Goal: Complete application form: Complete application form

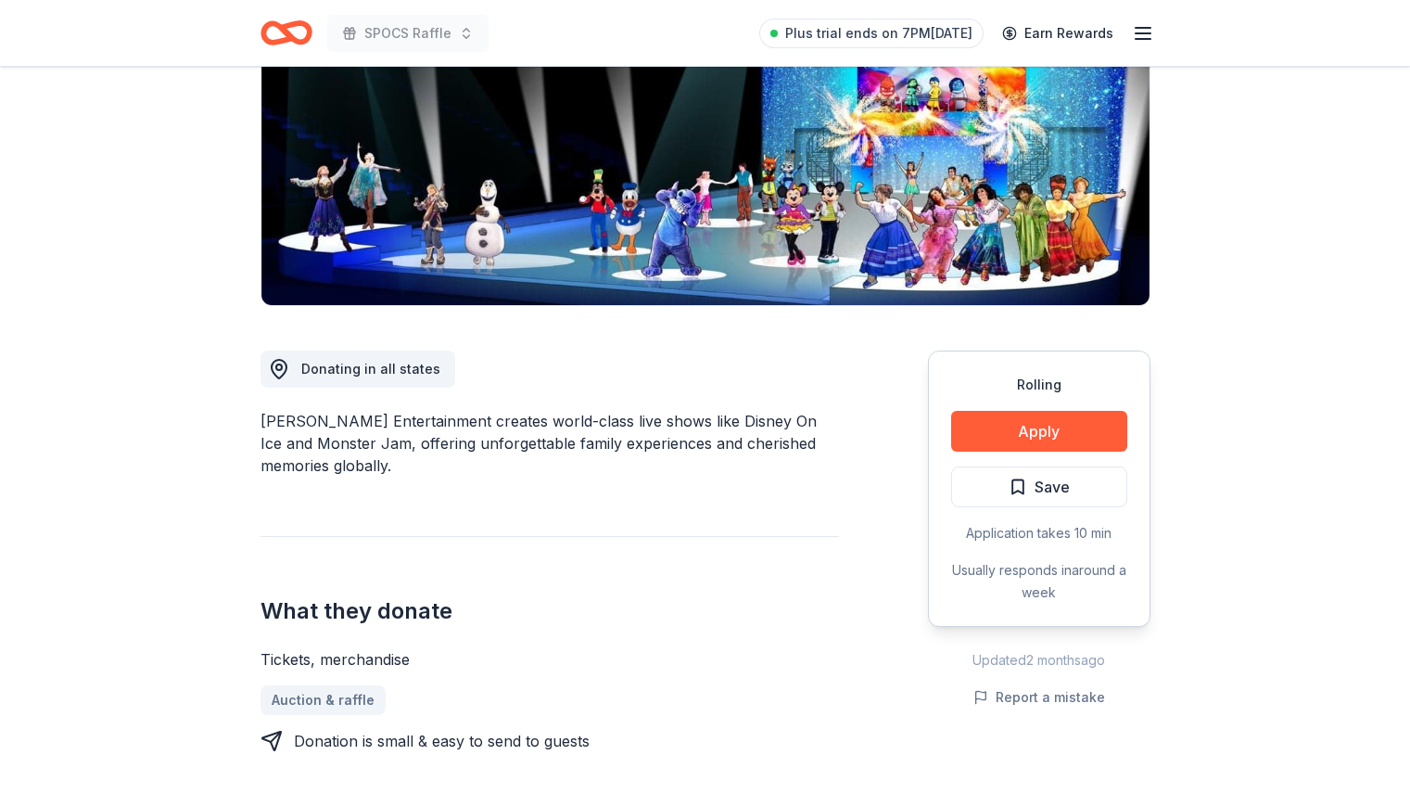
scroll to position [248, 0]
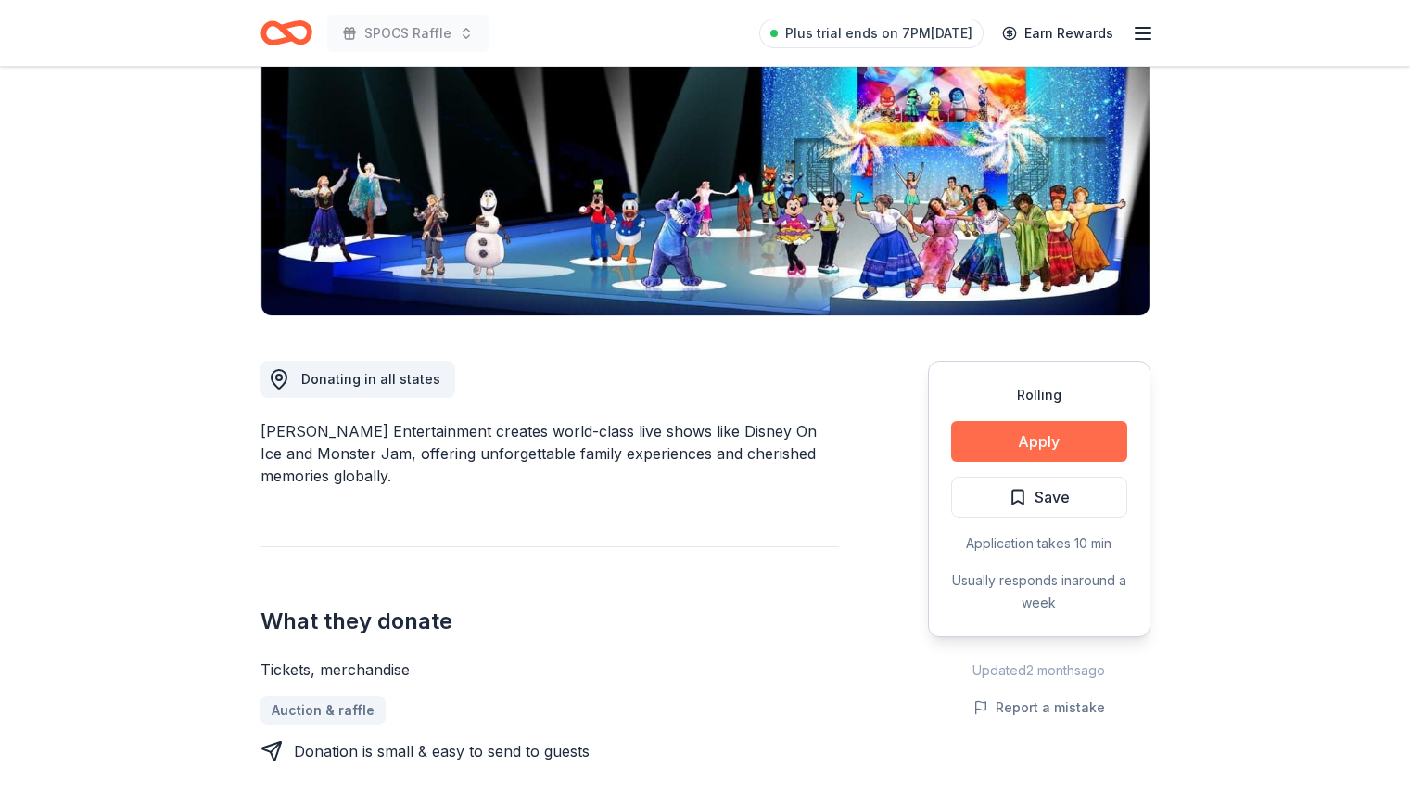
click at [1052, 443] on button "Apply" at bounding box center [1039, 441] width 176 height 41
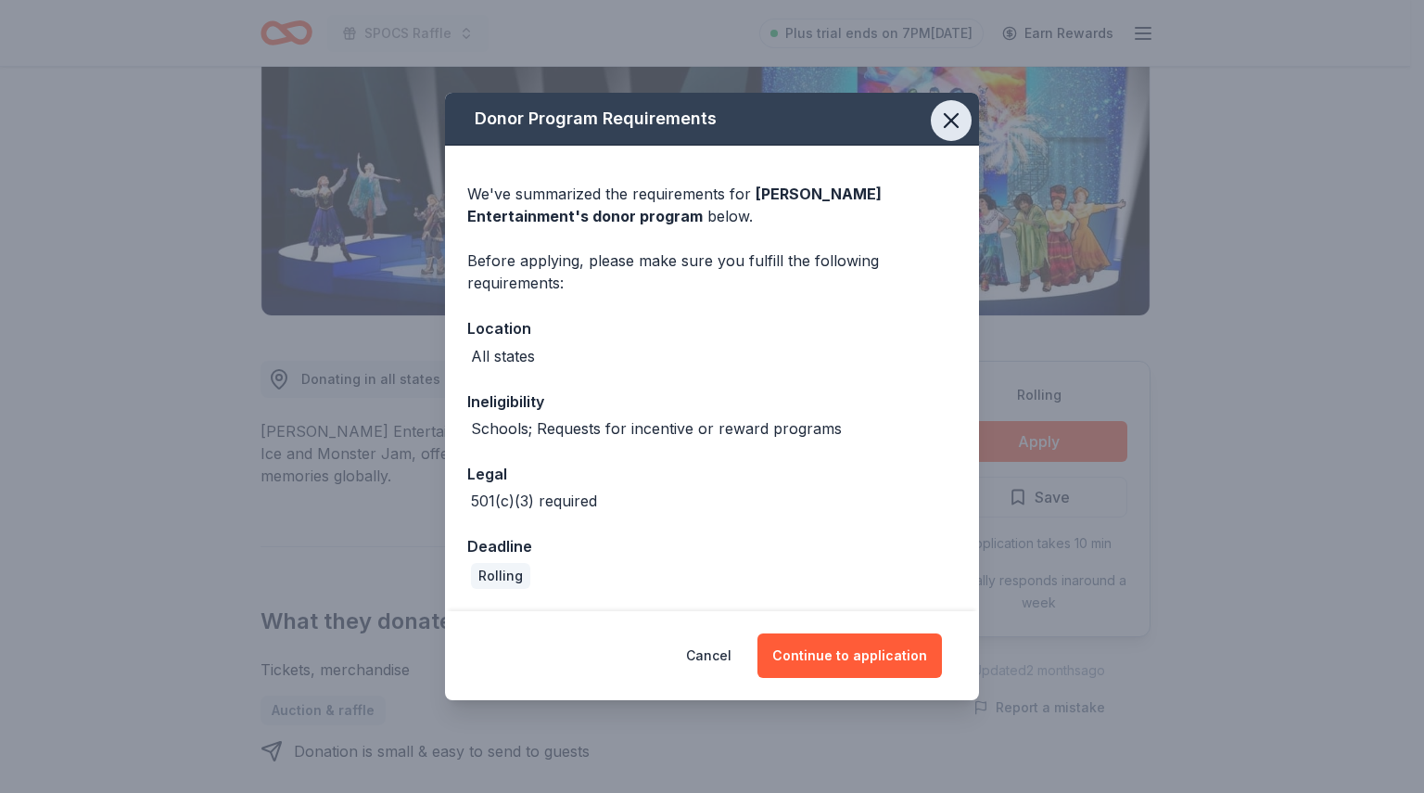
click at [949, 116] on icon "button" at bounding box center [951, 121] width 26 height 26
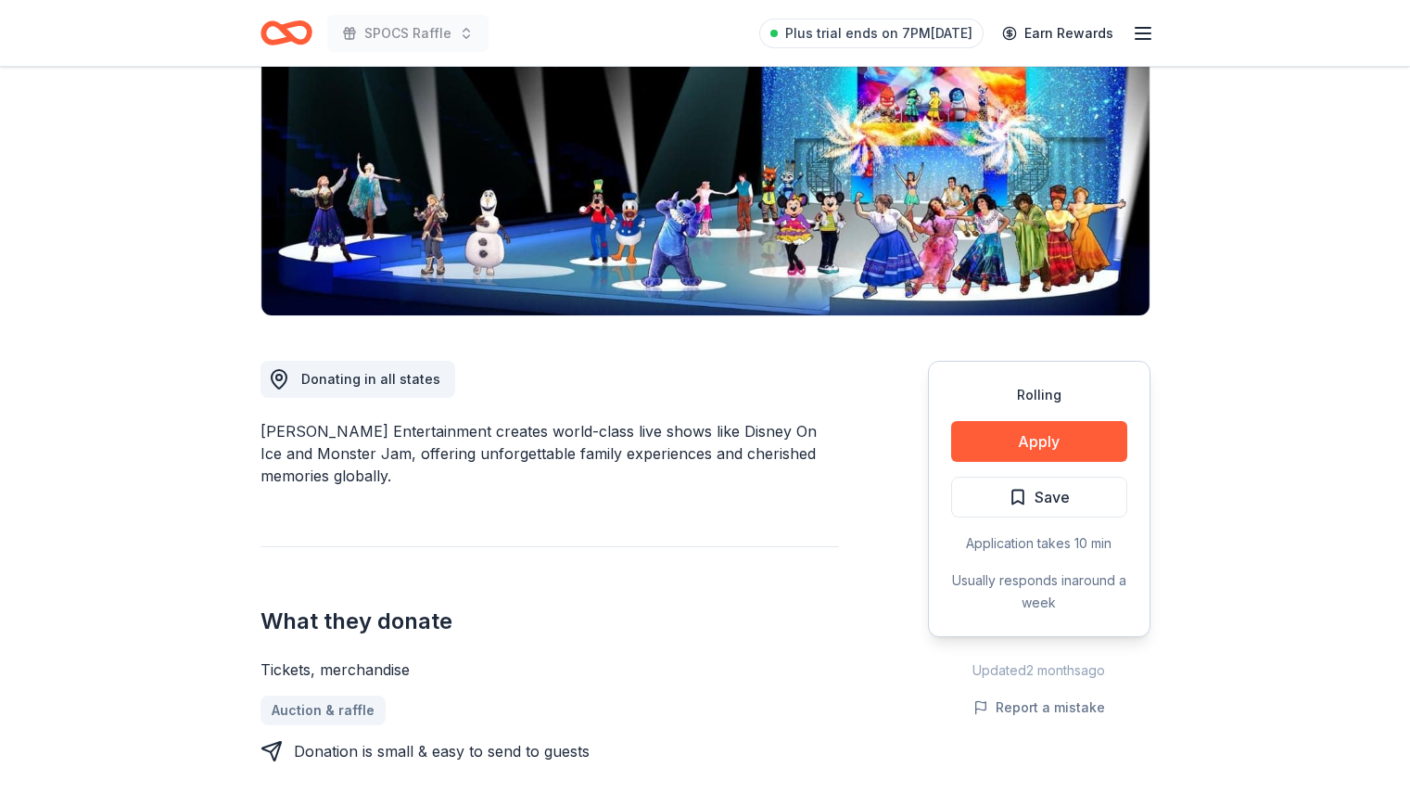
click at [1138, 37] on icon "button" at bounding box center [1143, 33] width 22 height 22
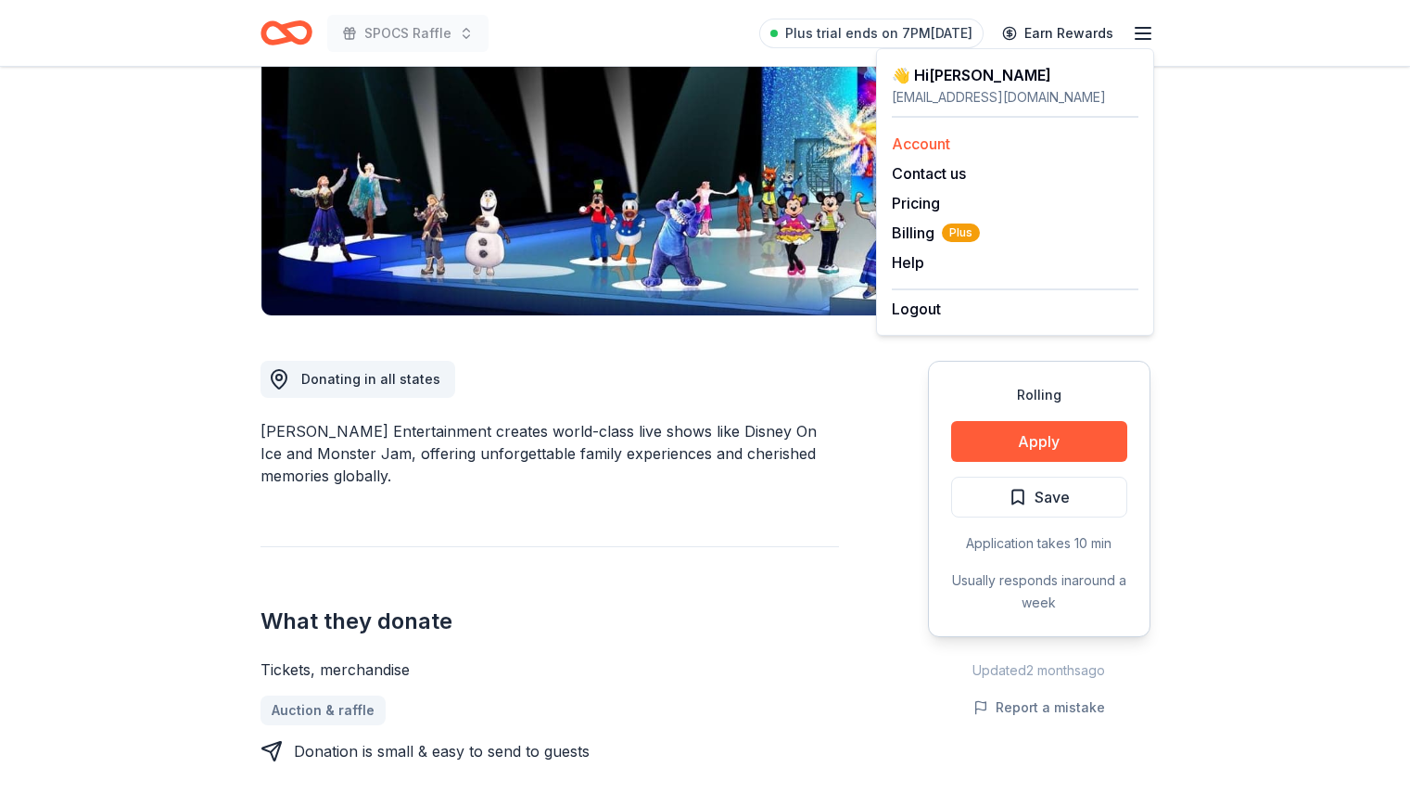
click at [937, 144] on link "Account" at bounding box center [921, 143] width 58 height 19
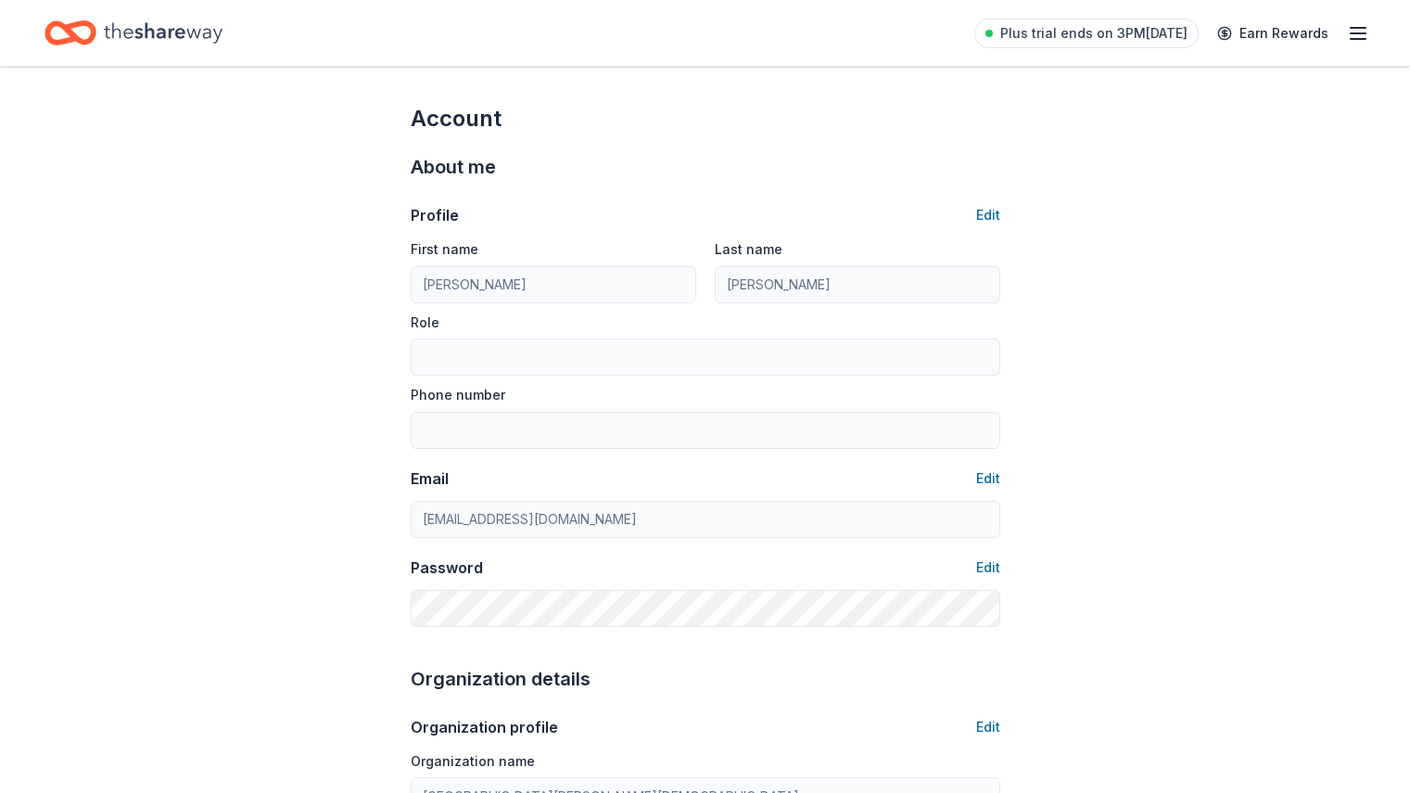
click at [1347, 36] on icon "button" at bounding box center [1358, 33] width 22 height 22
click at [210, 30] on icon "Home" at bounding box center [163, 32] width 119 height 20
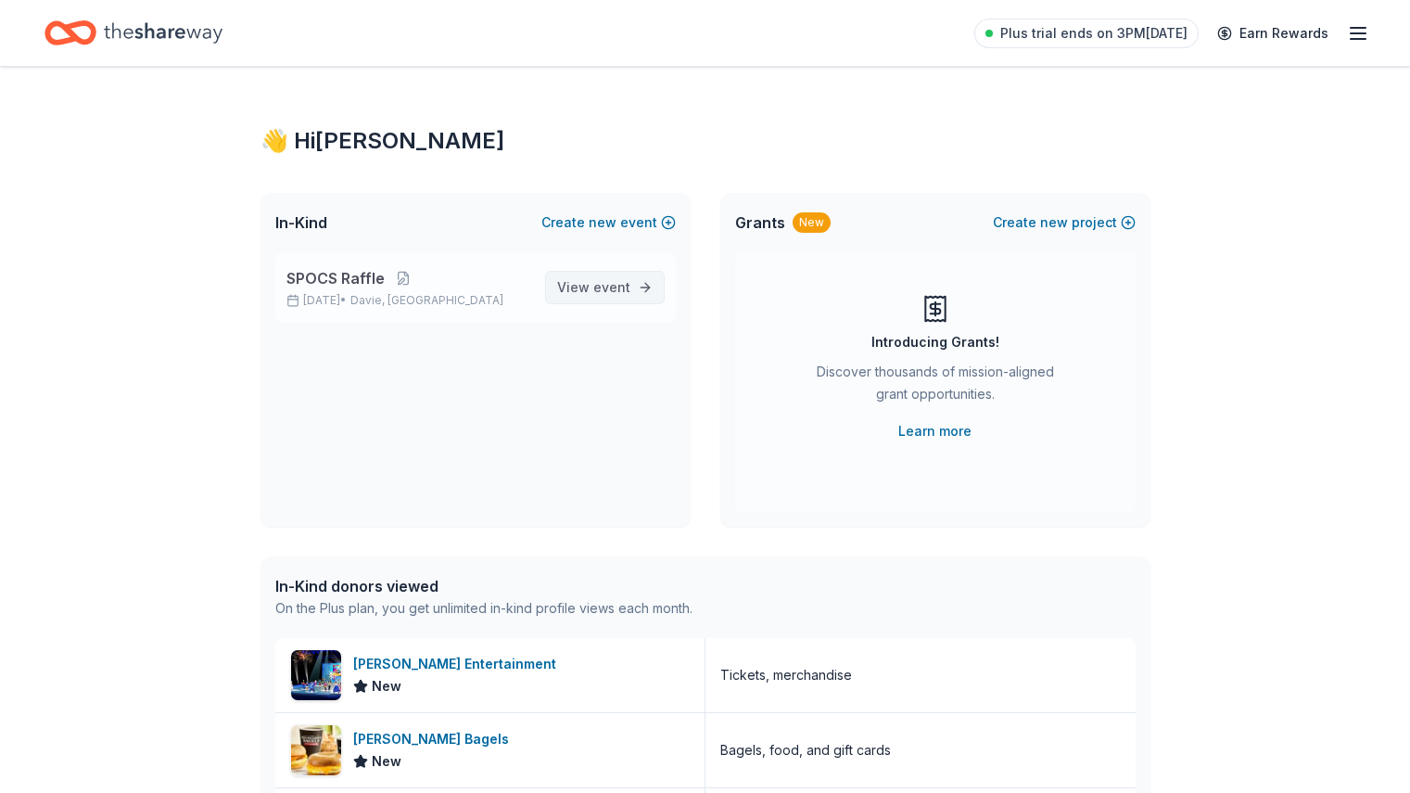
click at [611, 279] on span "event" at bounding box center [611, 287] width 37 height 16
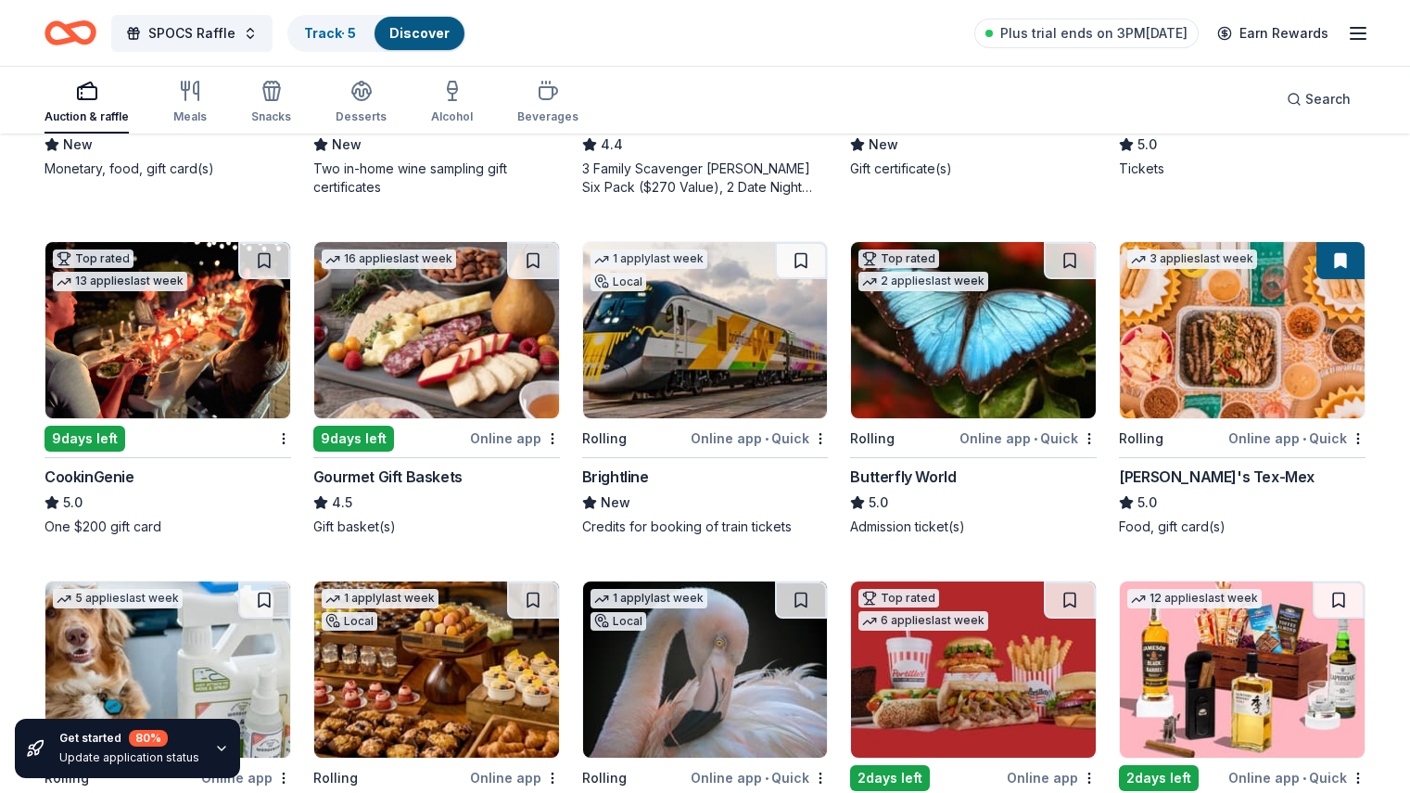
scroll to position [467, 0]
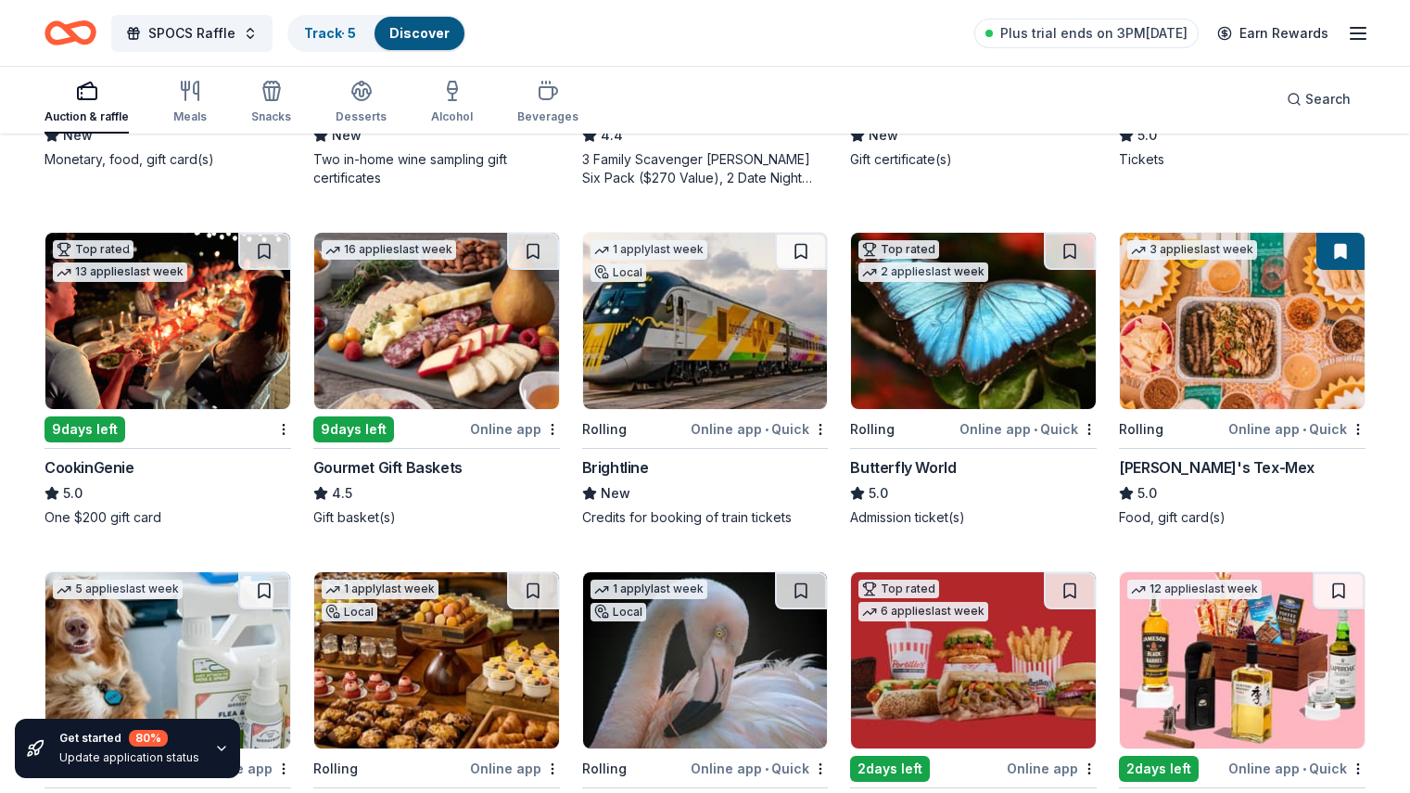
click at [1024, 427] on div "Online app • Quick" at bounding box center [1028, 428] width 137 height 23
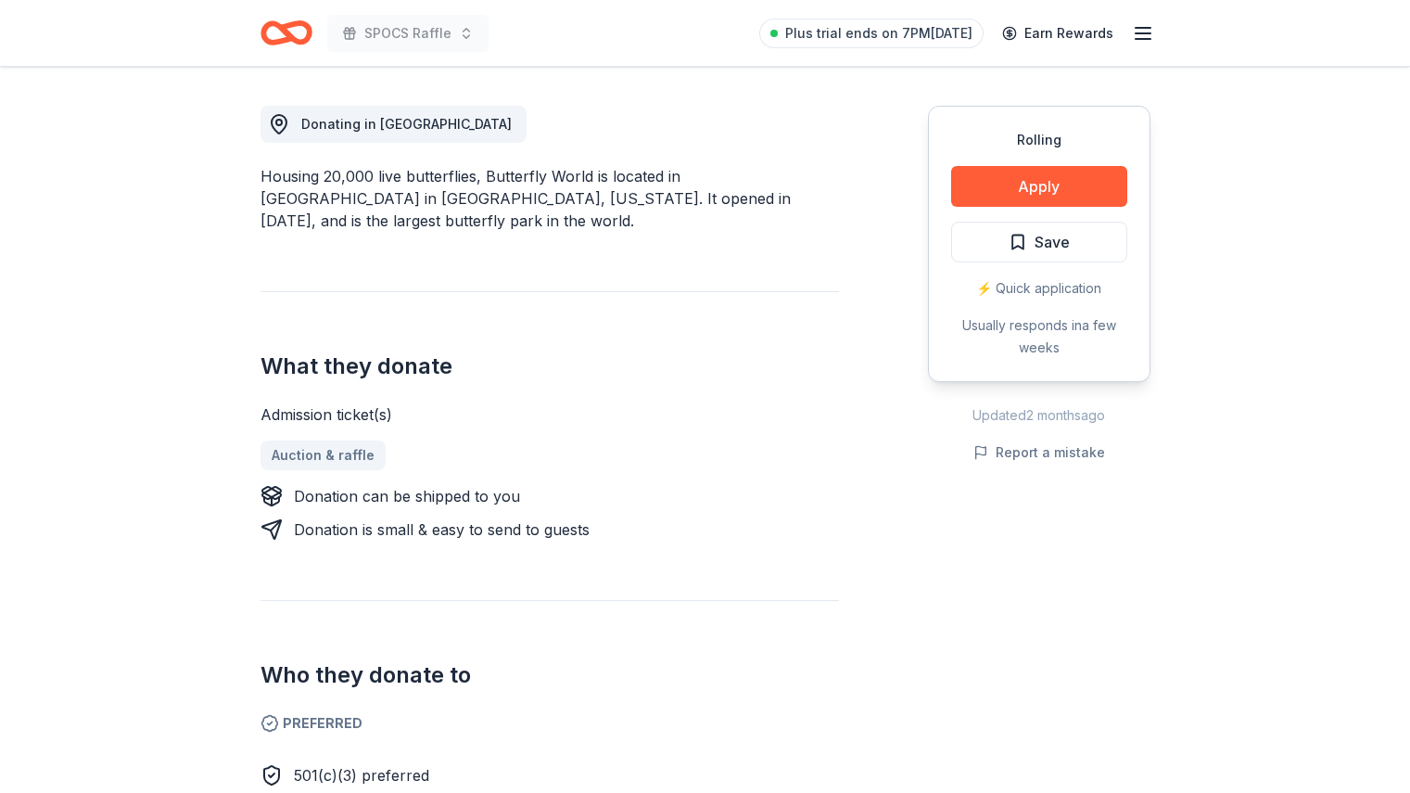
scroll to position [509, 0]
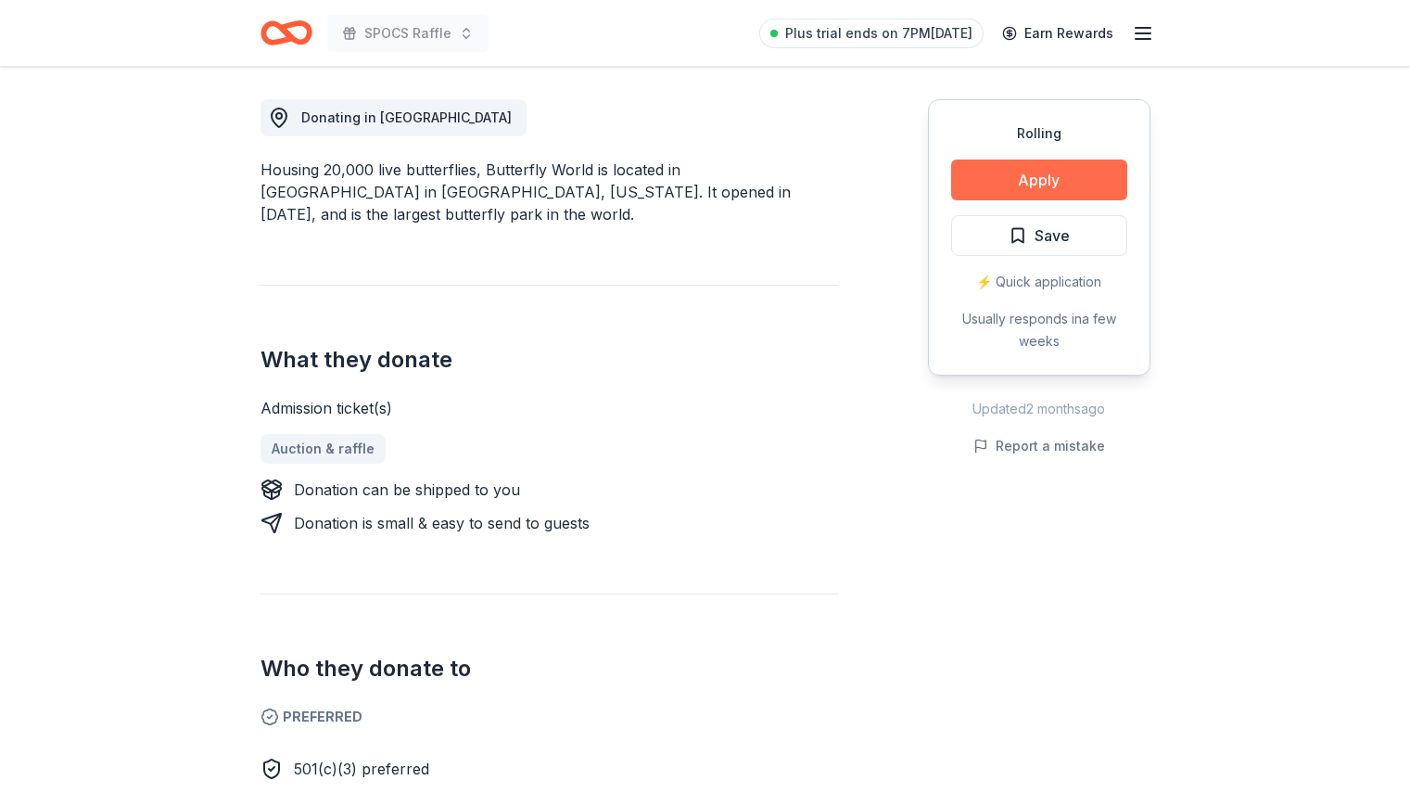
click at [1068, 176] on button "Apply" at bounding box center [1039, 179] width 176 height 41
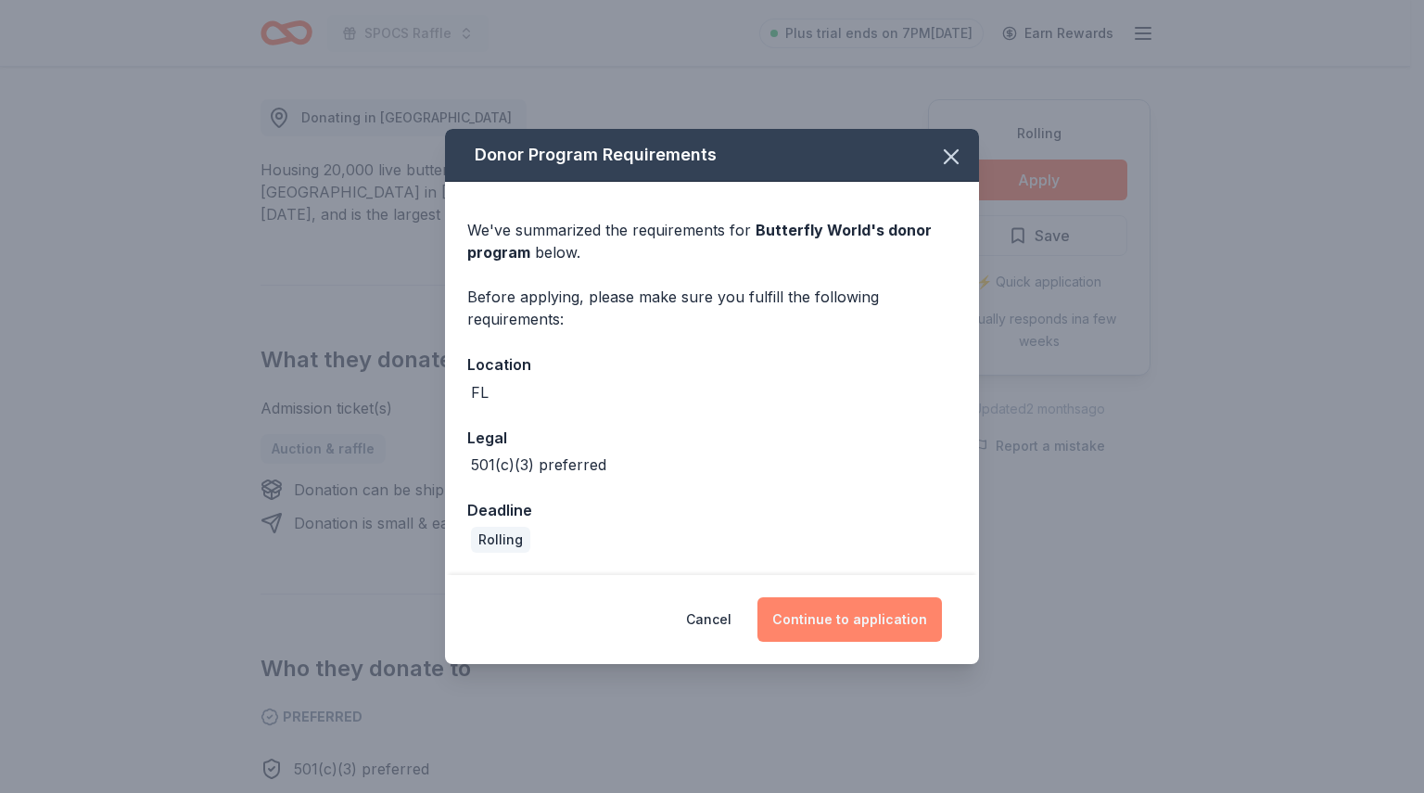
click at [874, 614] on button "Continue to application" at bounding box center [849, 619] width 184 height 45
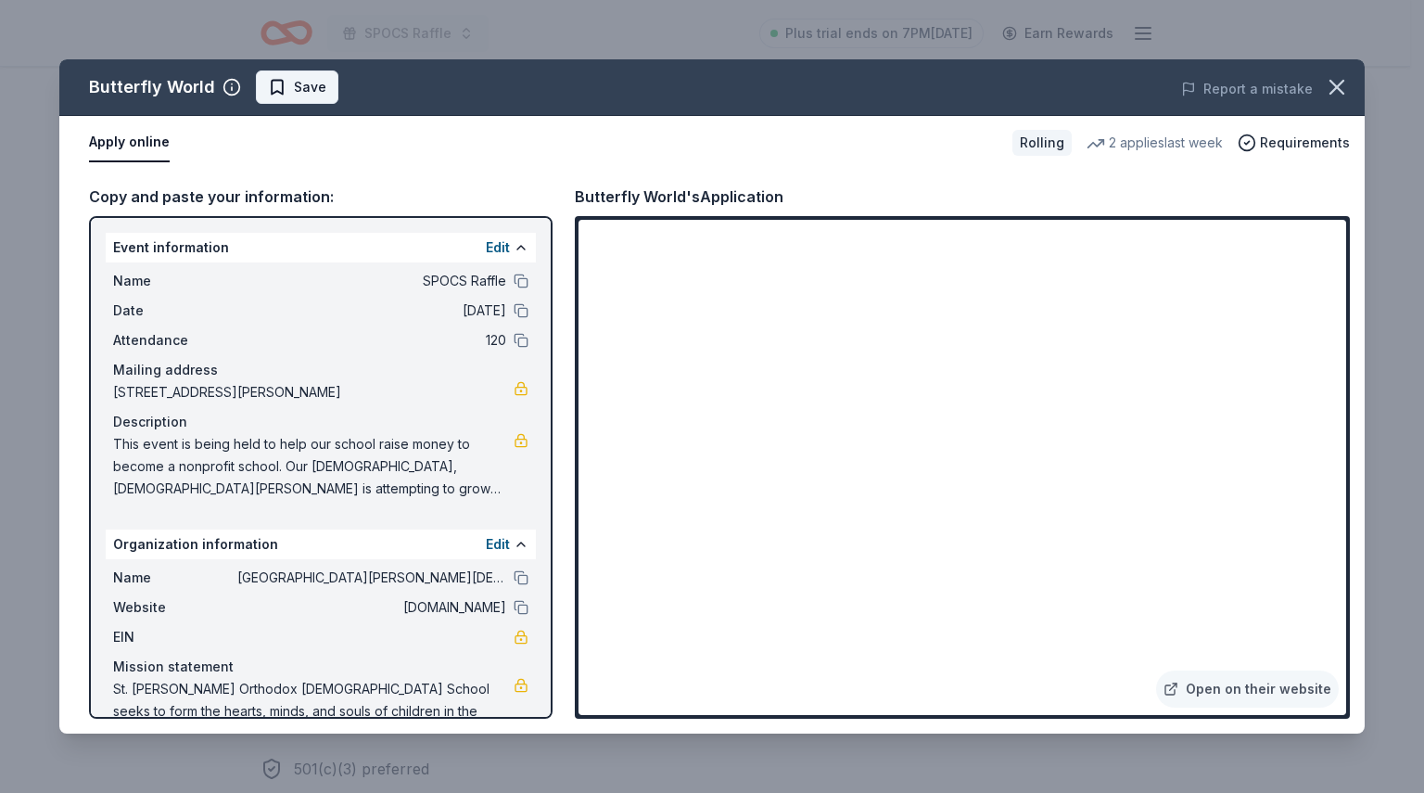
click at [320, 77] on span "Save" at bounding box center [310, 87] width 32 height 22
click at [1340, 83] on icon "button" at bounding box center [1337, 87] width 26 height 26
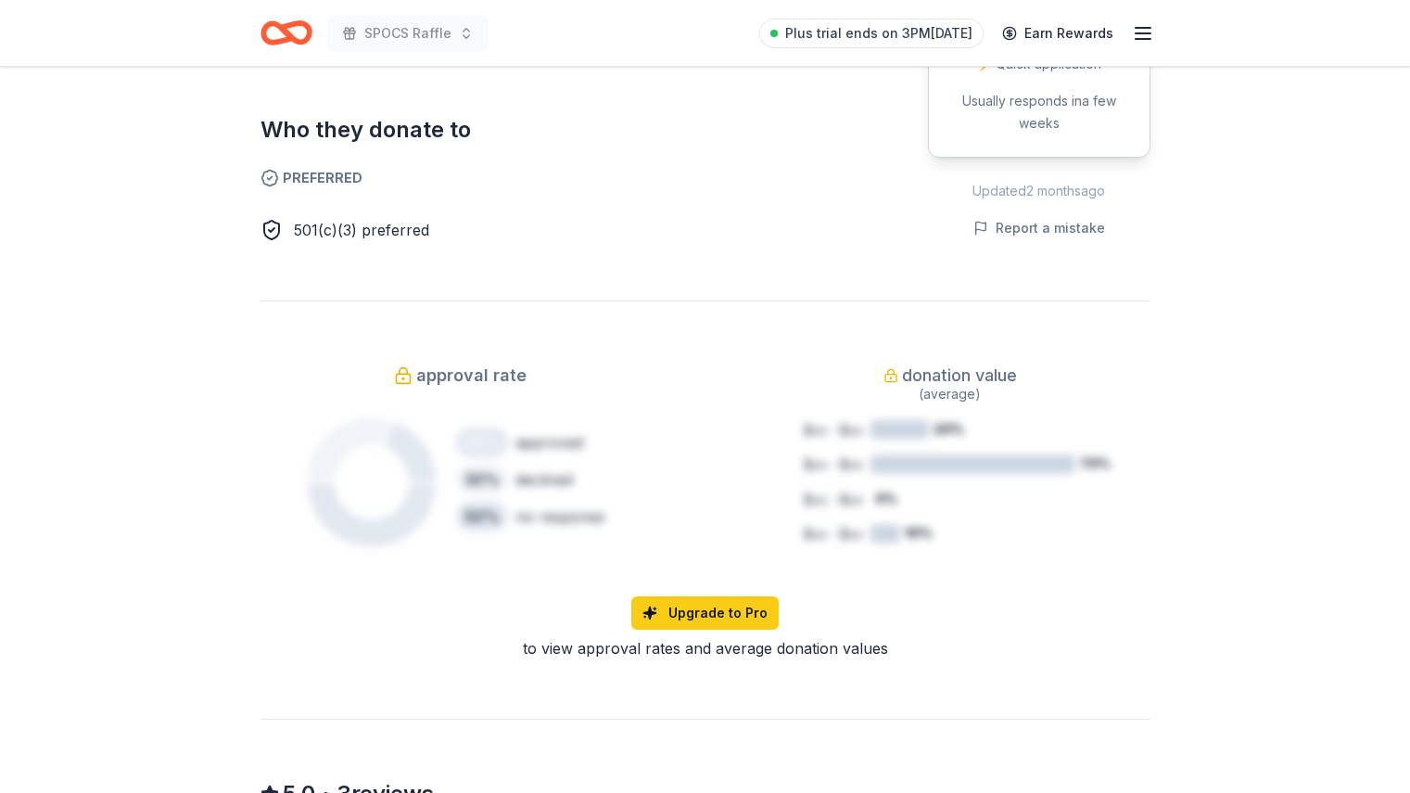
scroll to position [0, 0]
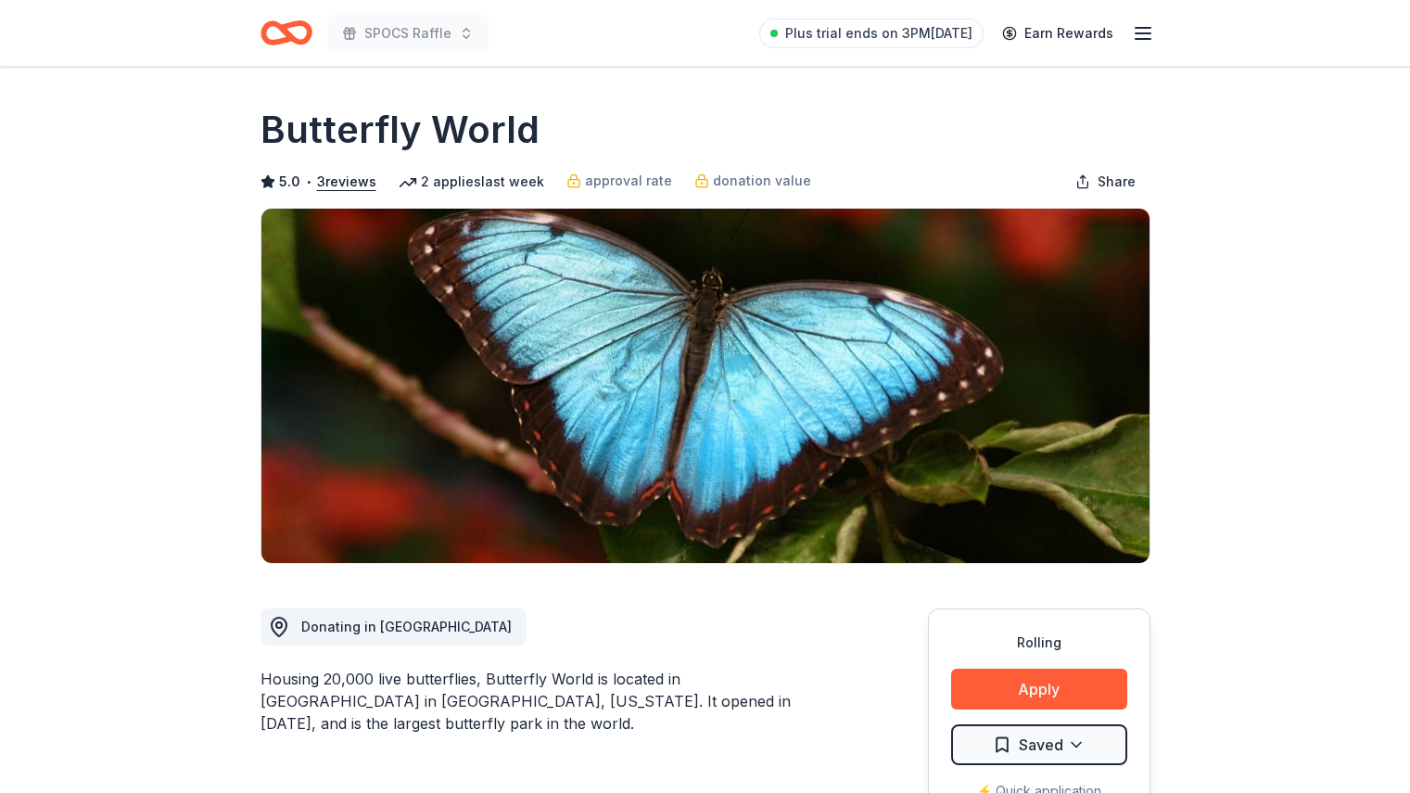
click at [309, 30] on icon "Home" at bounding box center [294, 32] width 29 height 19
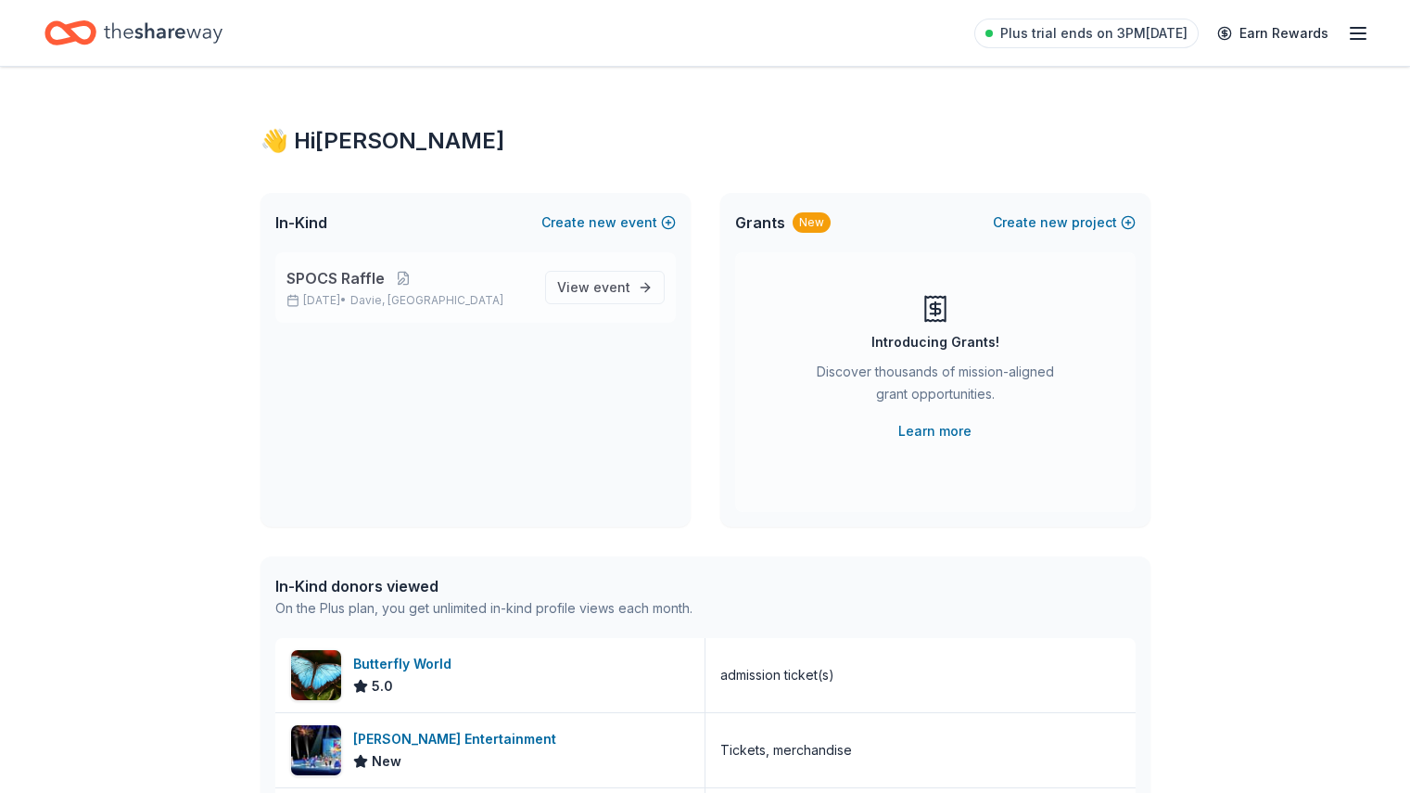
click at [440, 299] on p "Sep 07, 2025 • Davie, FL" at bounding box center [408, 300] width 244 height 15
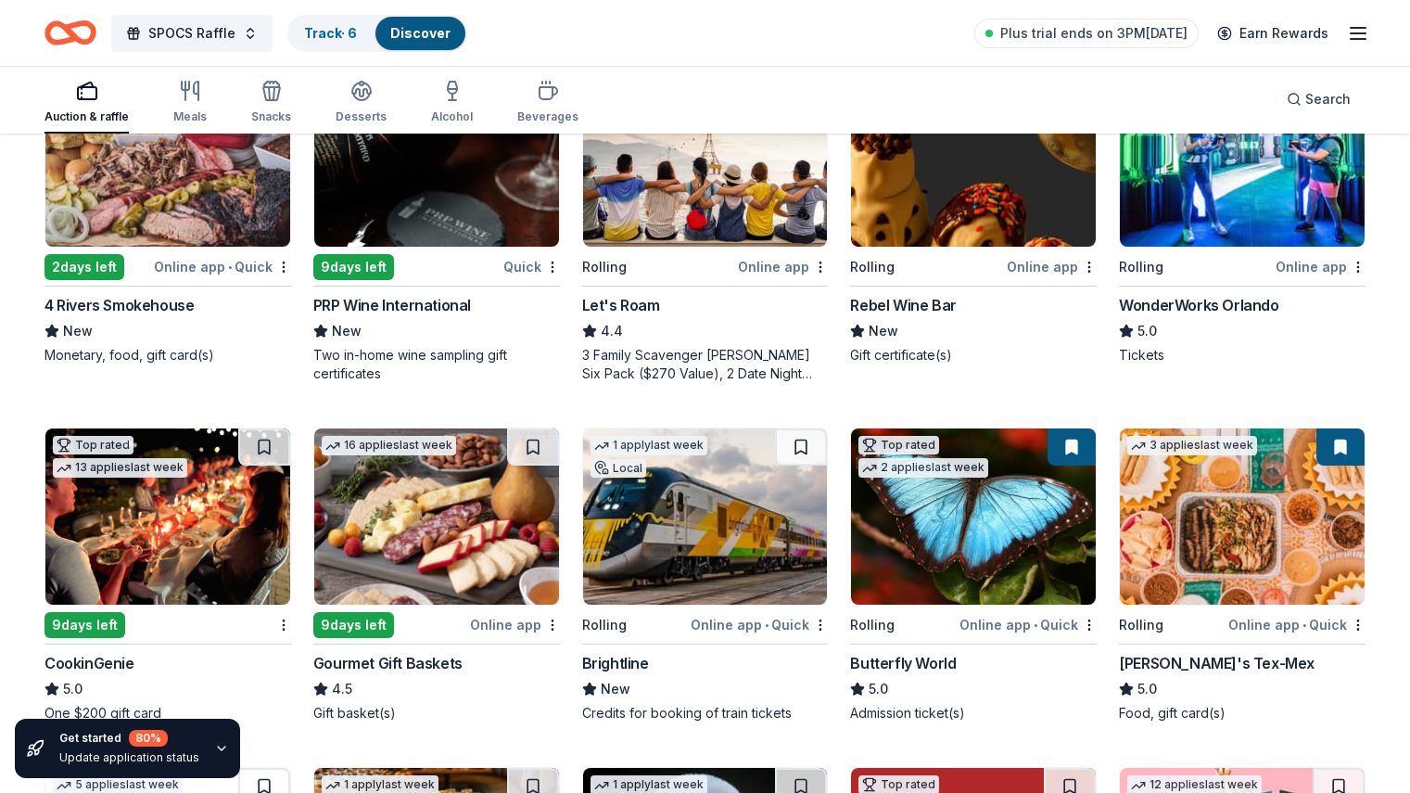
scroll to position [274, 0]
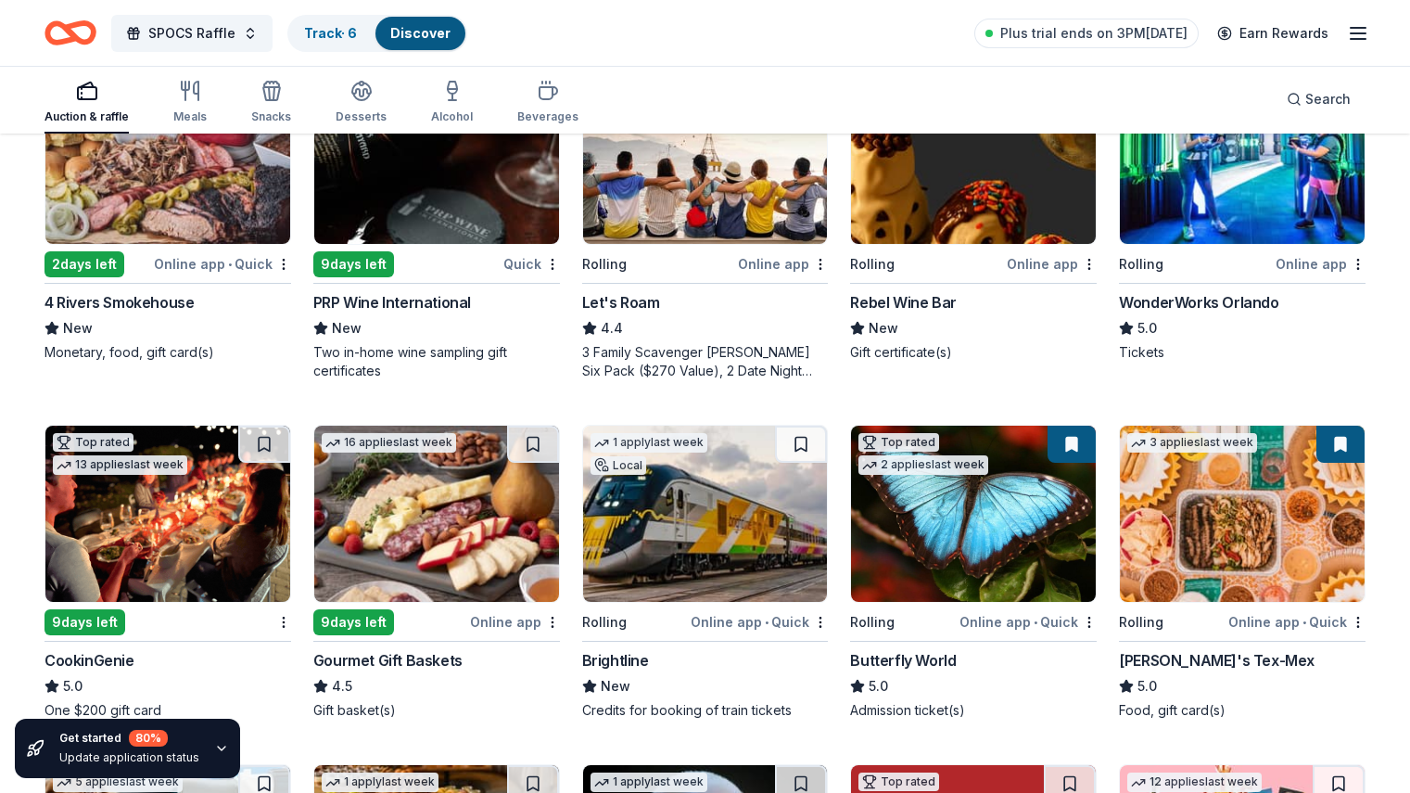
click at [497, 624] on div "Online app" at bounding box center [515, 621] width 90 height 23
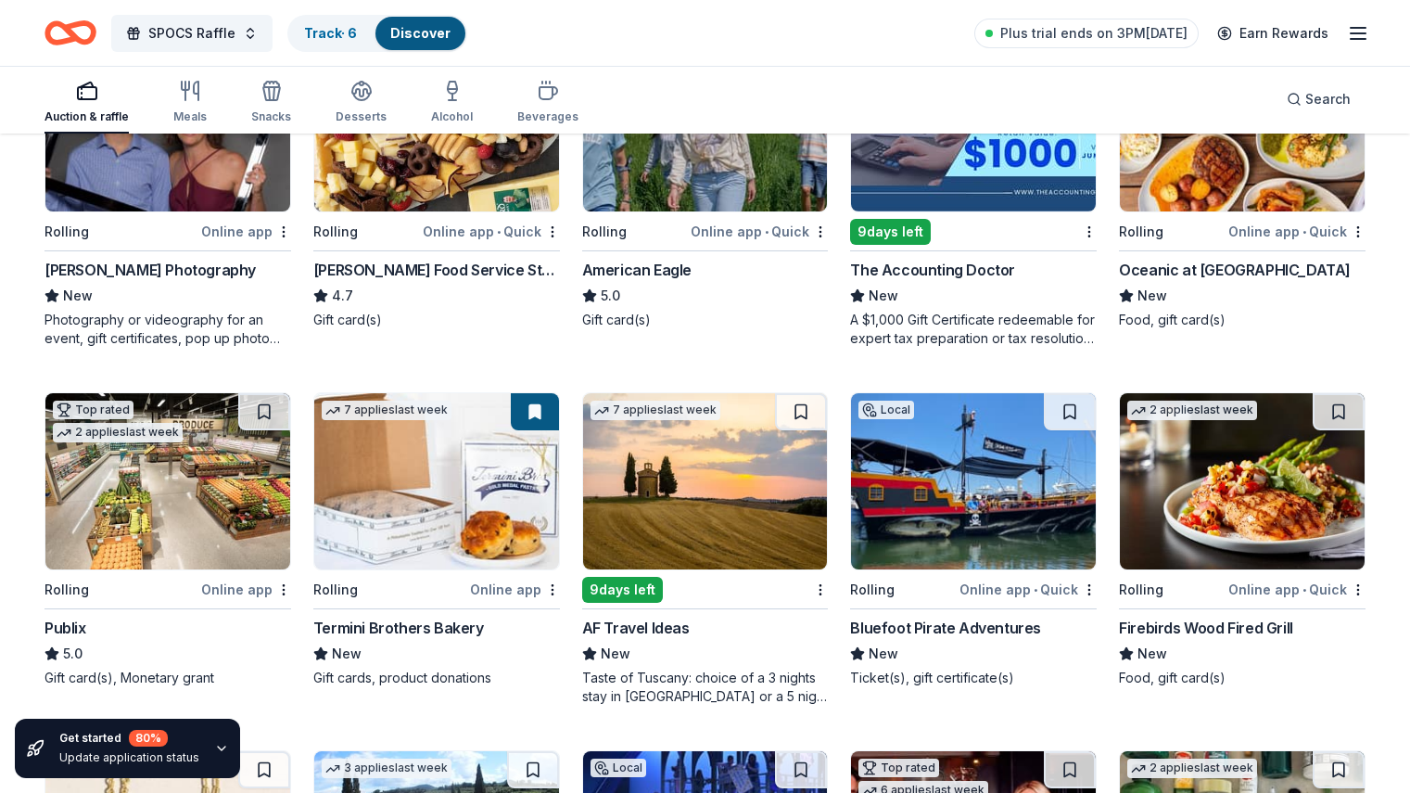
scroll to position [1716, 0]
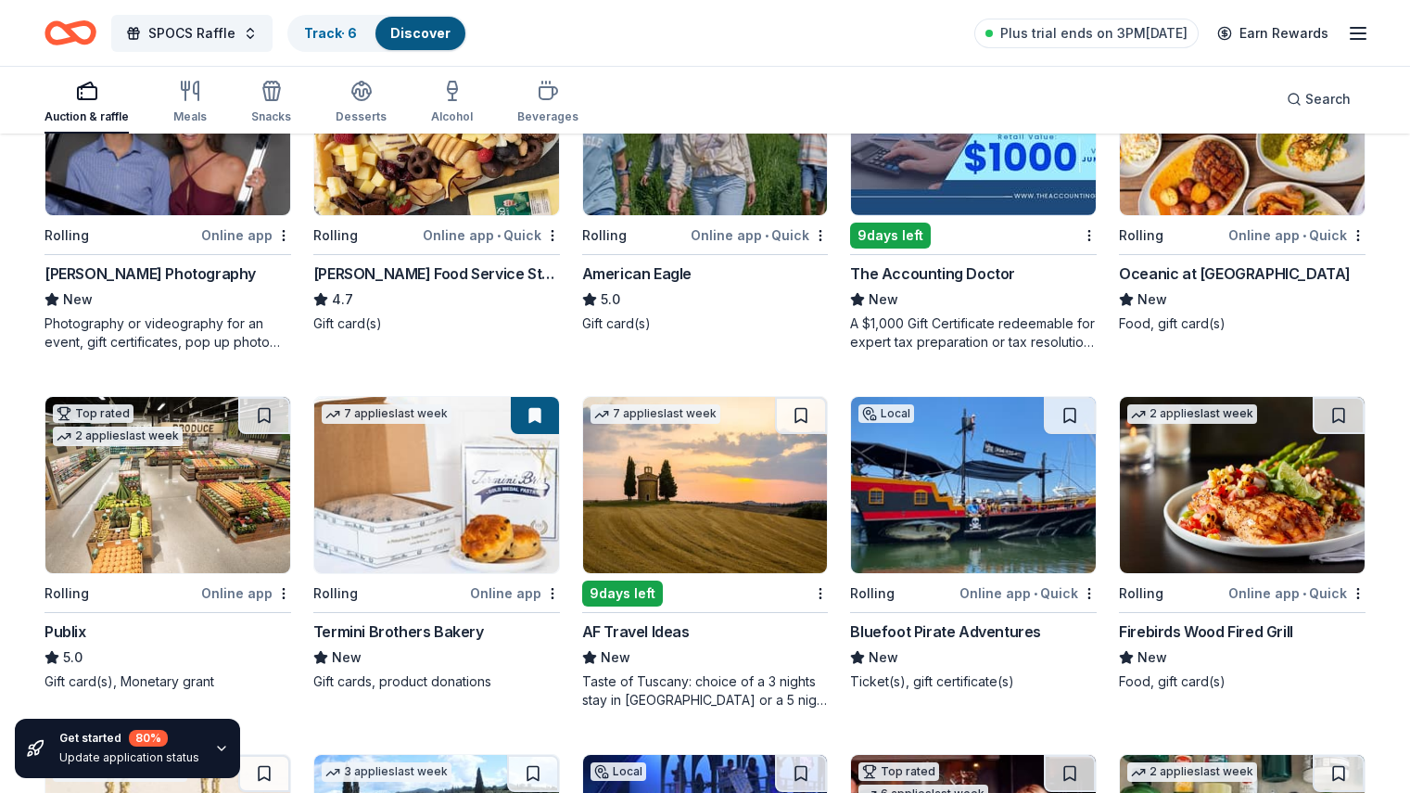
click at [1005, 602] on div "Online app • Quick" at bounding box center [1028, 592] width 137 height 23
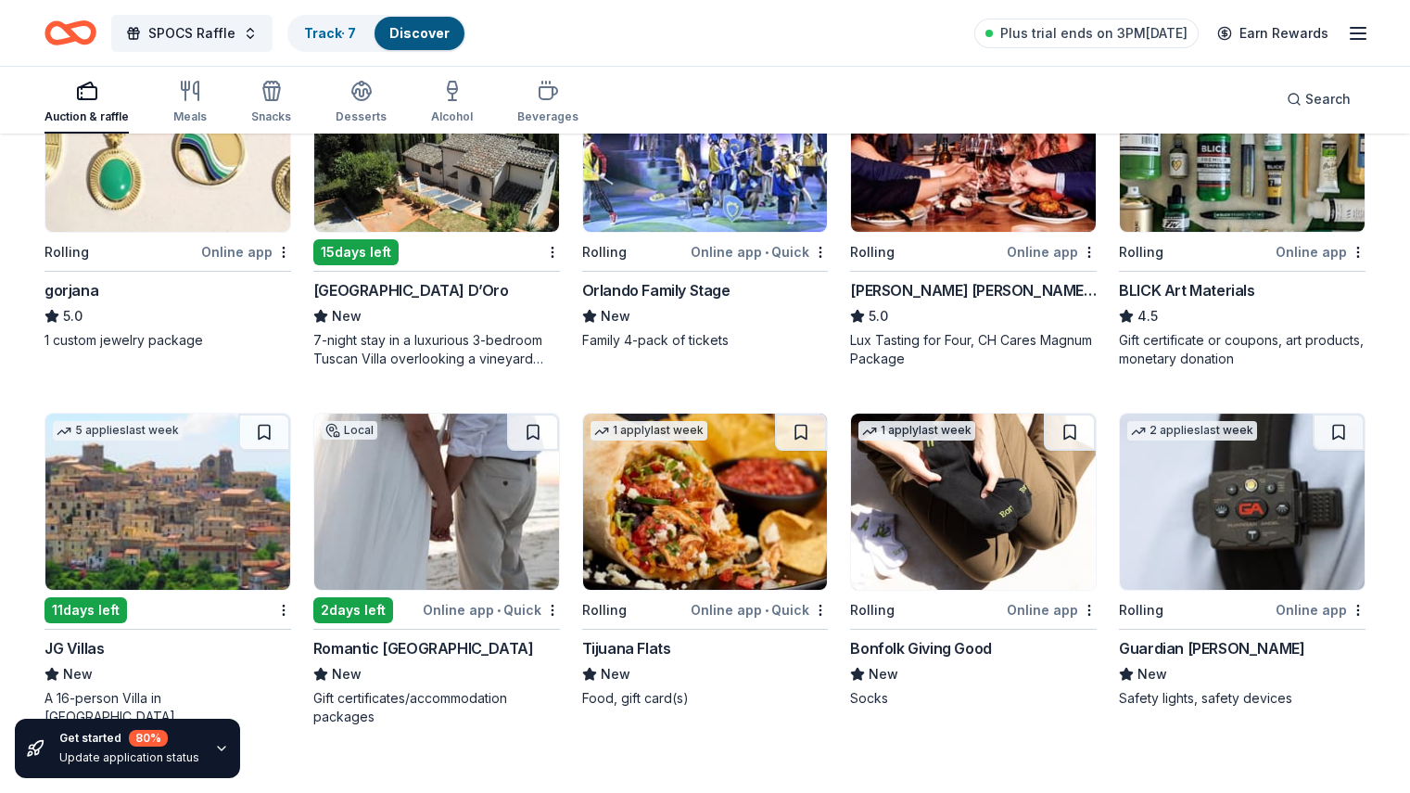
scroll to position [2495, 0]
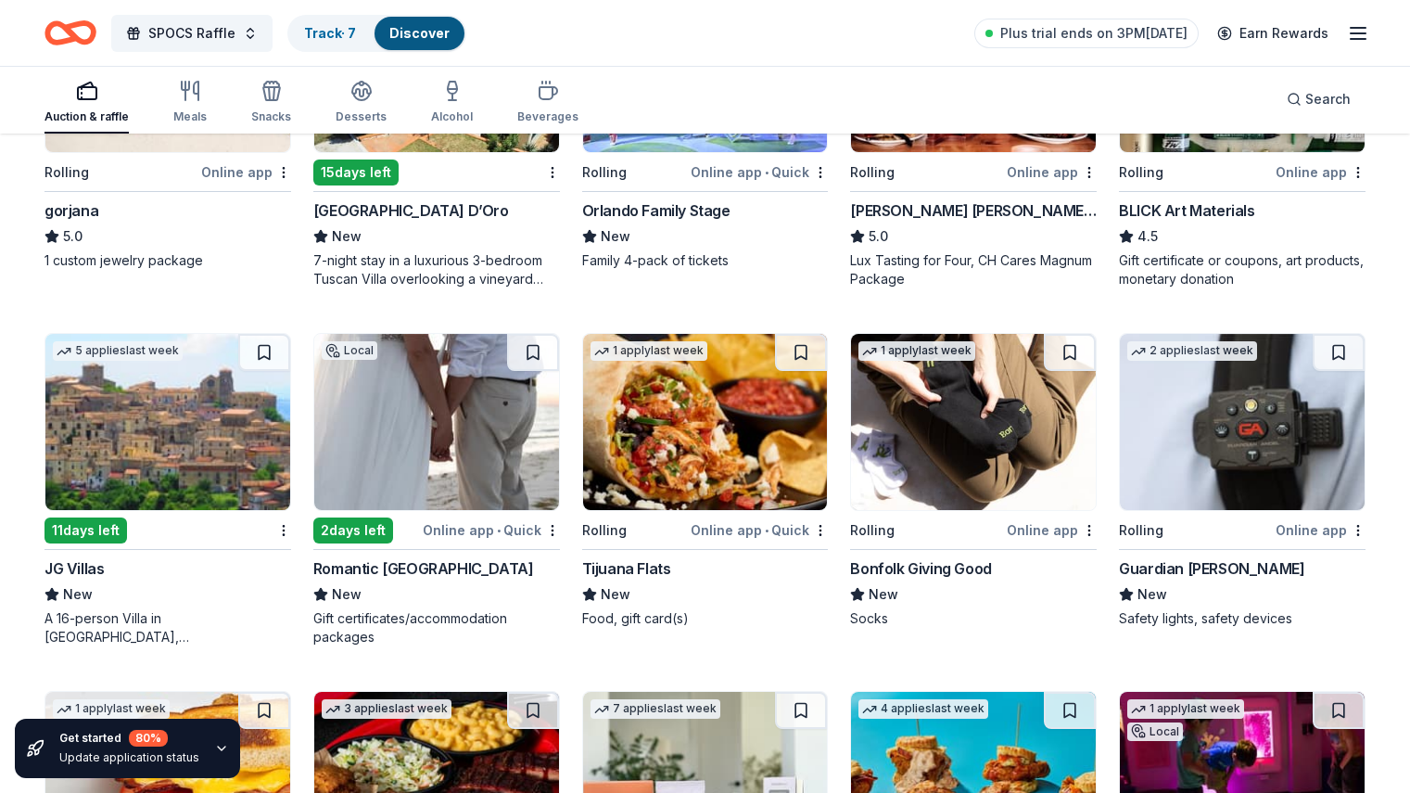
click at [971, 168] on div "Rolling" at bounding box center [926, 171] width 153 height 23
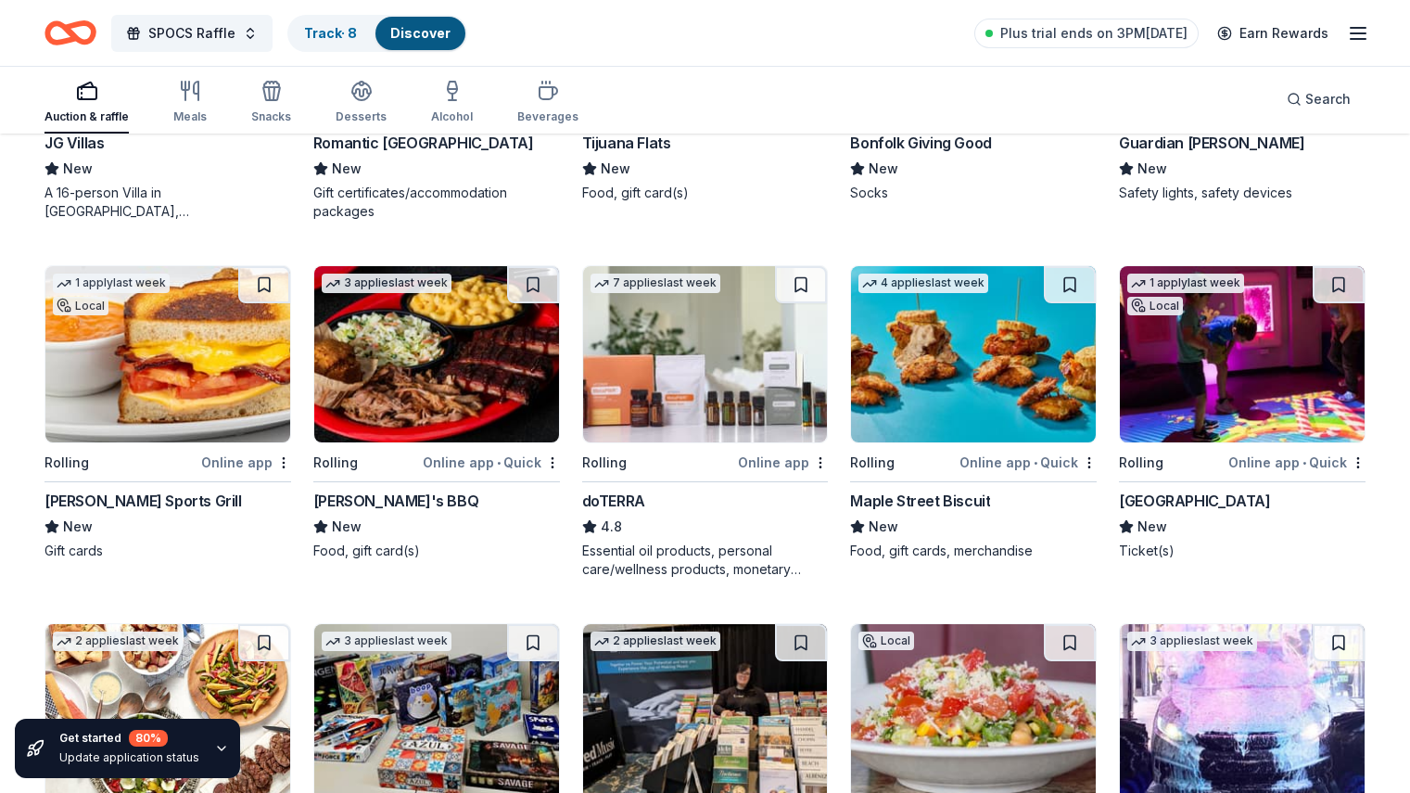
scroll to position [2874, 0]
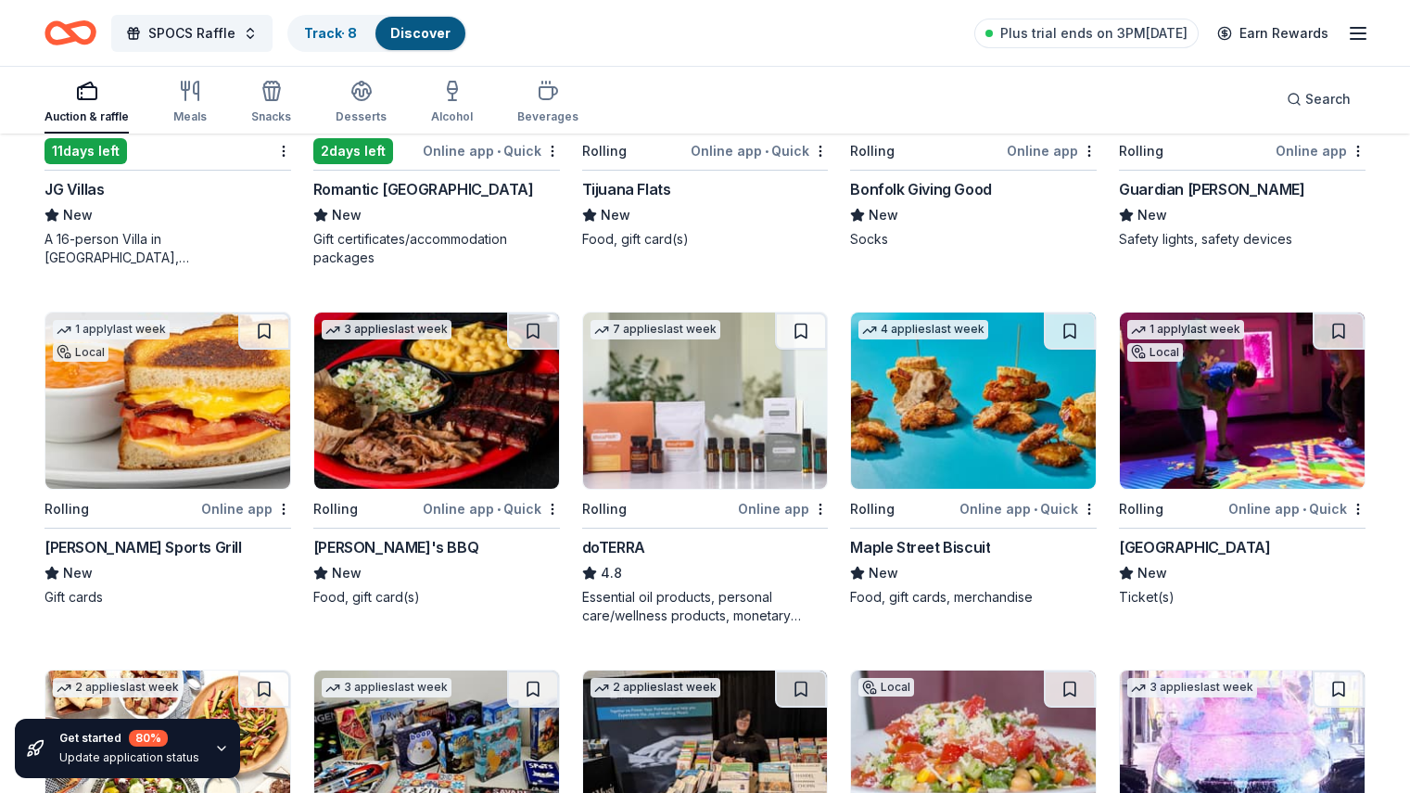
click at [1272, 510] on div "Online app • Quick" at bounding box center [1296, 508] width 137 height 23
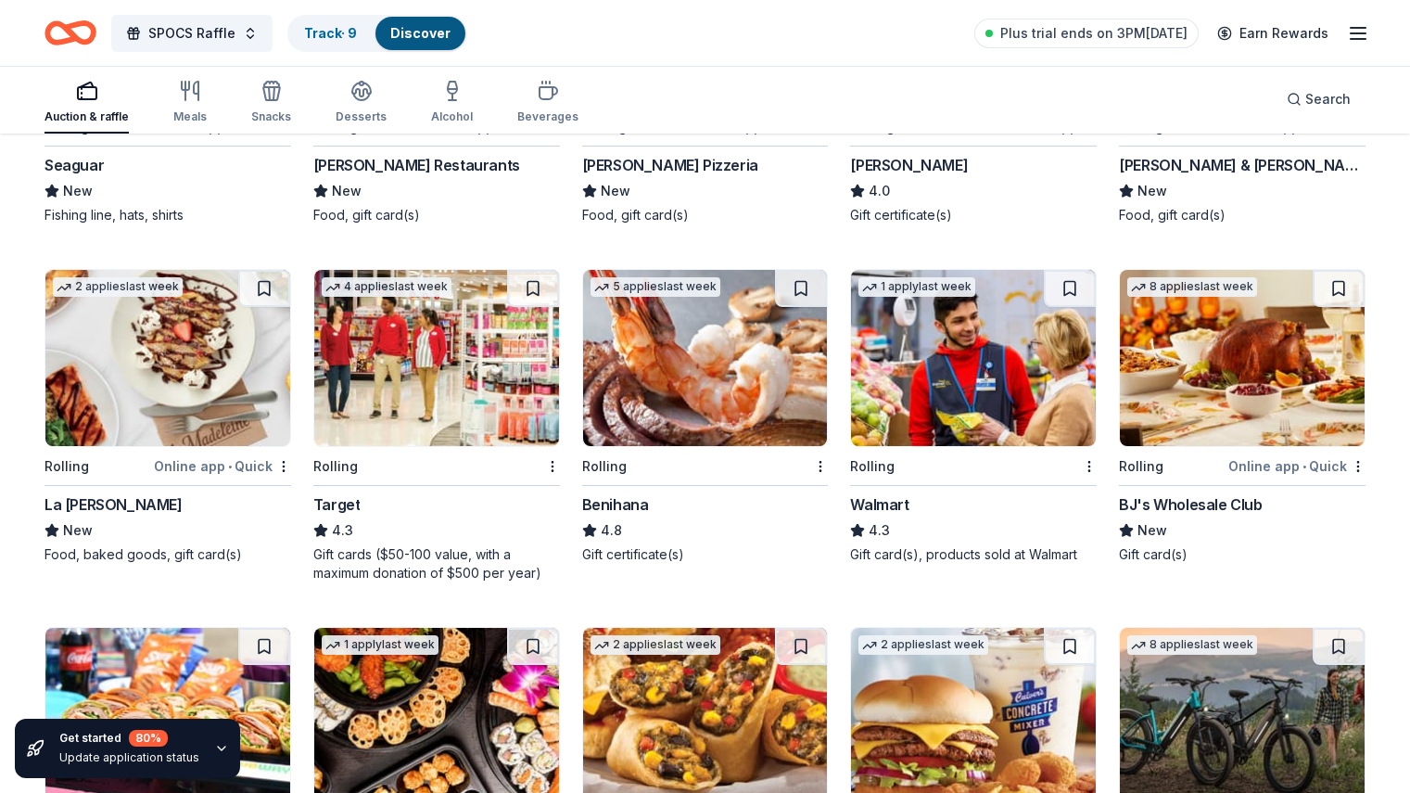
scroll to position [7785, 0]
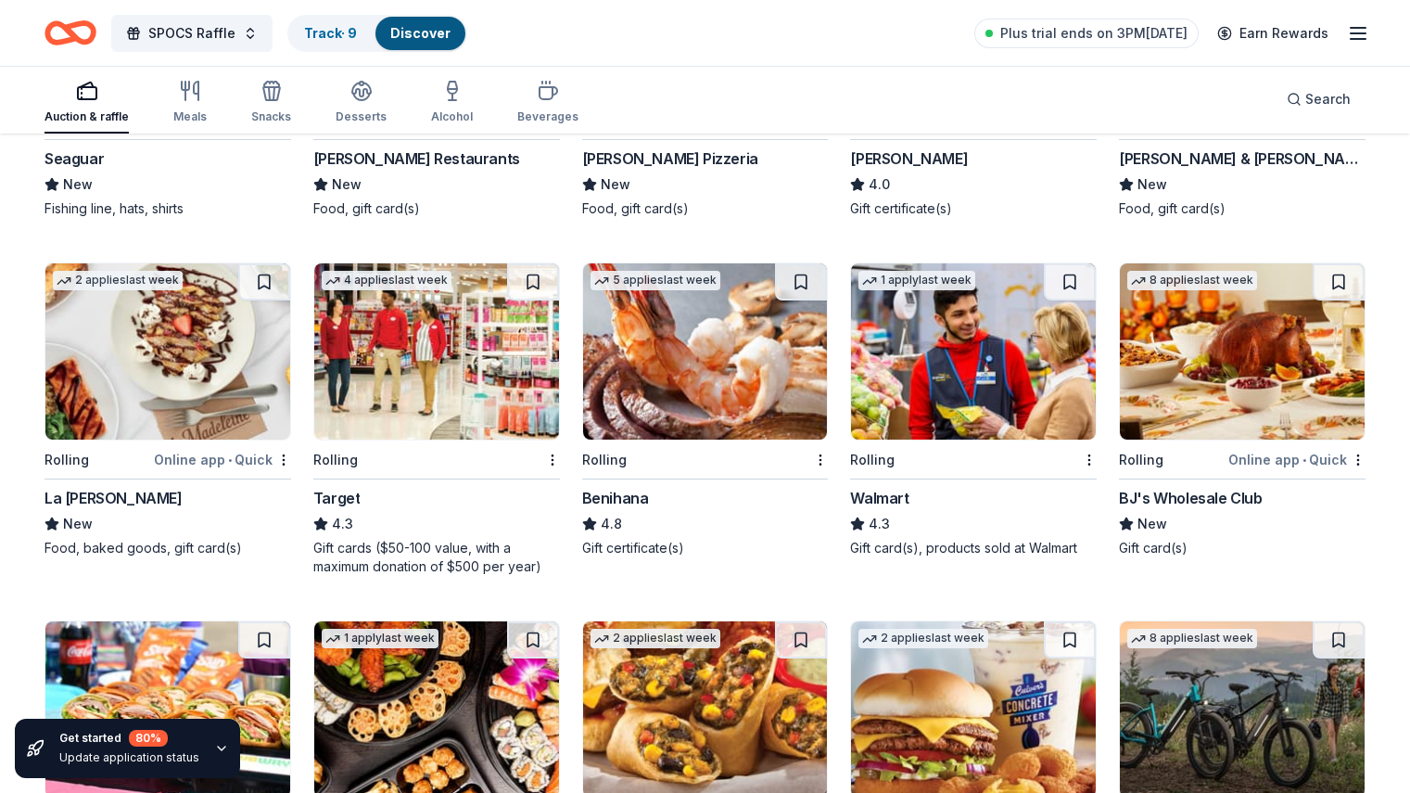
click at [928, 464] on div "Rolling" at bounding box center [962, 459] width 224 height 23
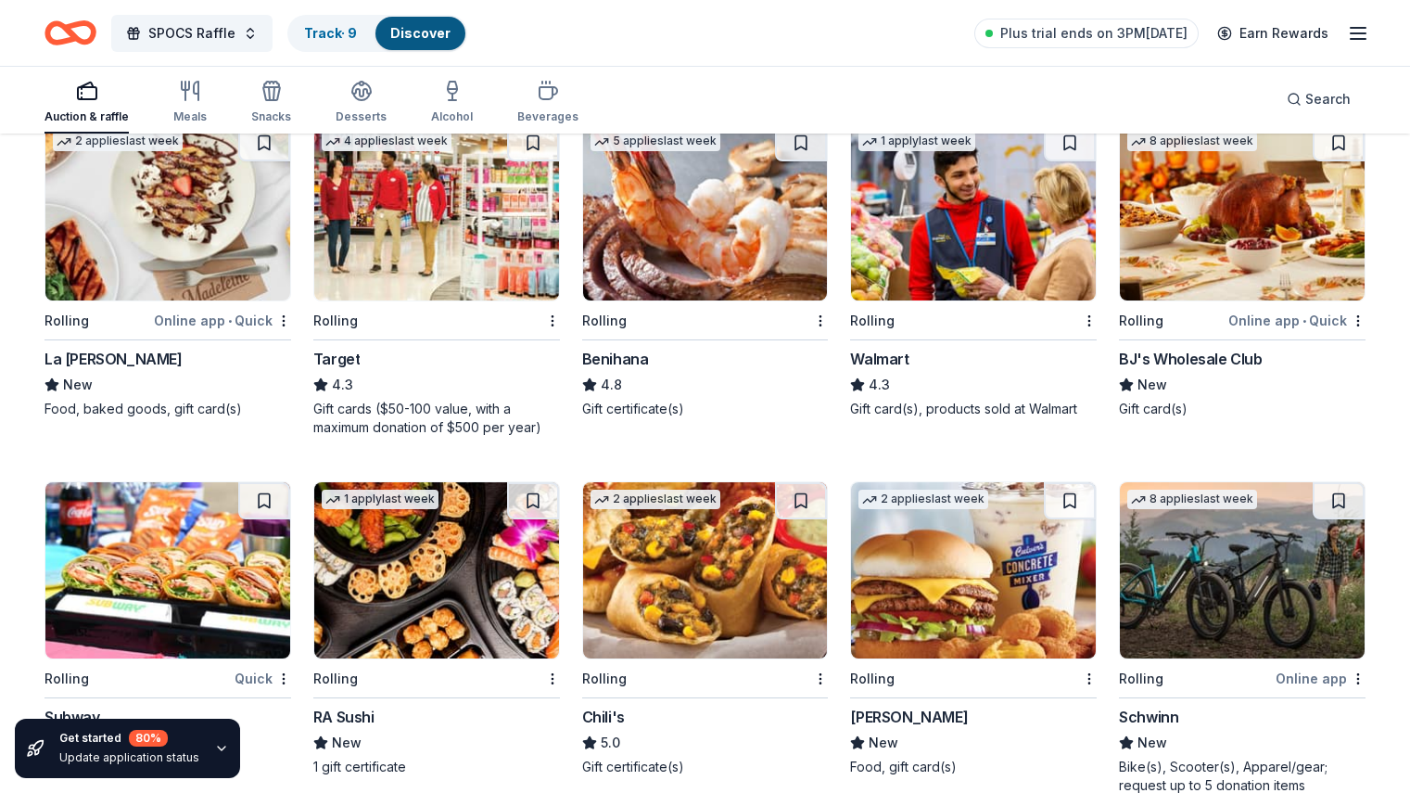
scroll to position [8074, 0]
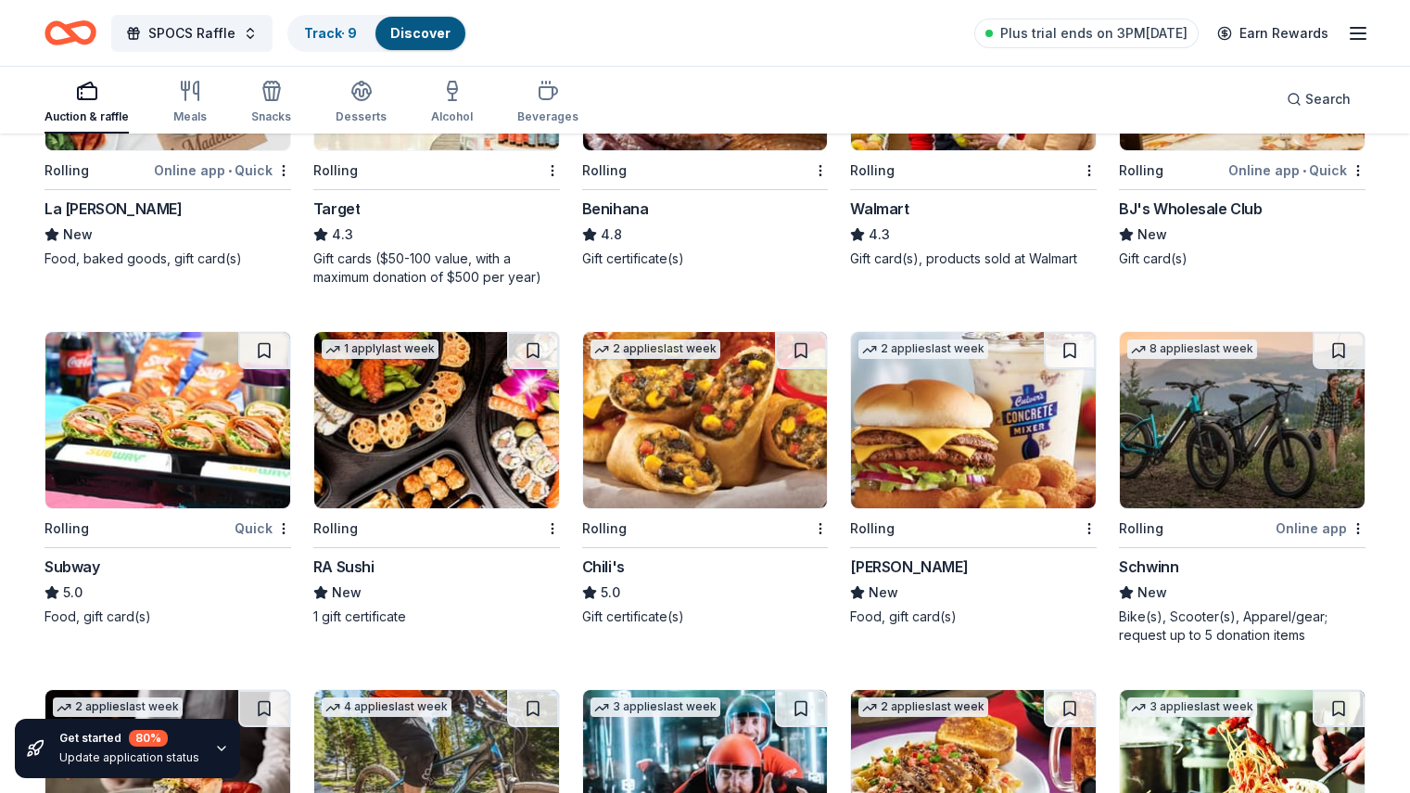
click at [421, 525] on div "Rolling" at bounding box center [425, 527] width 224 height 23
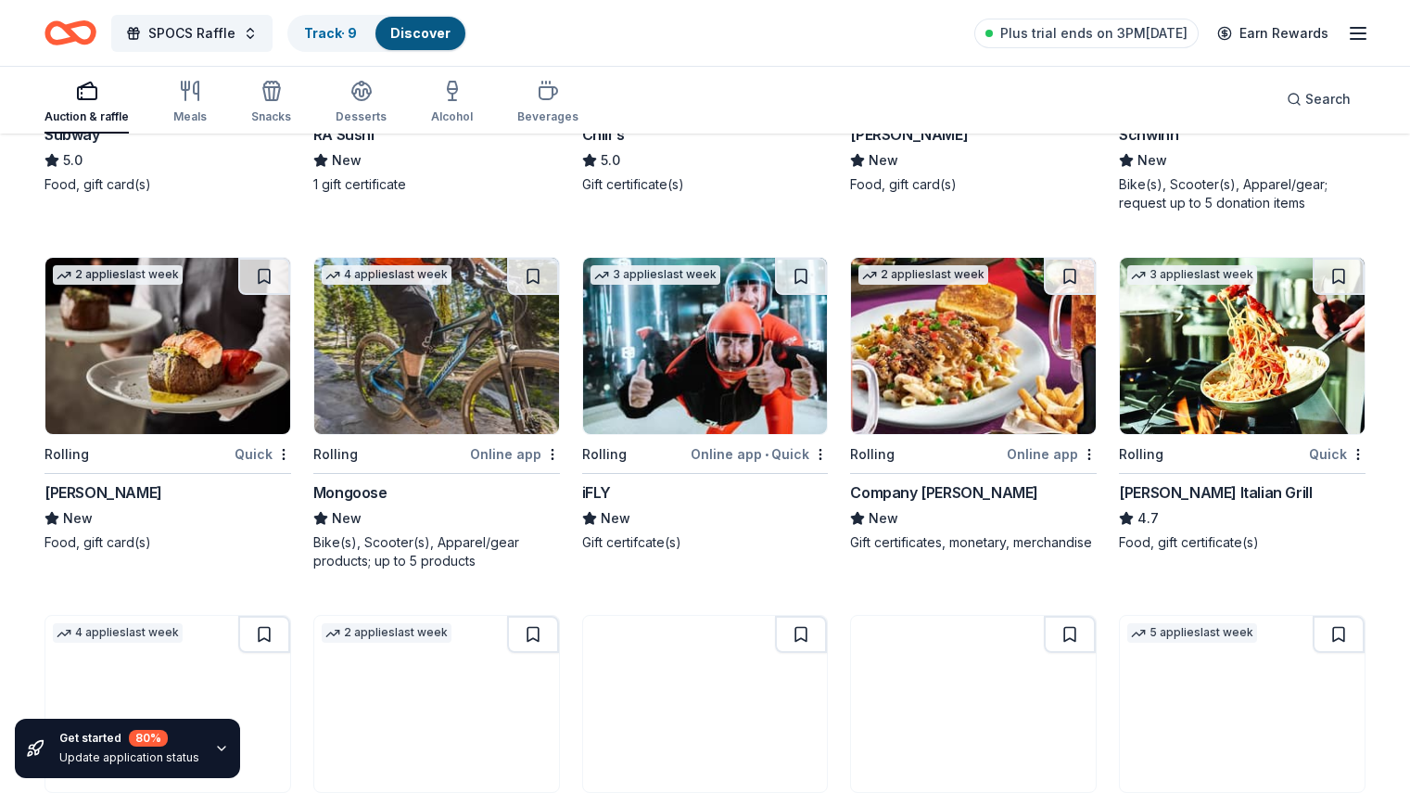
scroll to position [8529, 0]
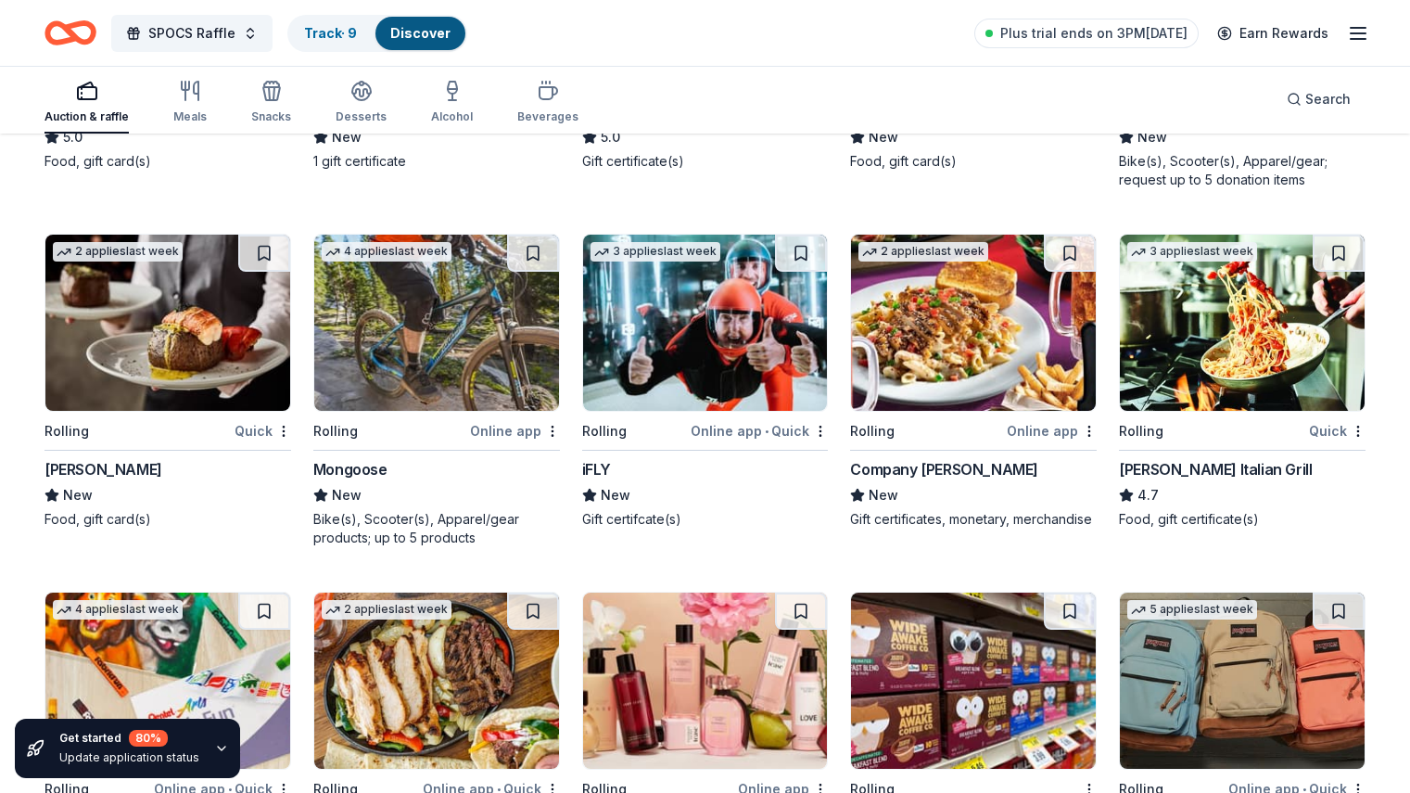
click at [733, 427] on div "Online app • Quick" at bounding box center [759, 430] width 137 height 23
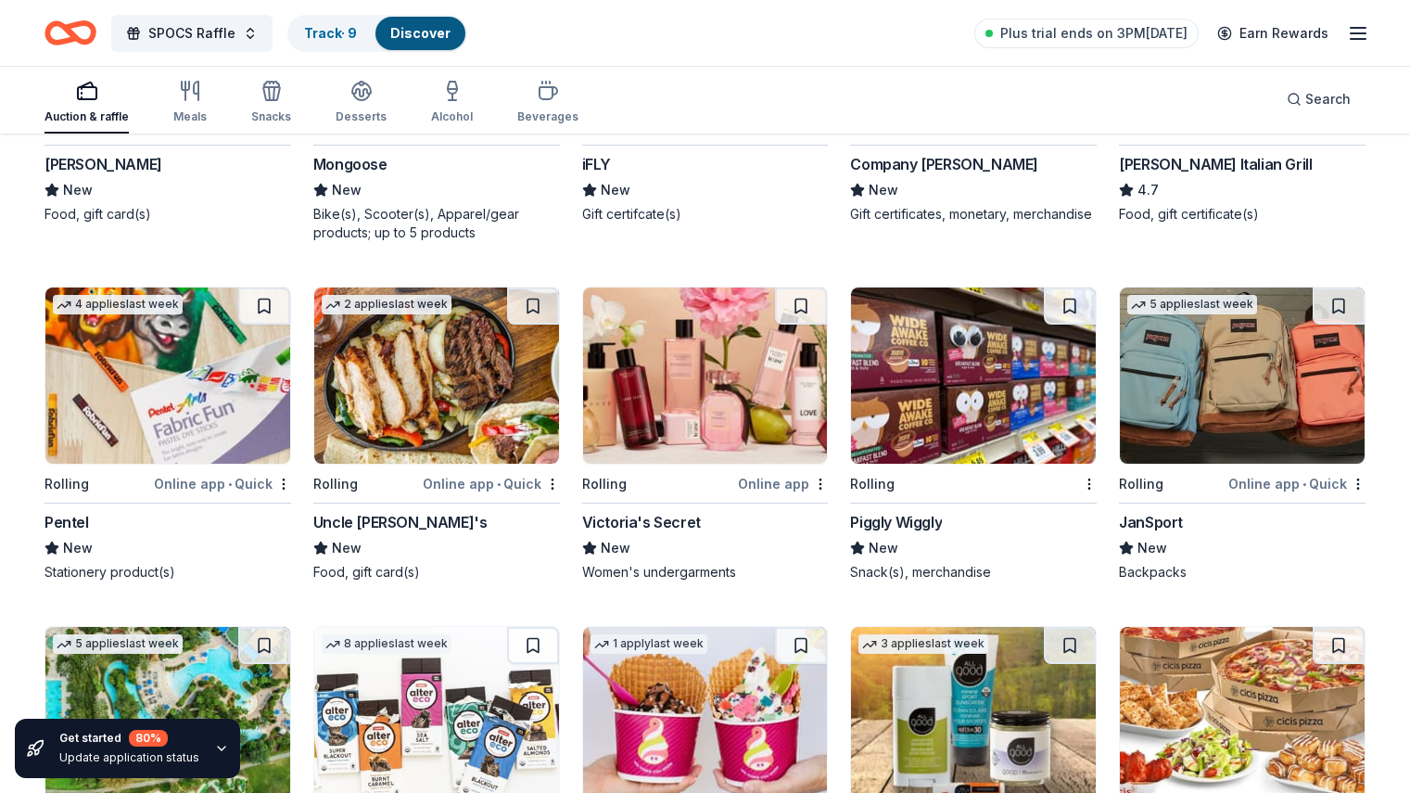
scroll to position [9097, 0]
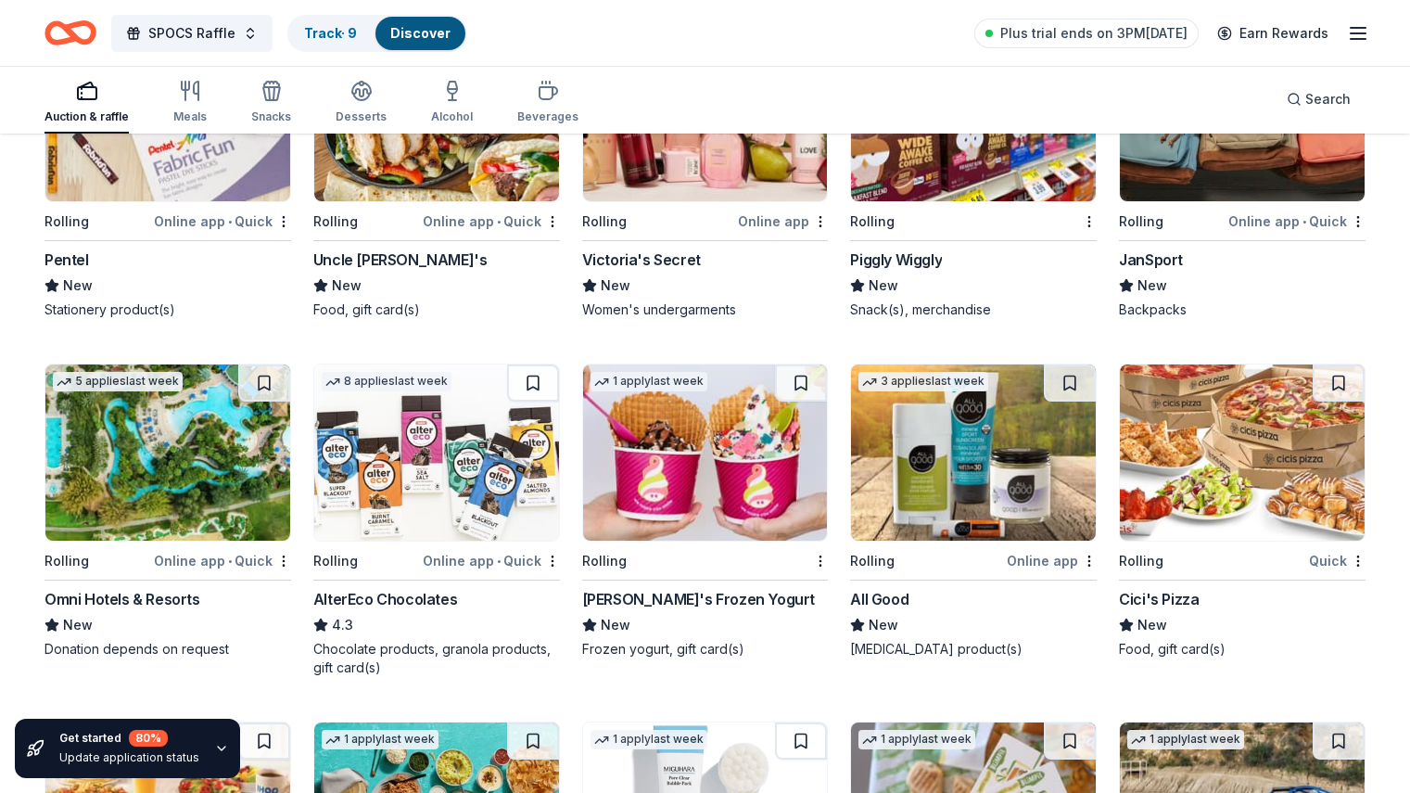
click at [795, 227] on div "Online app" at bounding box center [783, 221] width 90 height 23
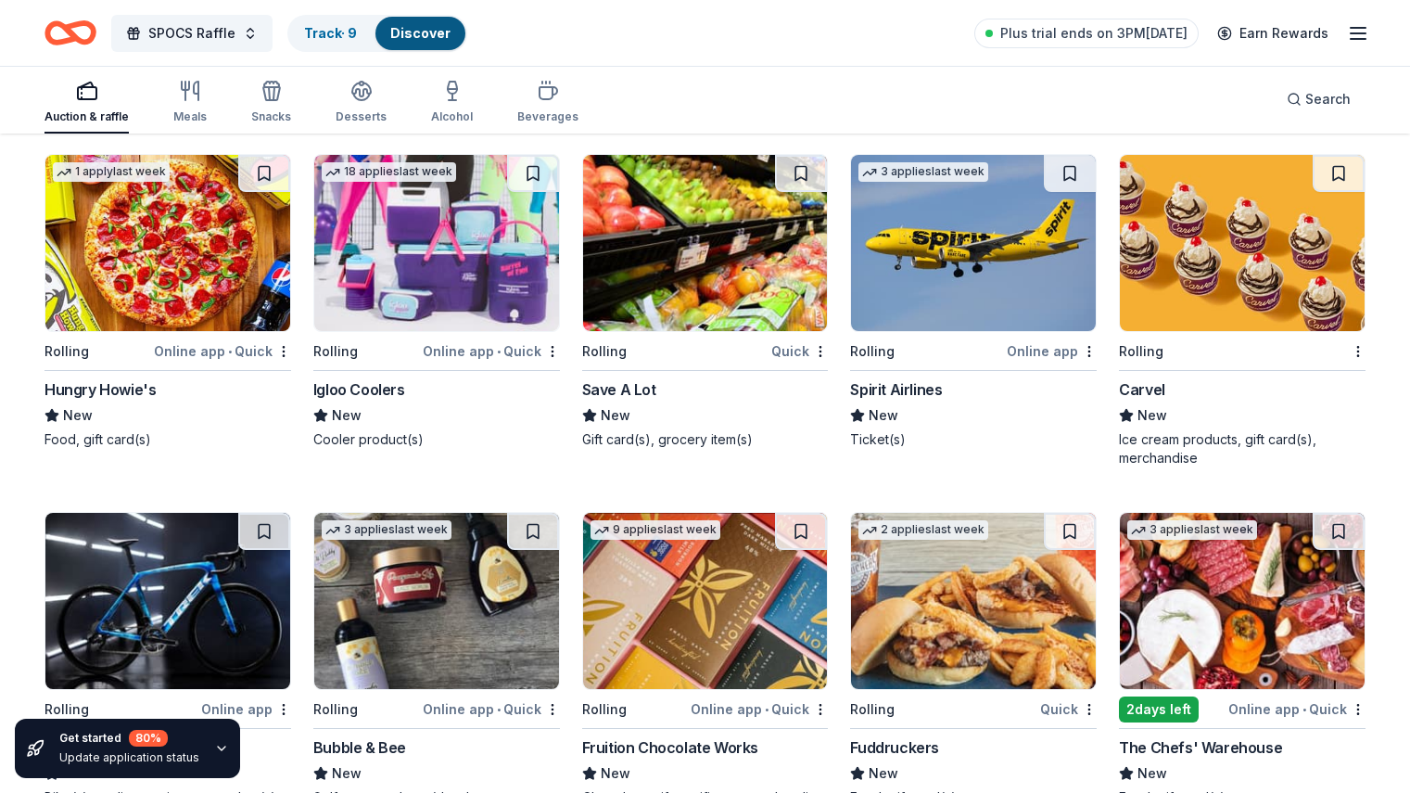
scroll to position [10758, 0]
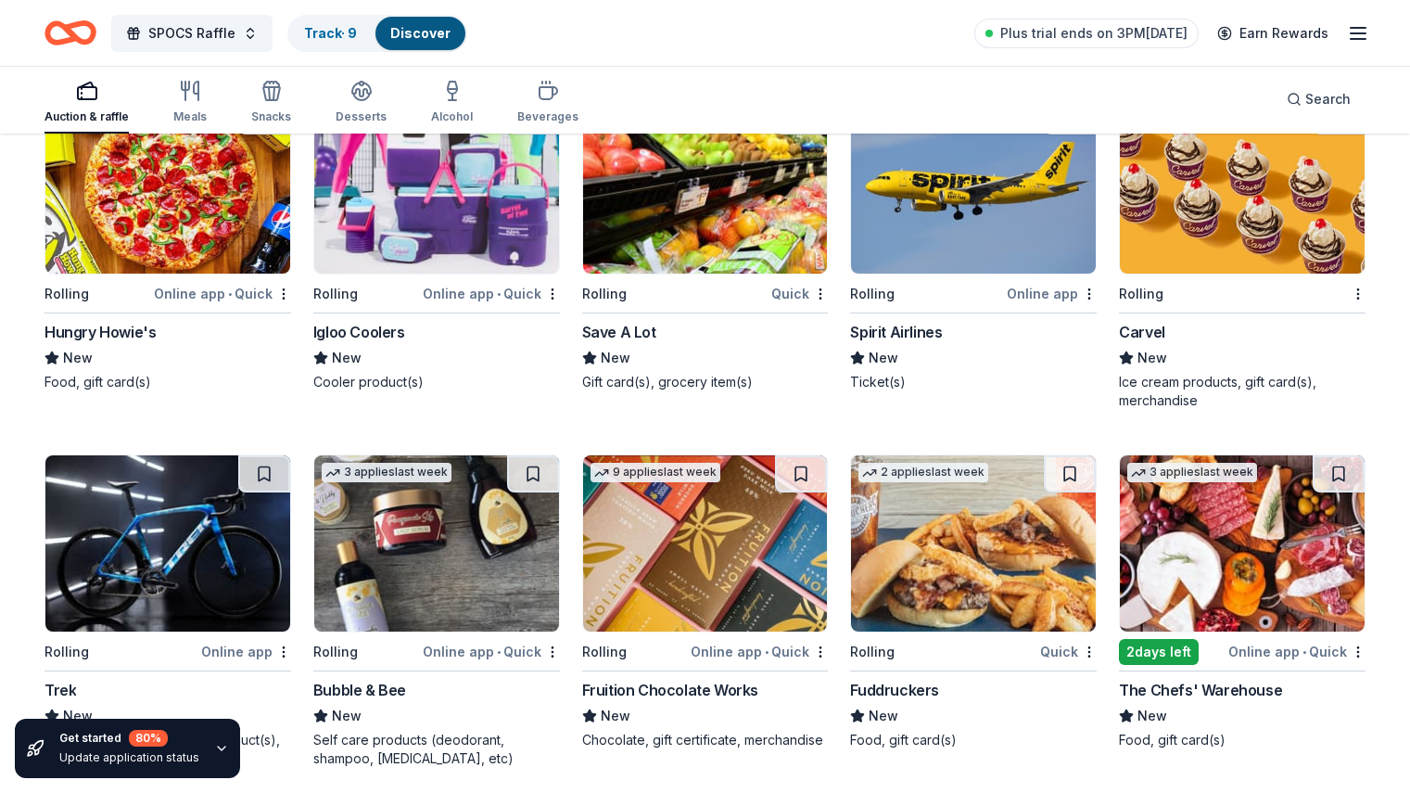
click at [1200, 294] on div "Rolling" at bounding box center [1231, 293] width 224 height 23
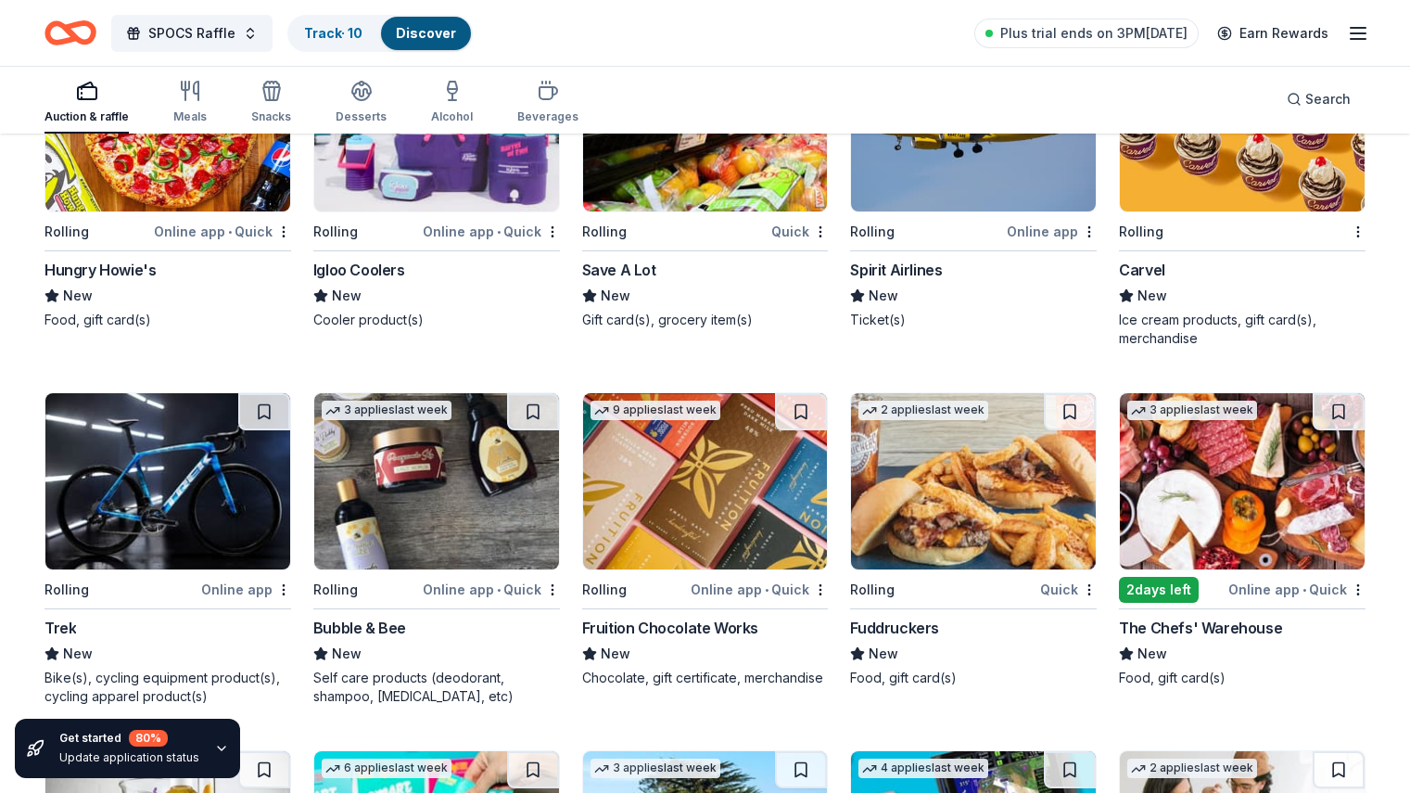
scroll to position [10851, 0]
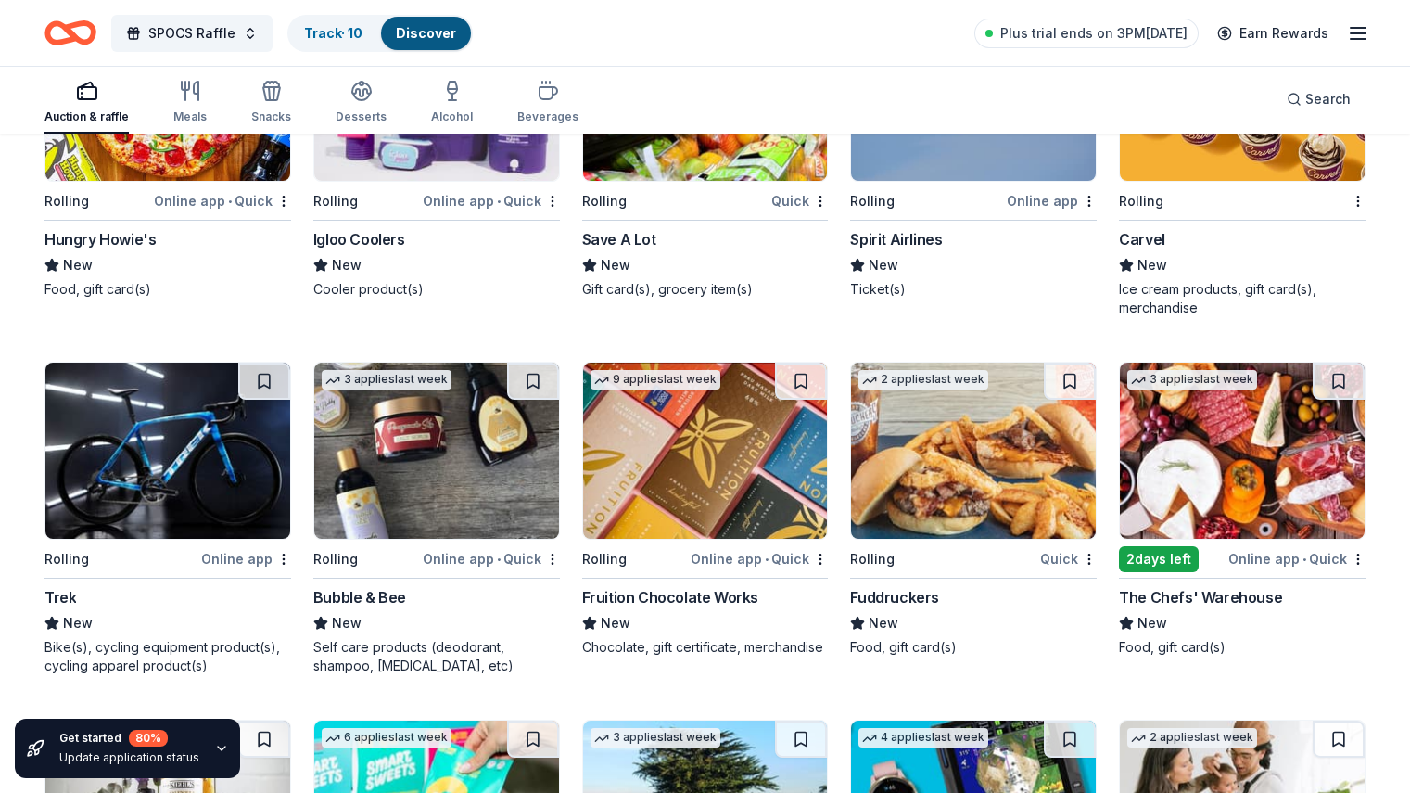
click at [988, 191] on div "Rolling" at bounding box center [926, 200] width 153 height 23
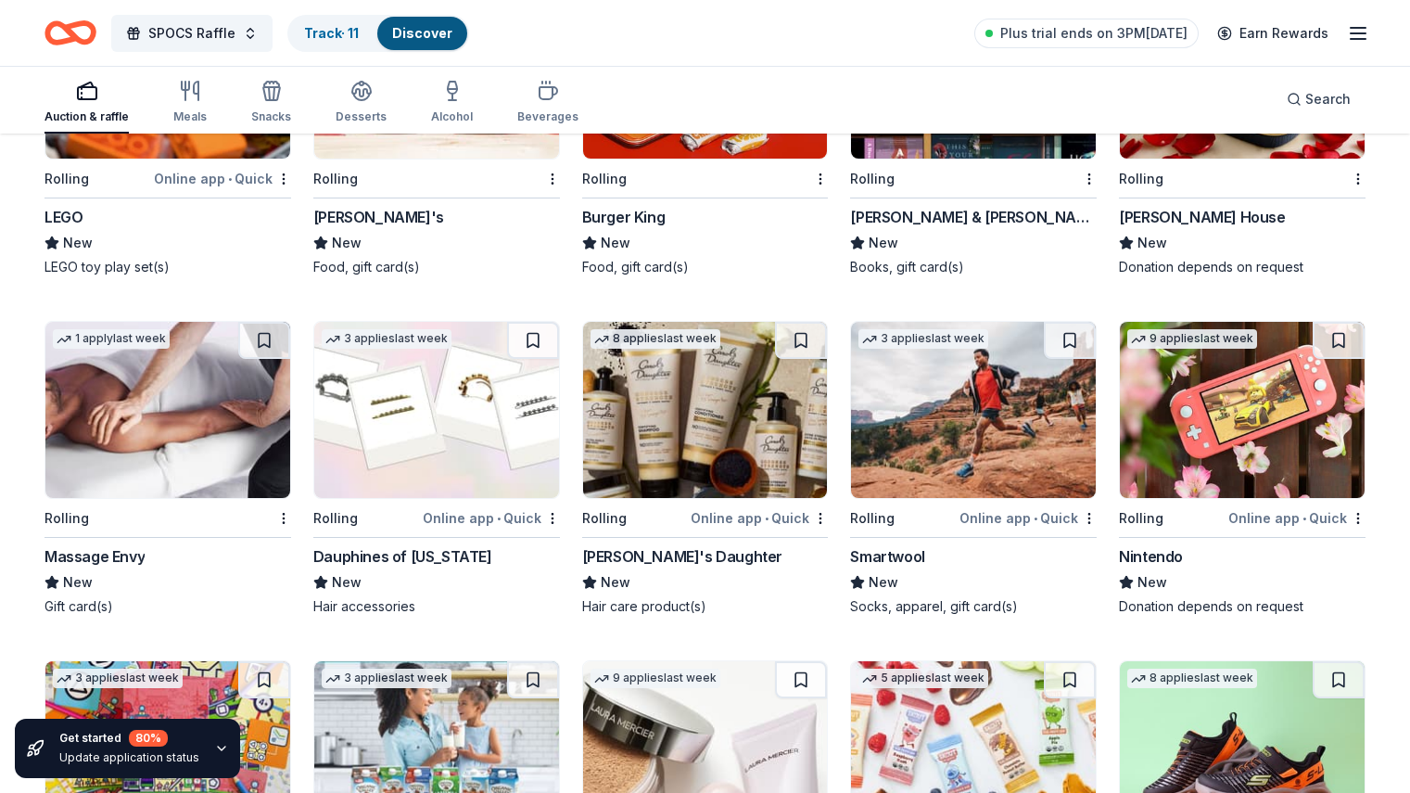
scroll to position [12301, 0]
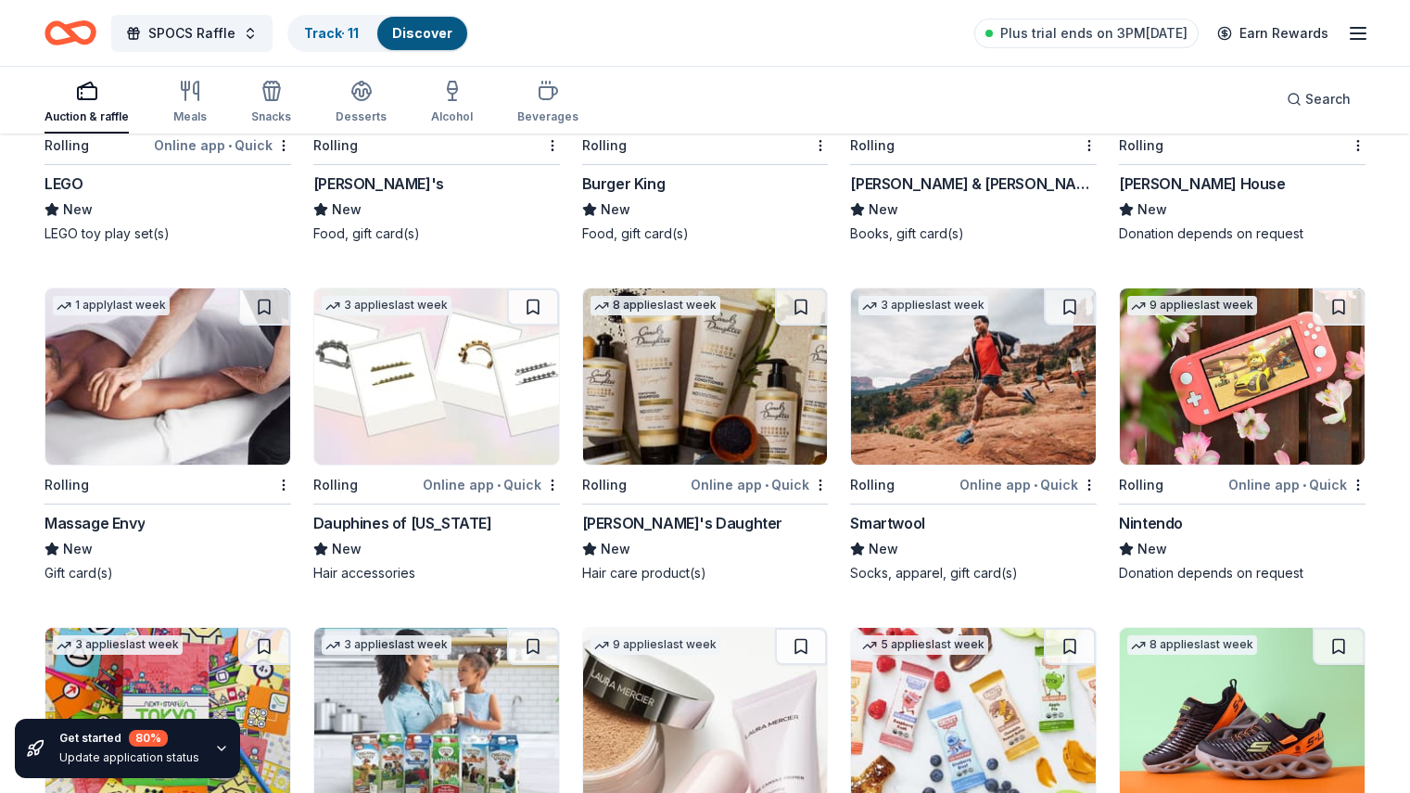
click at [1231, 496] on div "Online app • Quick" at bounding box center [1296, 484] width 137 height 23
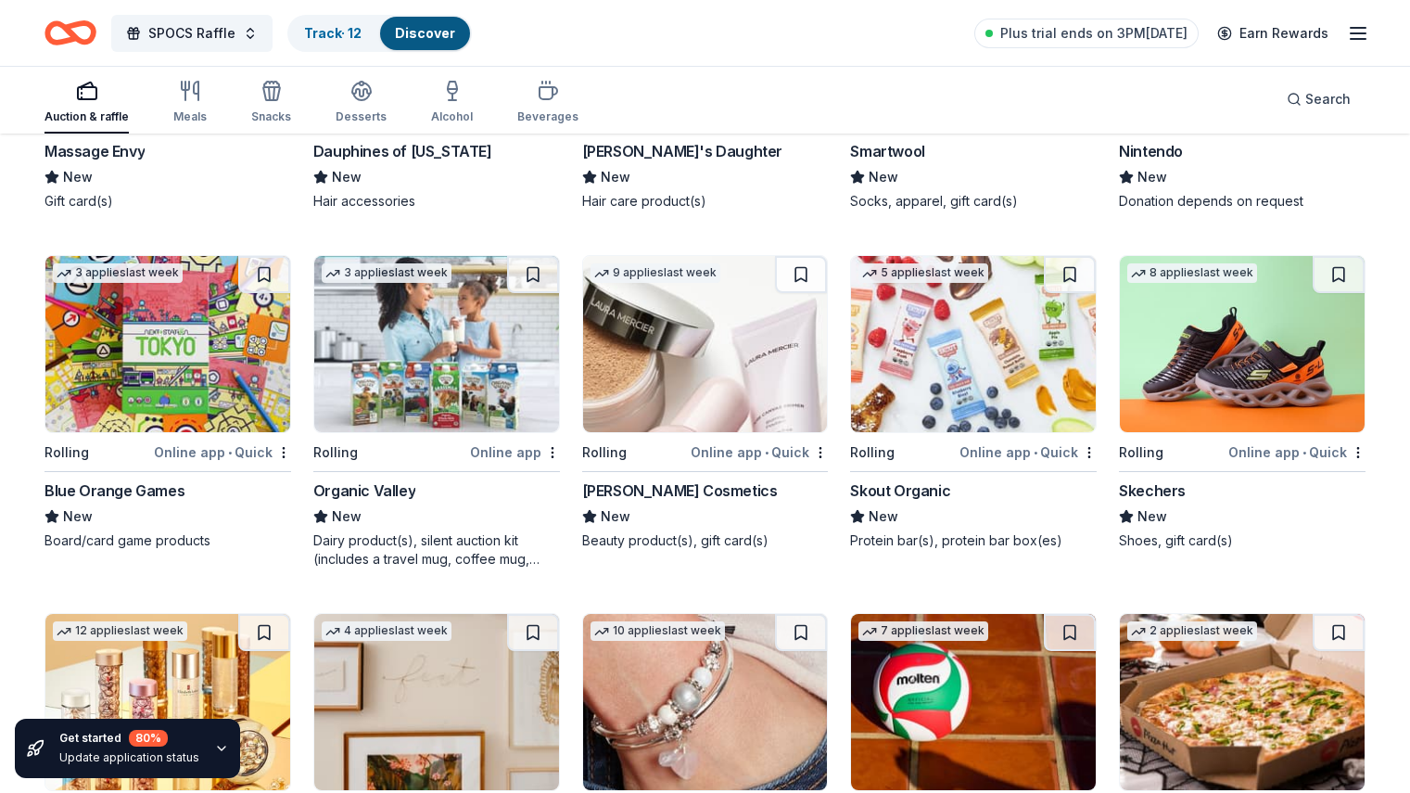
scroll to position [12621, 0]
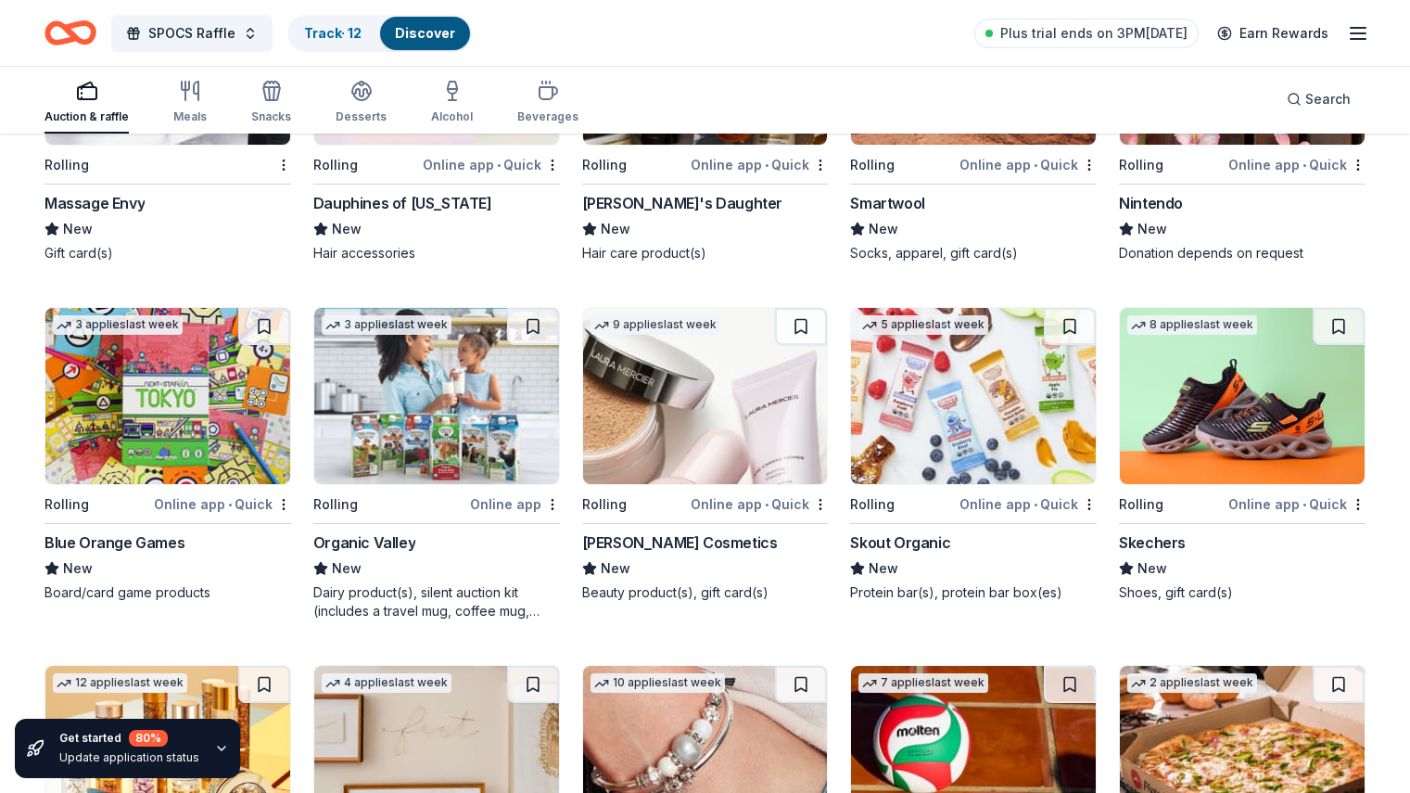
click at [1192, 515] on div "Rolling" at bounding box center [1172, 503] width 106 height 23
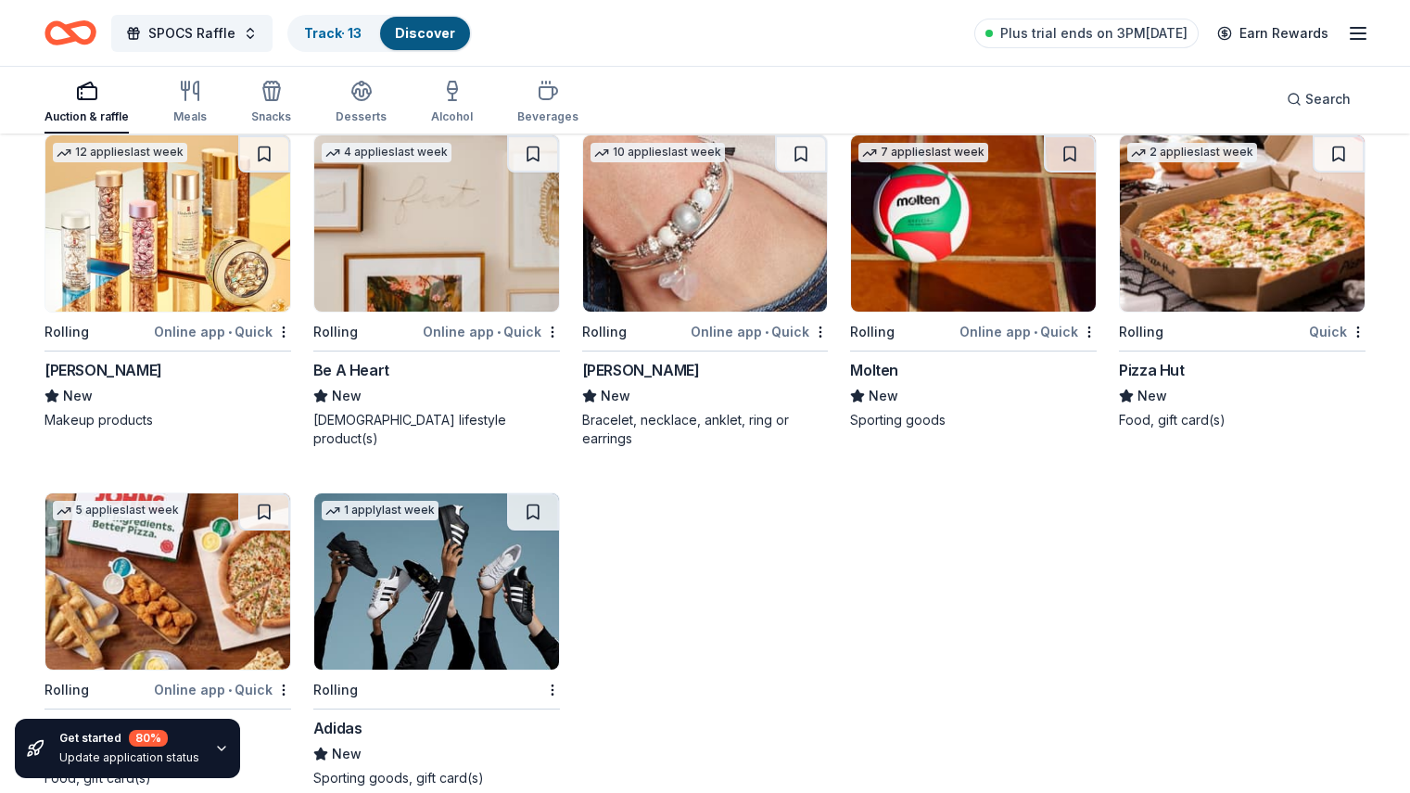
scroll to position [13219, 0]
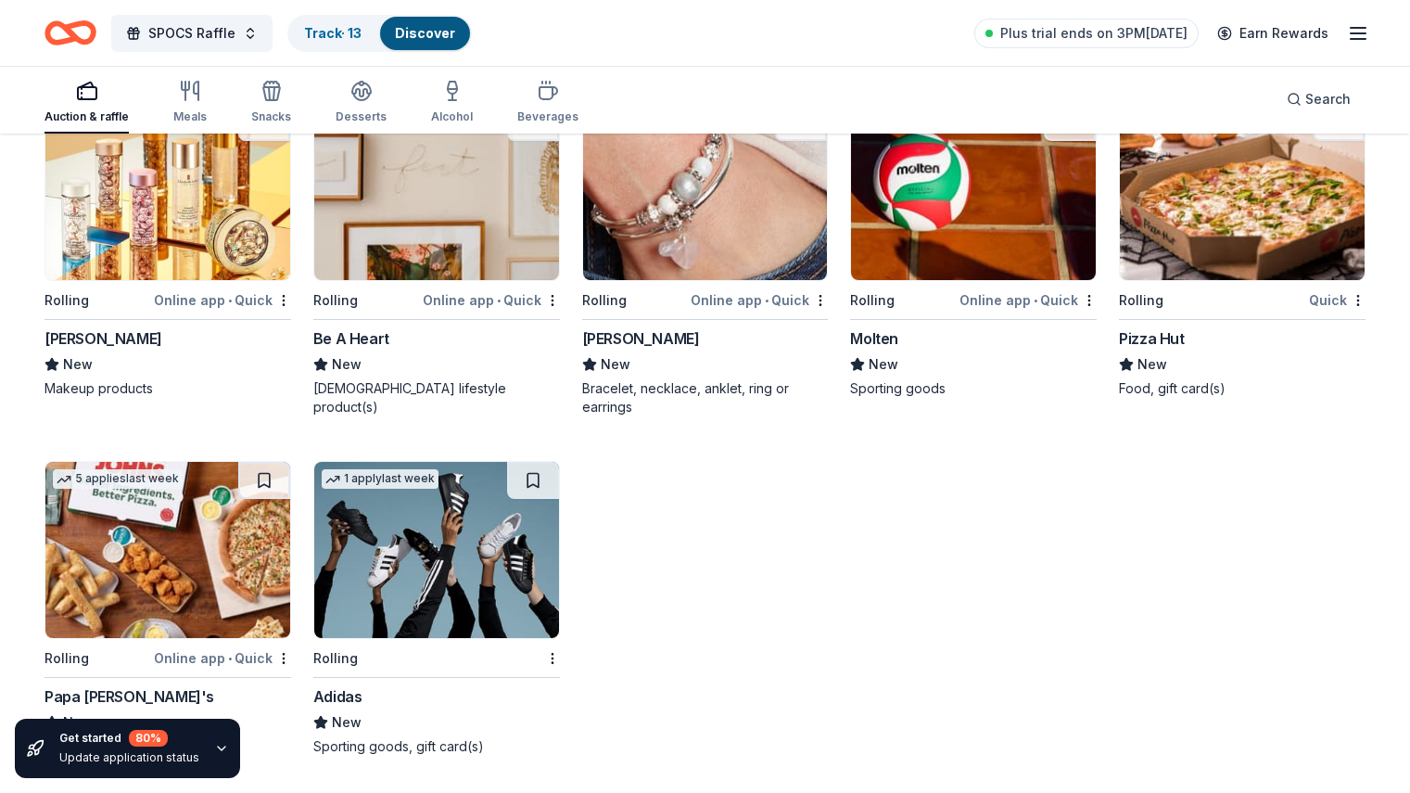
click at [388, 668] on div "Rolling" at bounding box center [425, 657] width 224 height 23
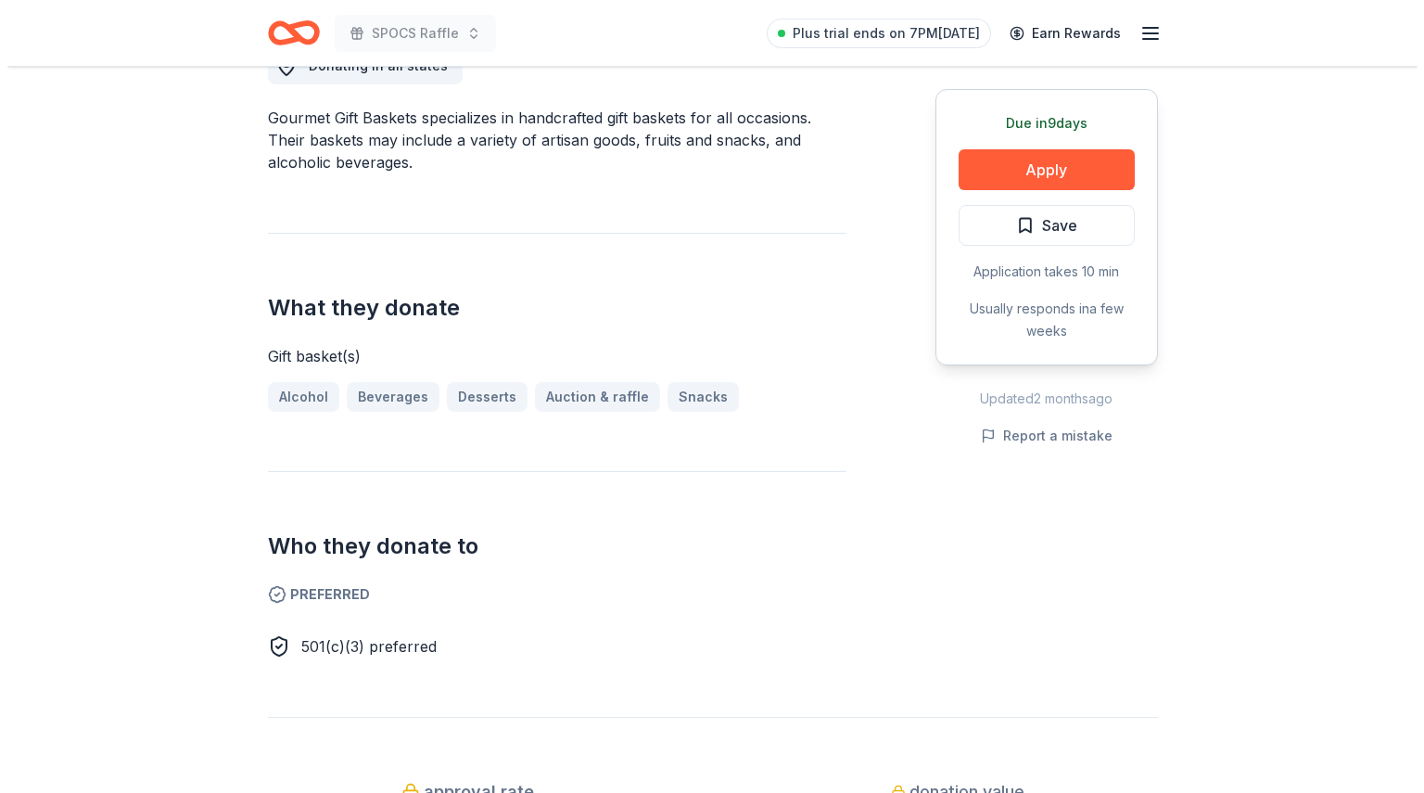
scroll to position [655, 0]
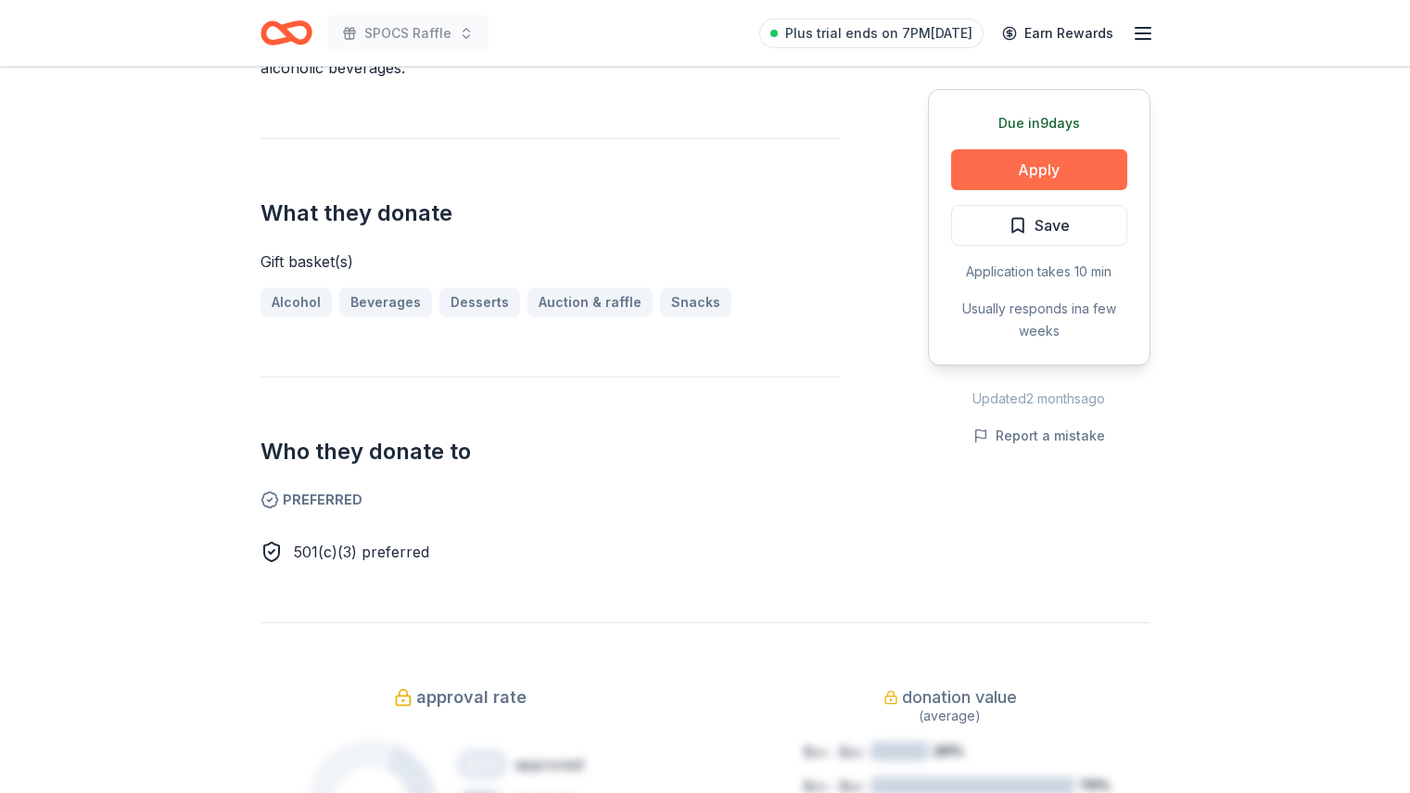
click at [1013, 173] on button "Apply" at bounding box center [1039, 169] width 176 height 41
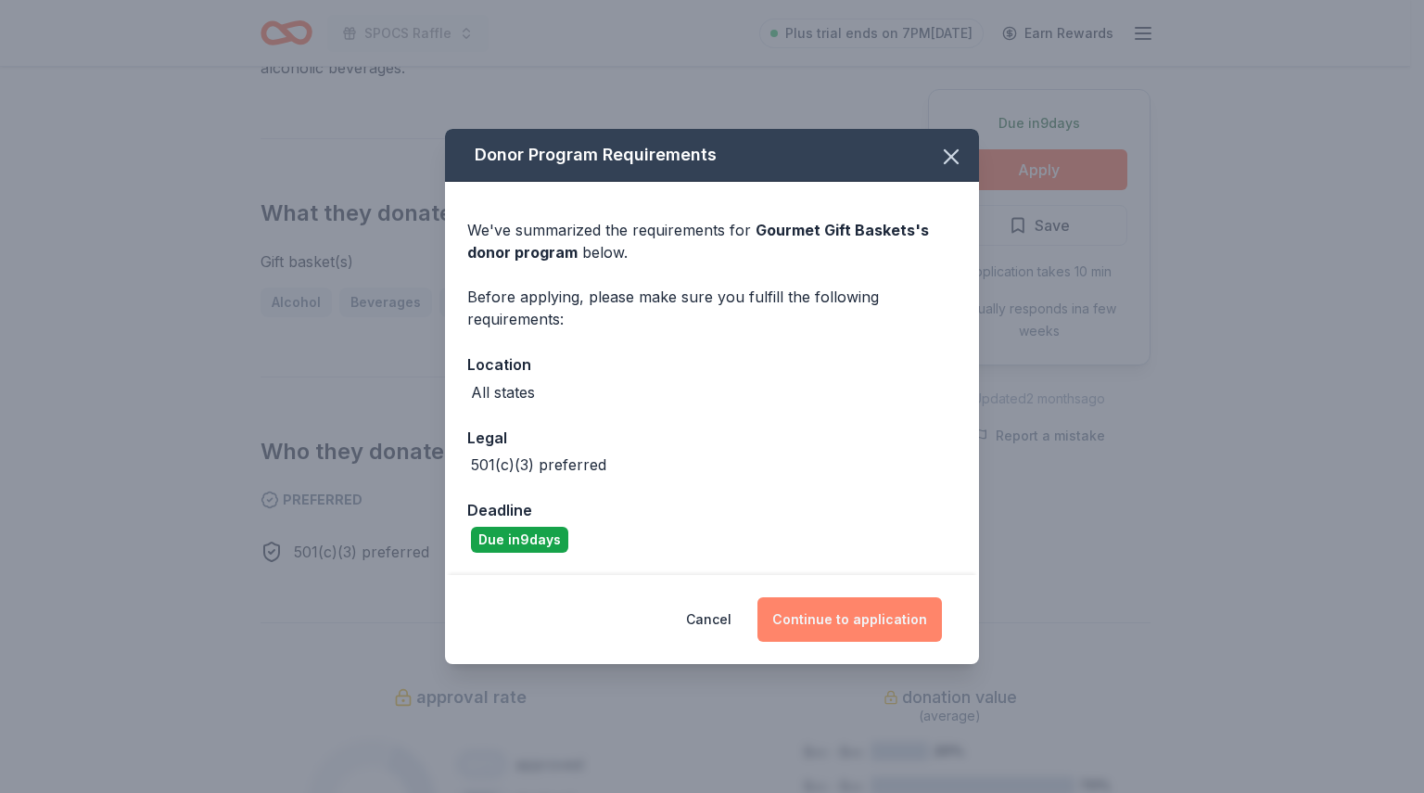
click at [851, 605] on button "Continue to application" at bounding box center [849, 619] width 184 height 45
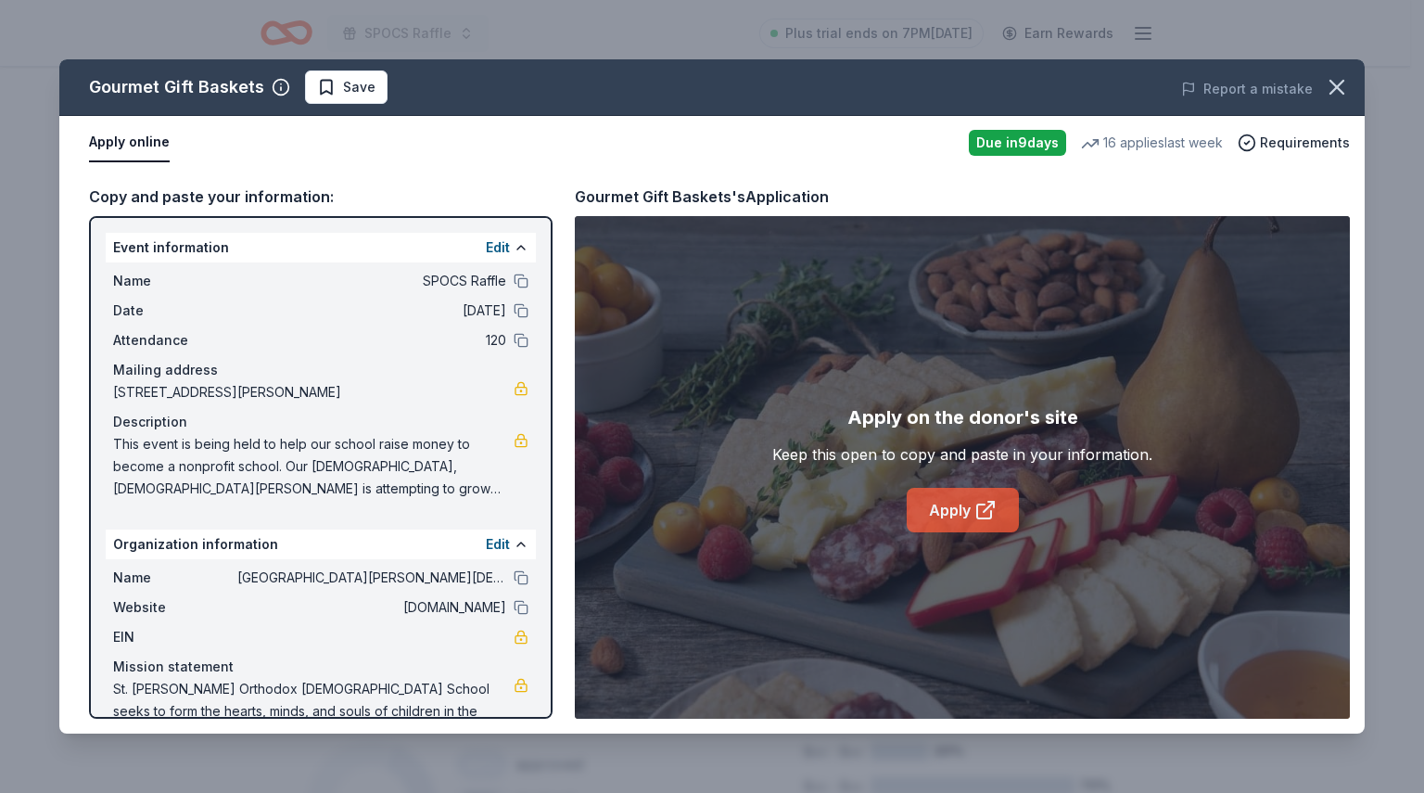
click at [966, 522] on link "Apply" at bounding box center [963, 510] width 112 height 45
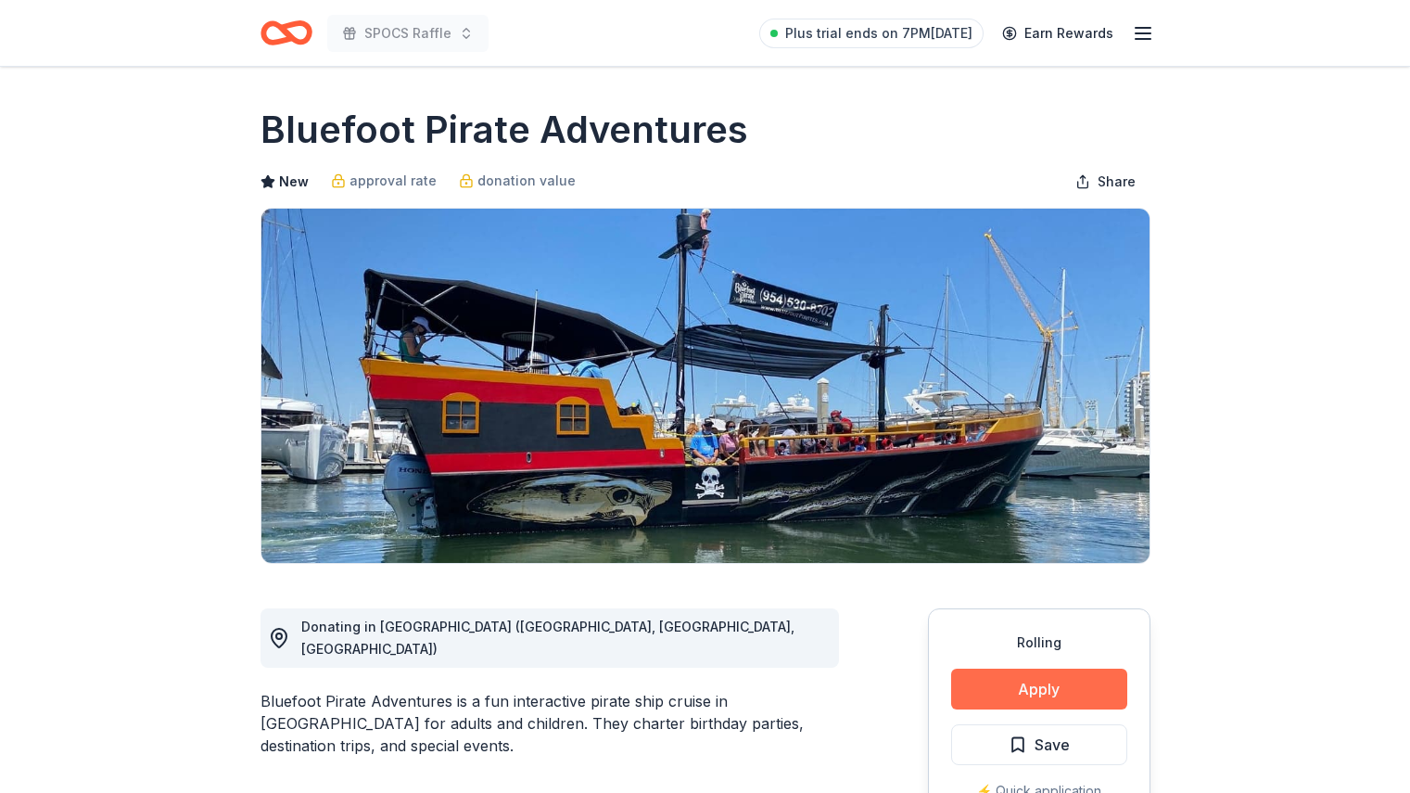
click at [1038, 693] on button "Apply" at bounding box center [1039, 688] width 176 height 41
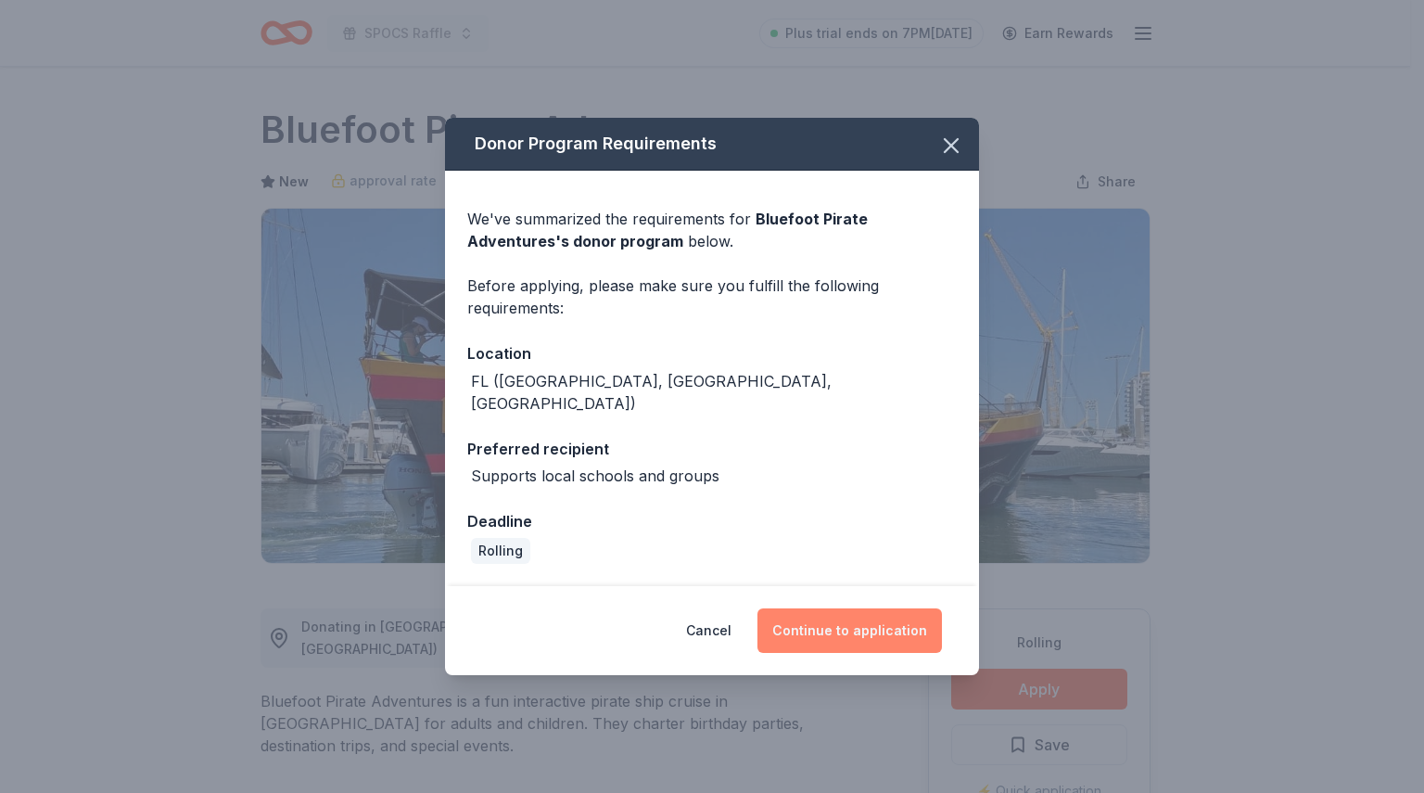
click at [858, 618] on button "Continue to application" at bounding box center [849, 630] width 184 height 45
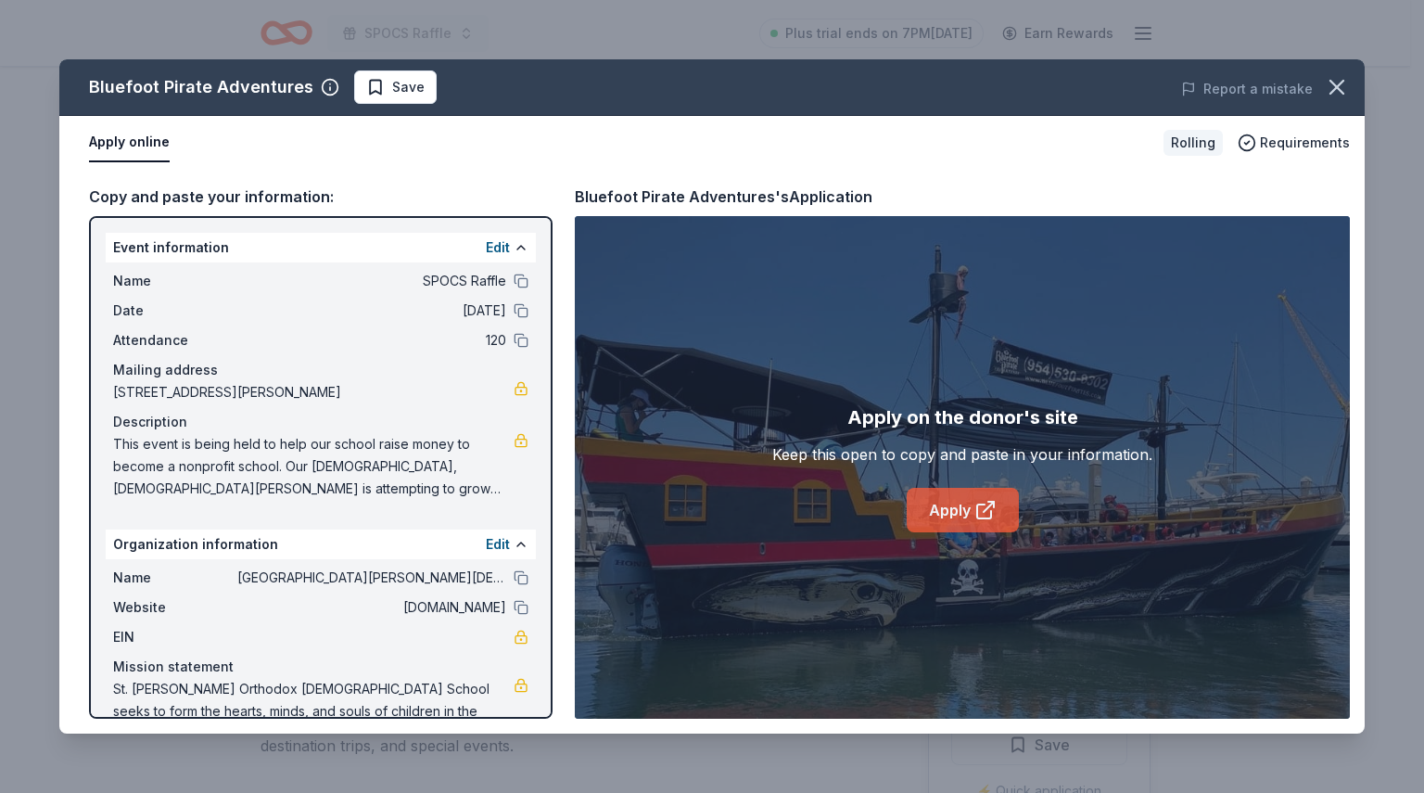
click at [971, 513] on link "Apply" at bounding box center [963, 510] width 112 height 45
click at [399, 88] on span "Save" at bounding box center [408, 87] width 32 height 22
click at [1332, 86] on icon "button" at bounding box center [1337, 87] width 26 height 26
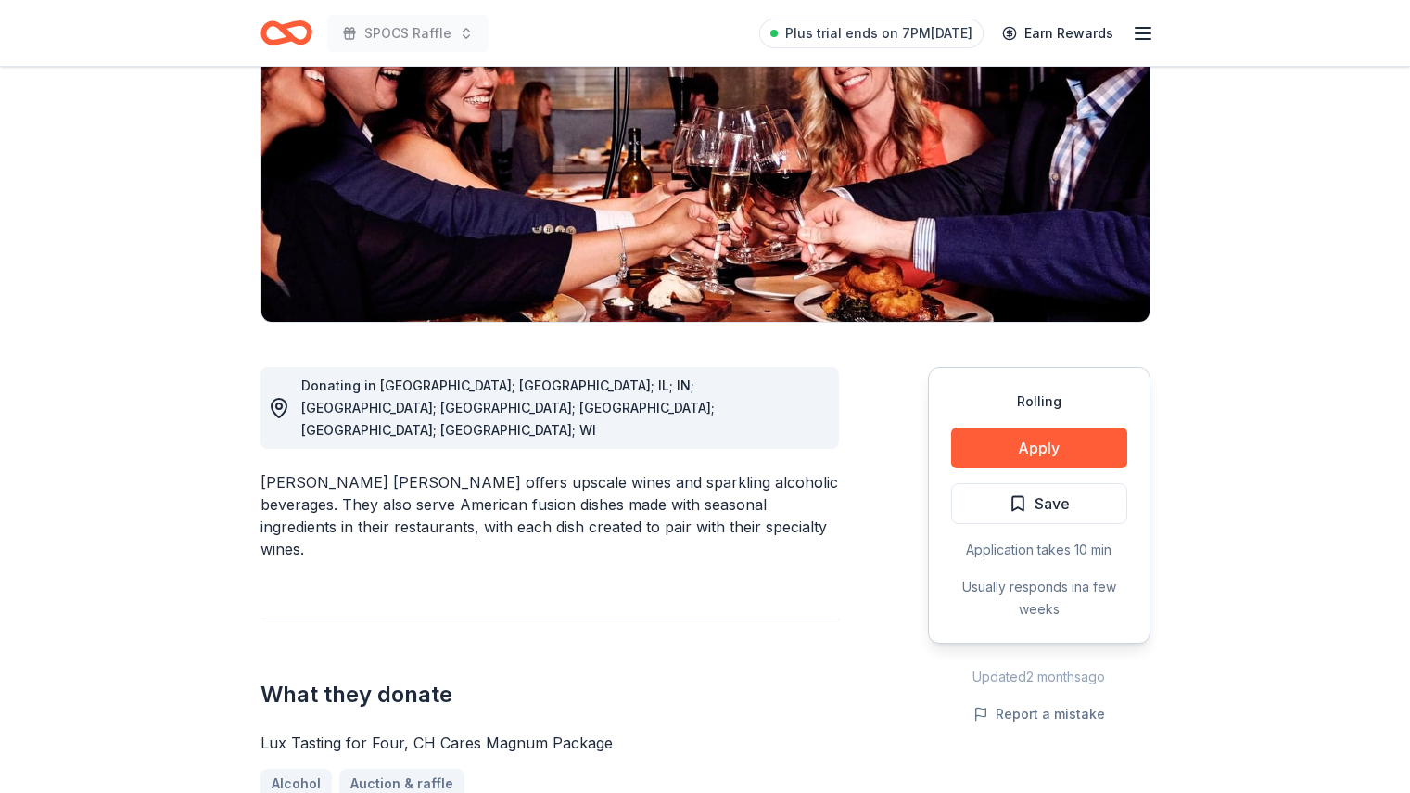
scroll to position [274, 0]
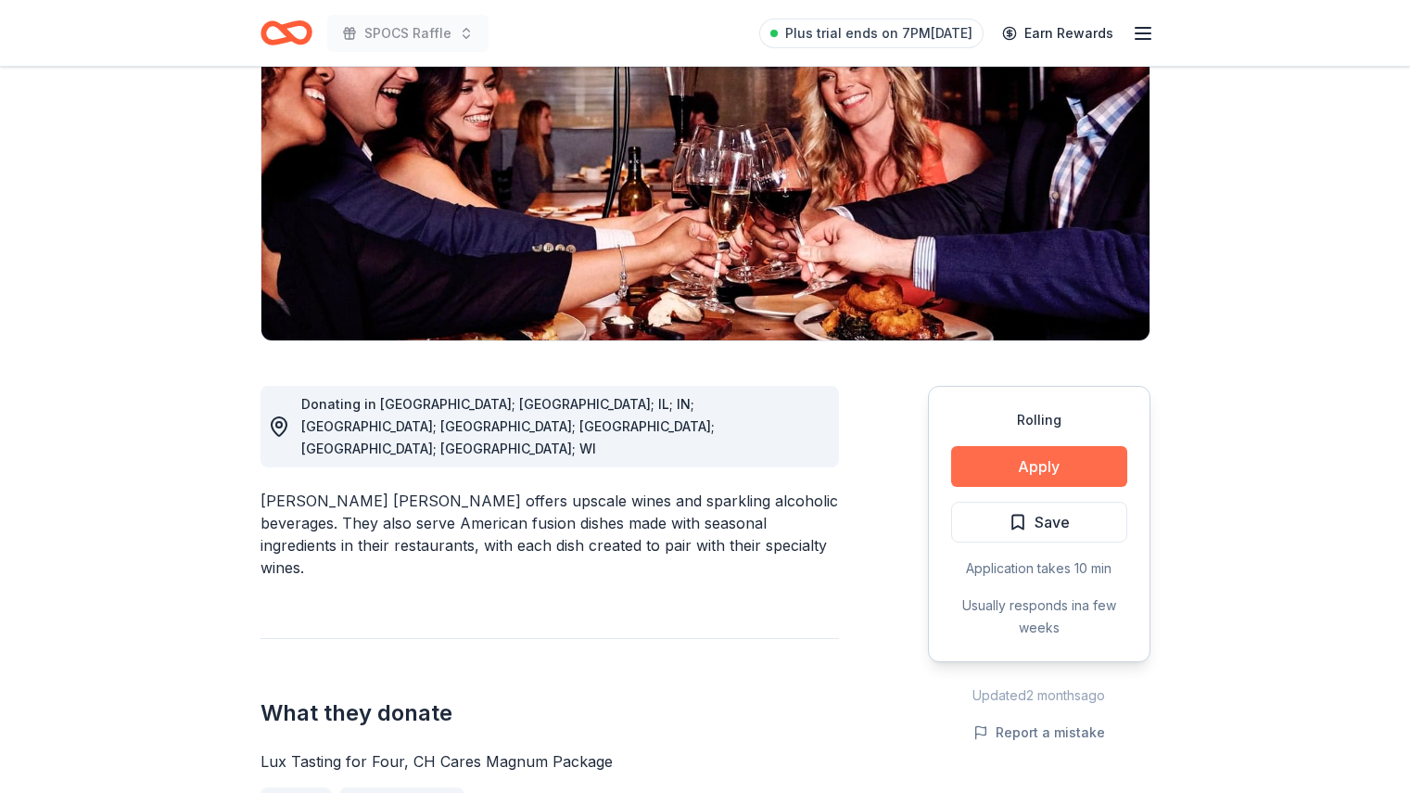
click at [1064, 446] on button "Apply" at bounding box center [1039, 466] width 176 height 41
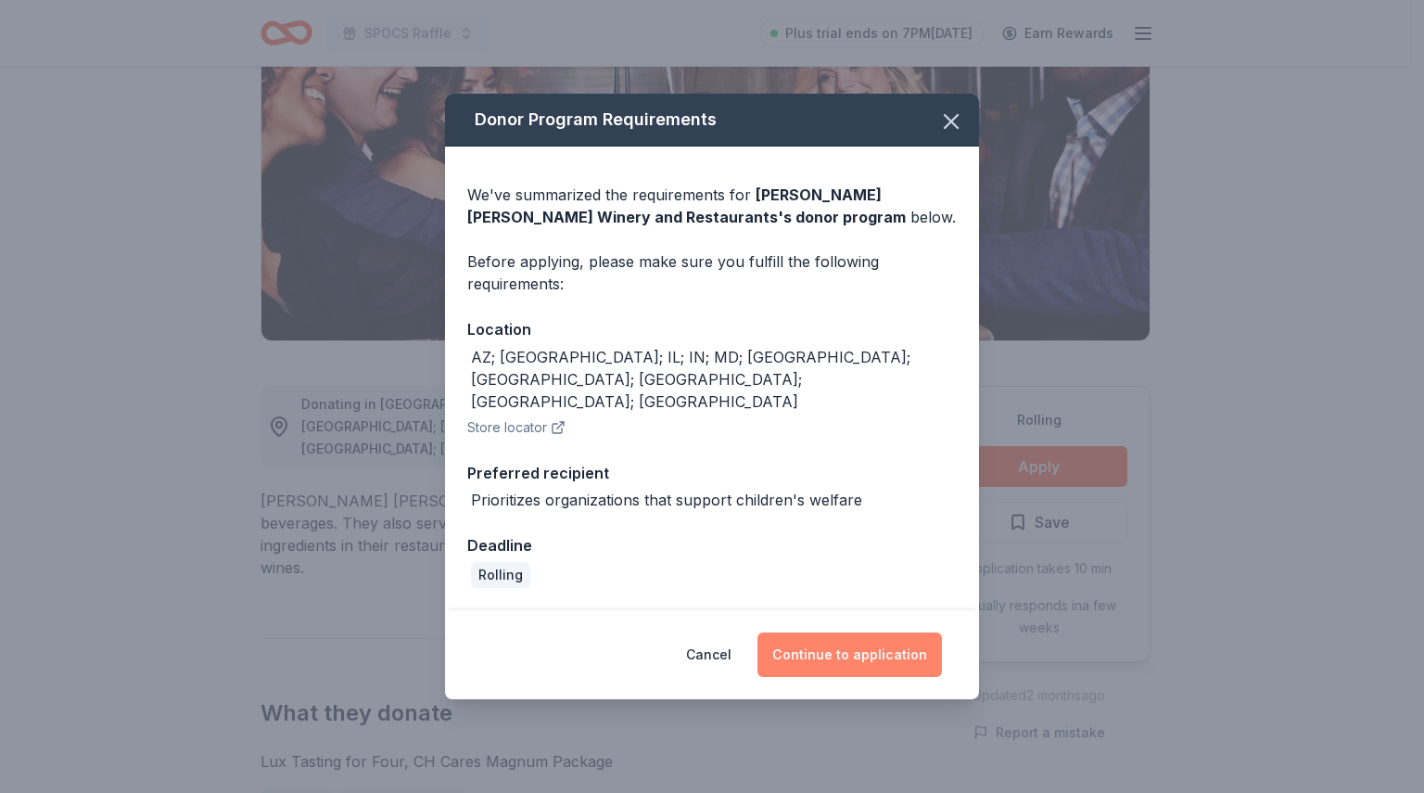
click at [852, 651] on button "Continue to application" at bounding box center [849, 654] width 184 height 45
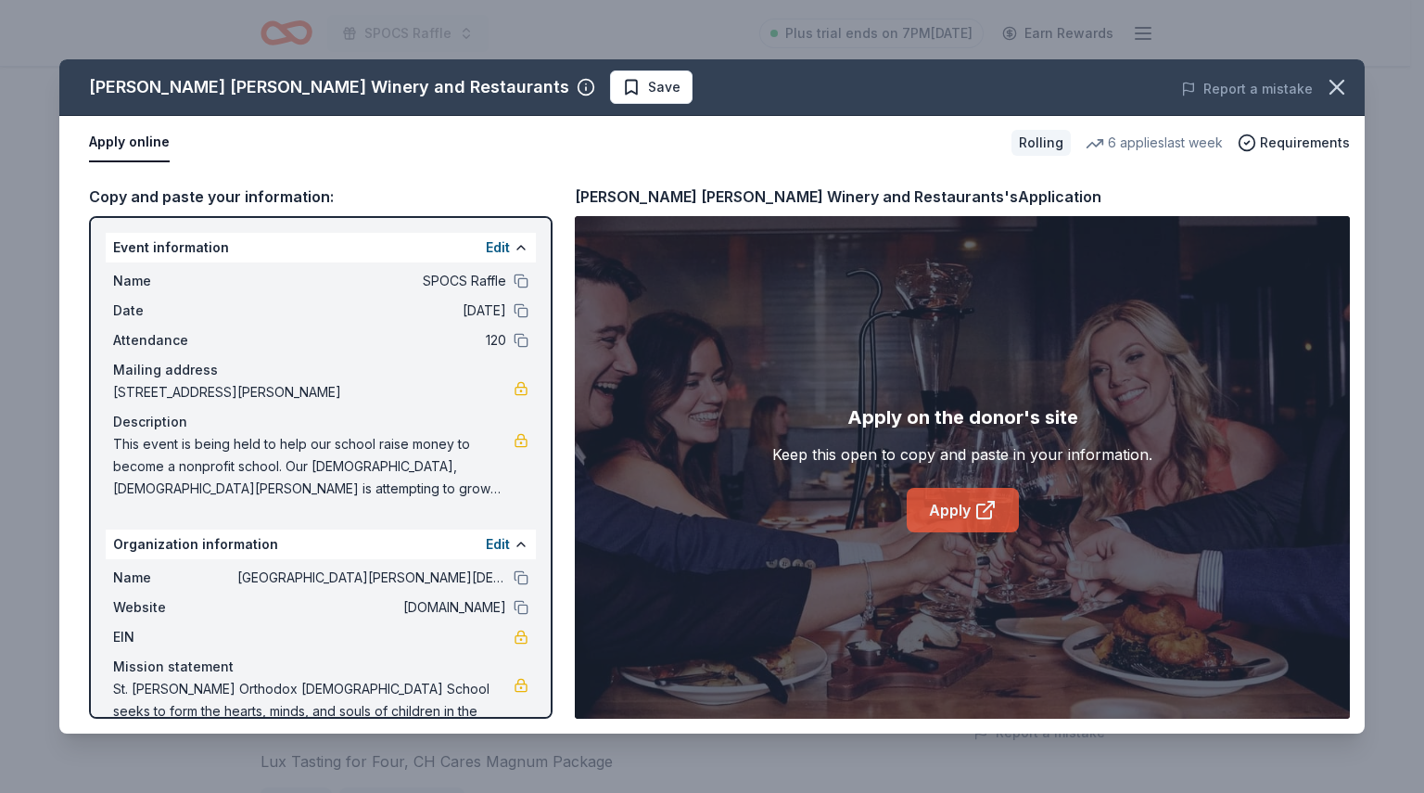
click at [962, 510] on link "Apply" at bounding box center [963, 510] width 112 height 45
click at [648, 83] on span "Save" at bounding box center [664, 87] width 32 height 22
click at [1329, 96] on icon "button" at bounding box center [1337, 87] width 26 height 26
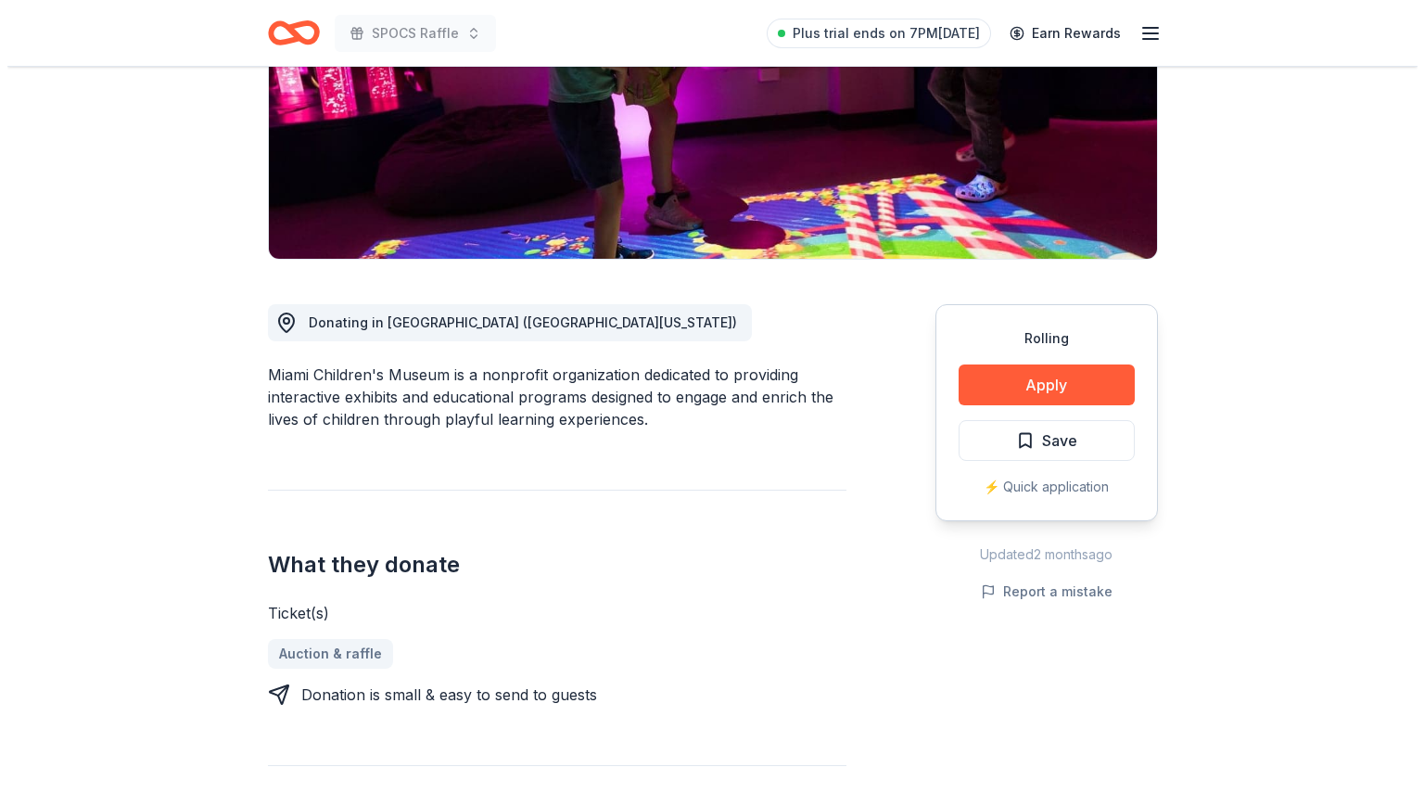
scroll to position [325, 0]
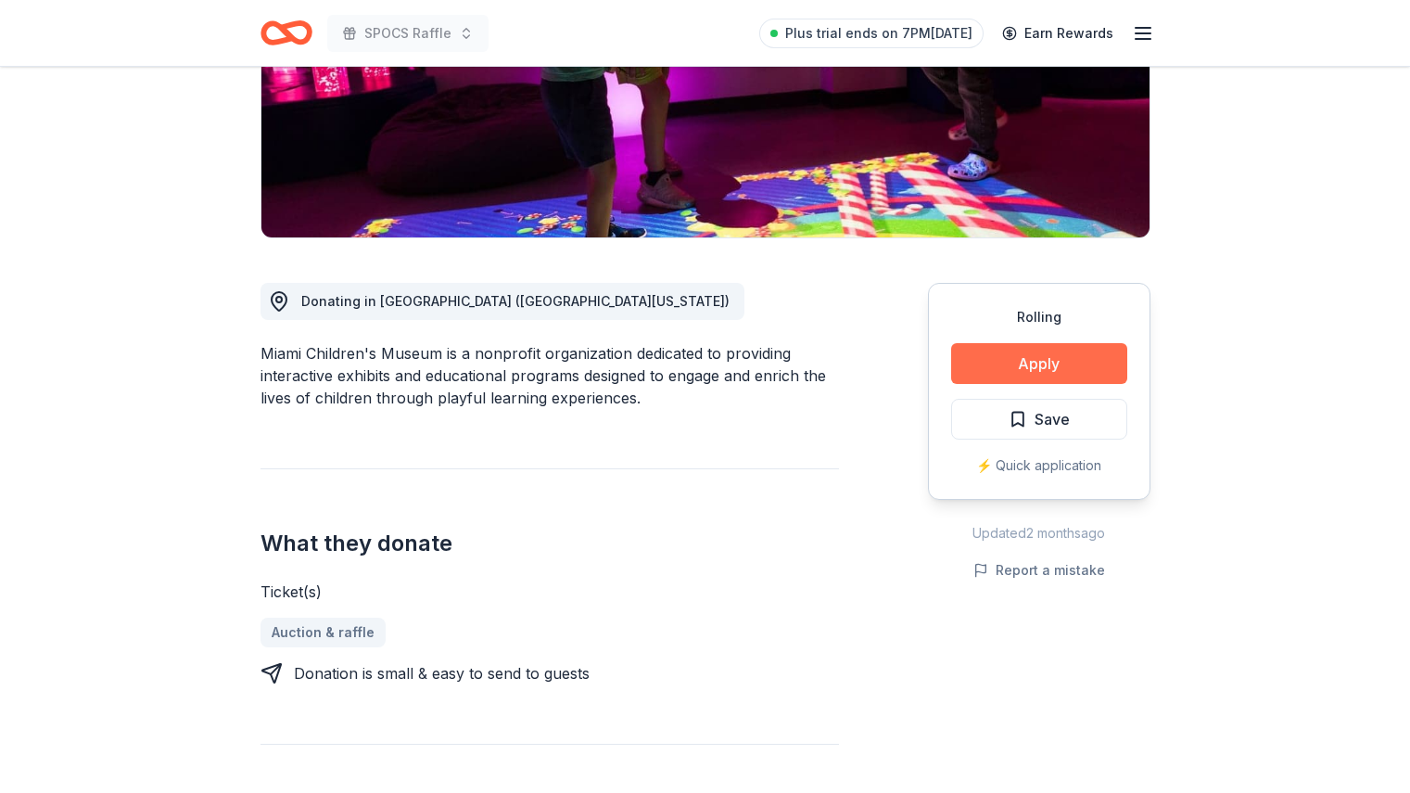
click at [1064, 355] on button "Apply" at bounding box center [1039, 363] width 176 height 41
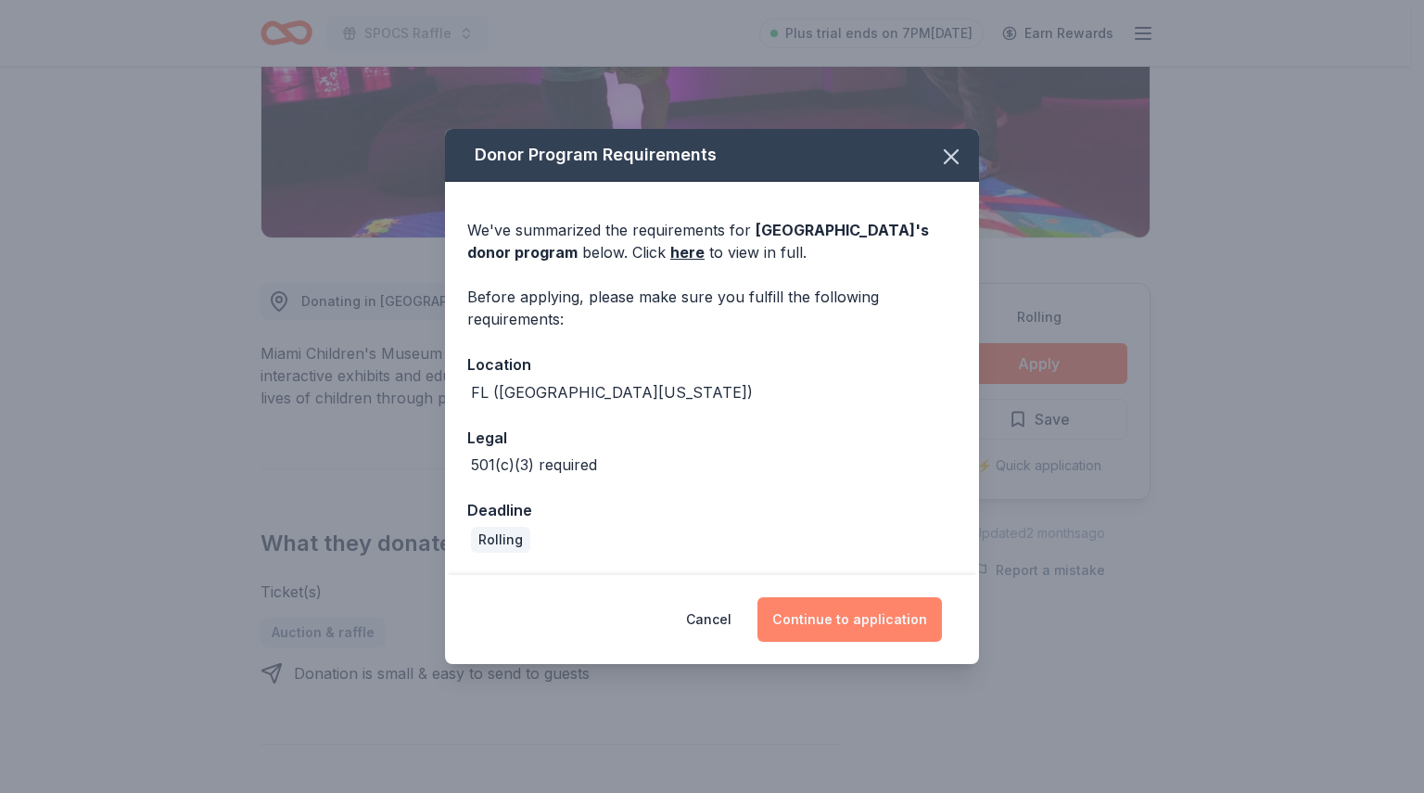
click at [893, 626] on button "Continue to application" at bounding box center [849, 619] width 184 height 45
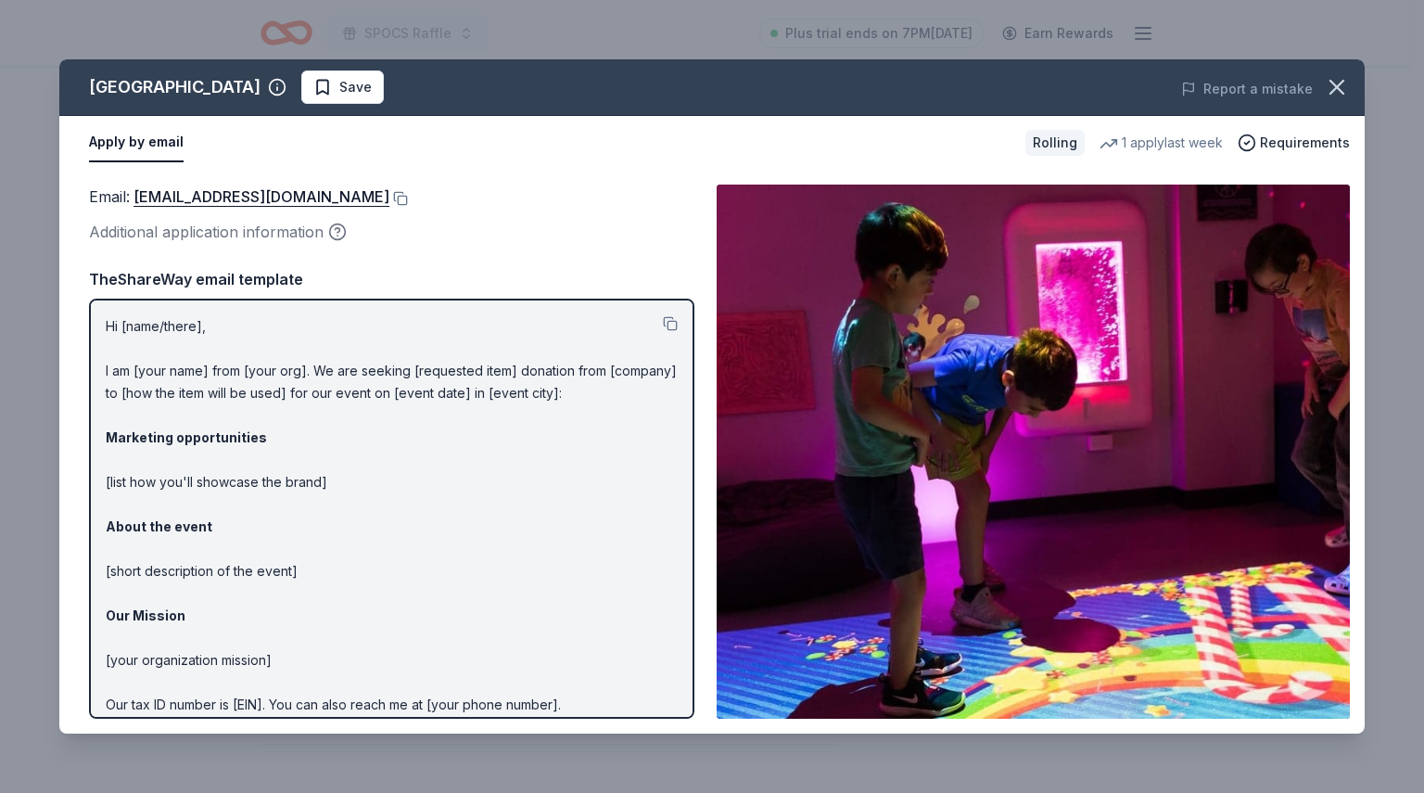
drag, startPoint x: 109, startPoint y: 329, endPoint x: 241, endPoint y: 477, distance: 197.6
click at [241, 477] on p "Hi [name/there], I am [your name] from [your org]. We are seeking [requested it…" at bounding box center [392, 548] width 572 height 467
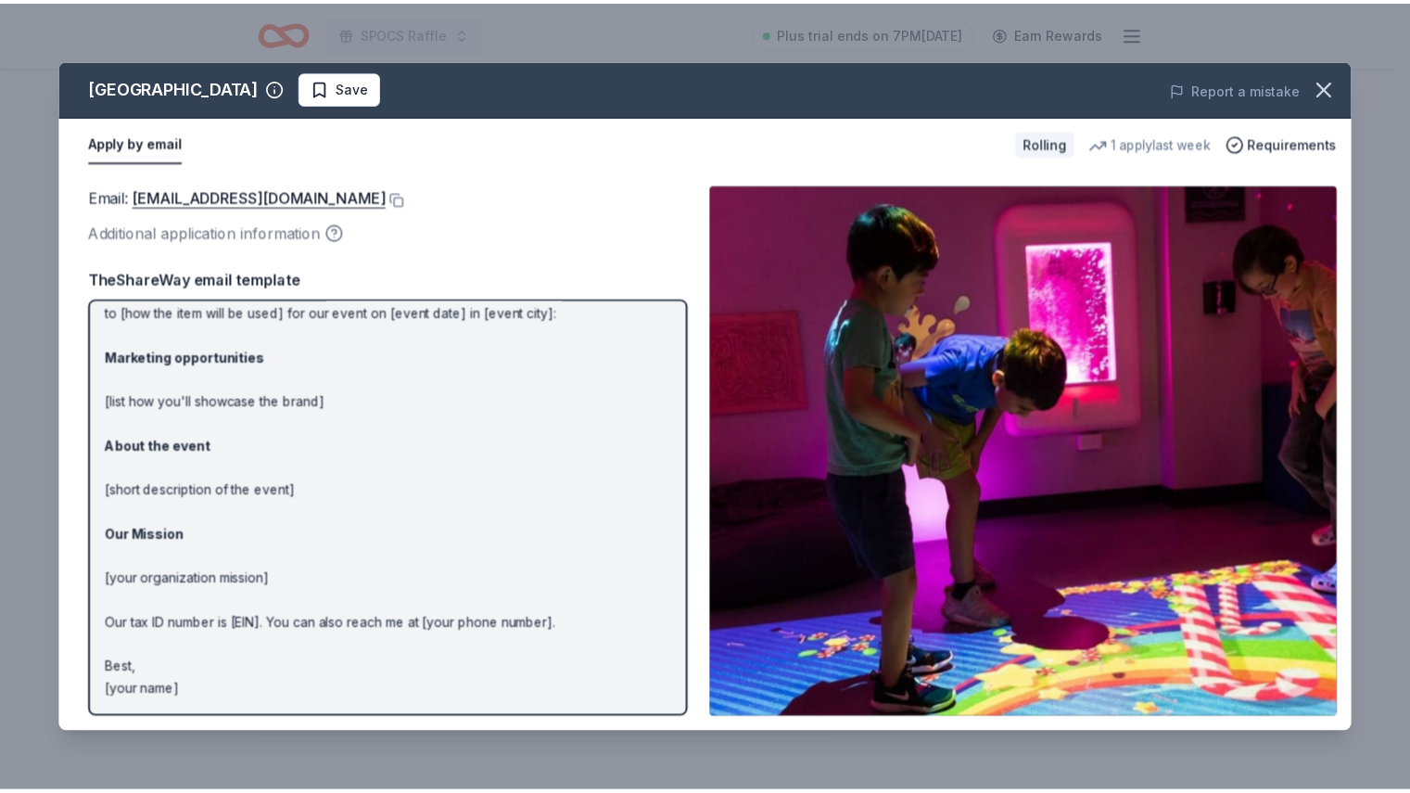
scroll to position [0, 0]
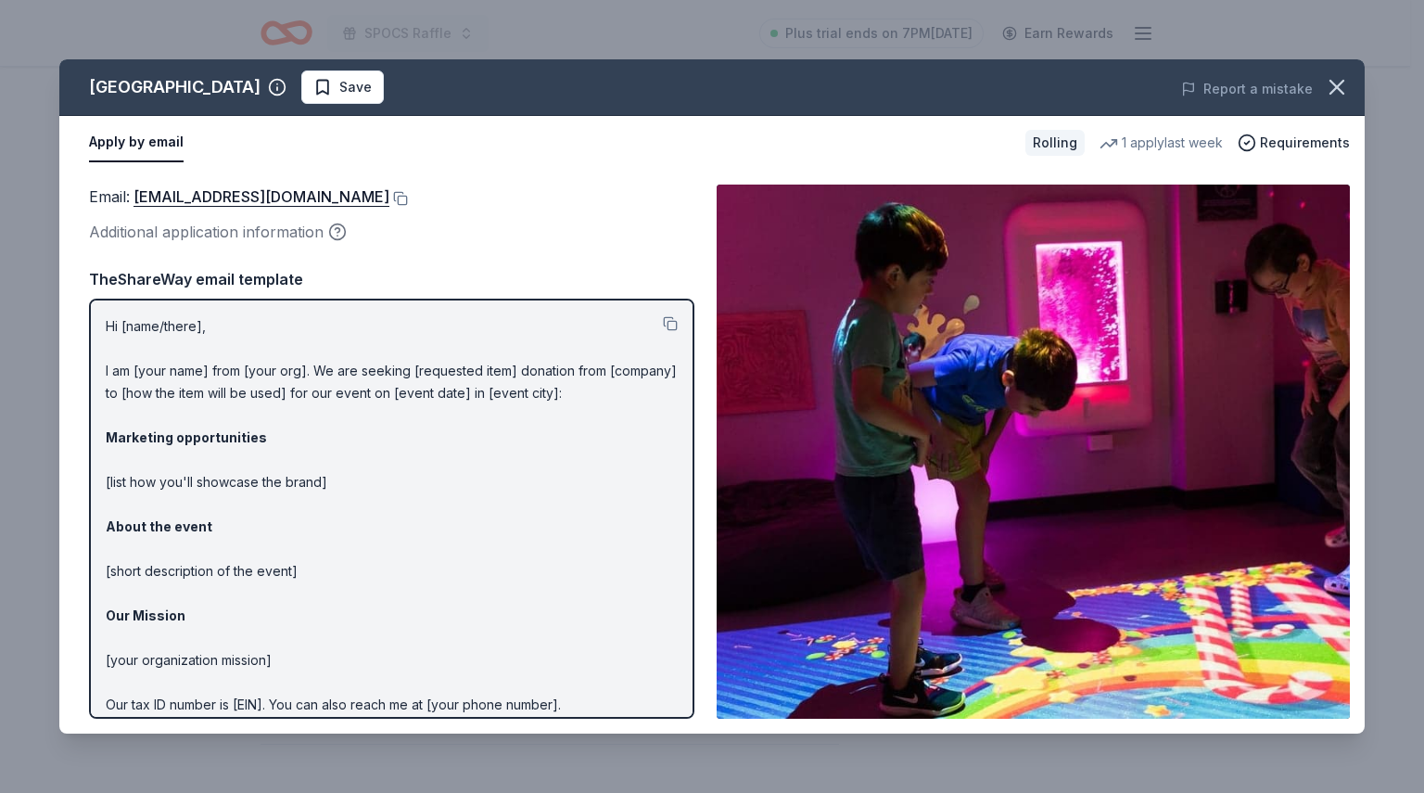
drag, startPoint x: 101, startPoint y: 322, endPoint x: 334, endPoint y: 475, distance: 278.5
click at [334, 475] on div "Hi [name/there], I am [your name] from [your org]. We are seeking [requested it…" at bounding box center [391, 509] width 605 height 420
click at [367, 528] on p "Hi [name/there], I am [your name] from [your org]. We are seeking [requested it…" at bounding box center [392, 548] width 572 height 467
click at [319, 456] on p "Hi [name/there], I am [your name] from [your org]. We are seeking [requested it…" at bounding box center [392, 548] width 572 height 467
click at [663, 319] on button at bounding box center [670, 323] width 15 height 15
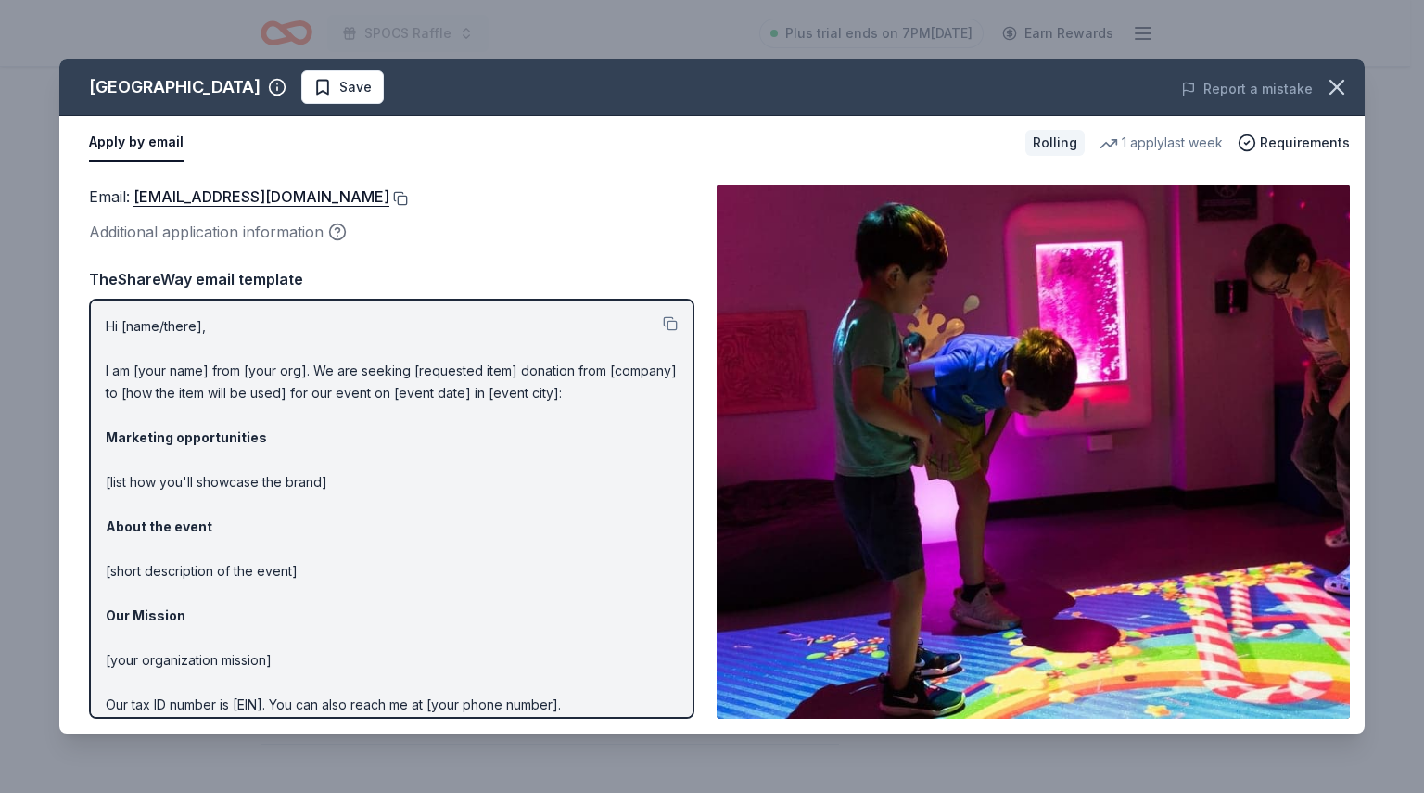
click at [408, 201] on button at bounding box center [398, 198] width 19 height 15
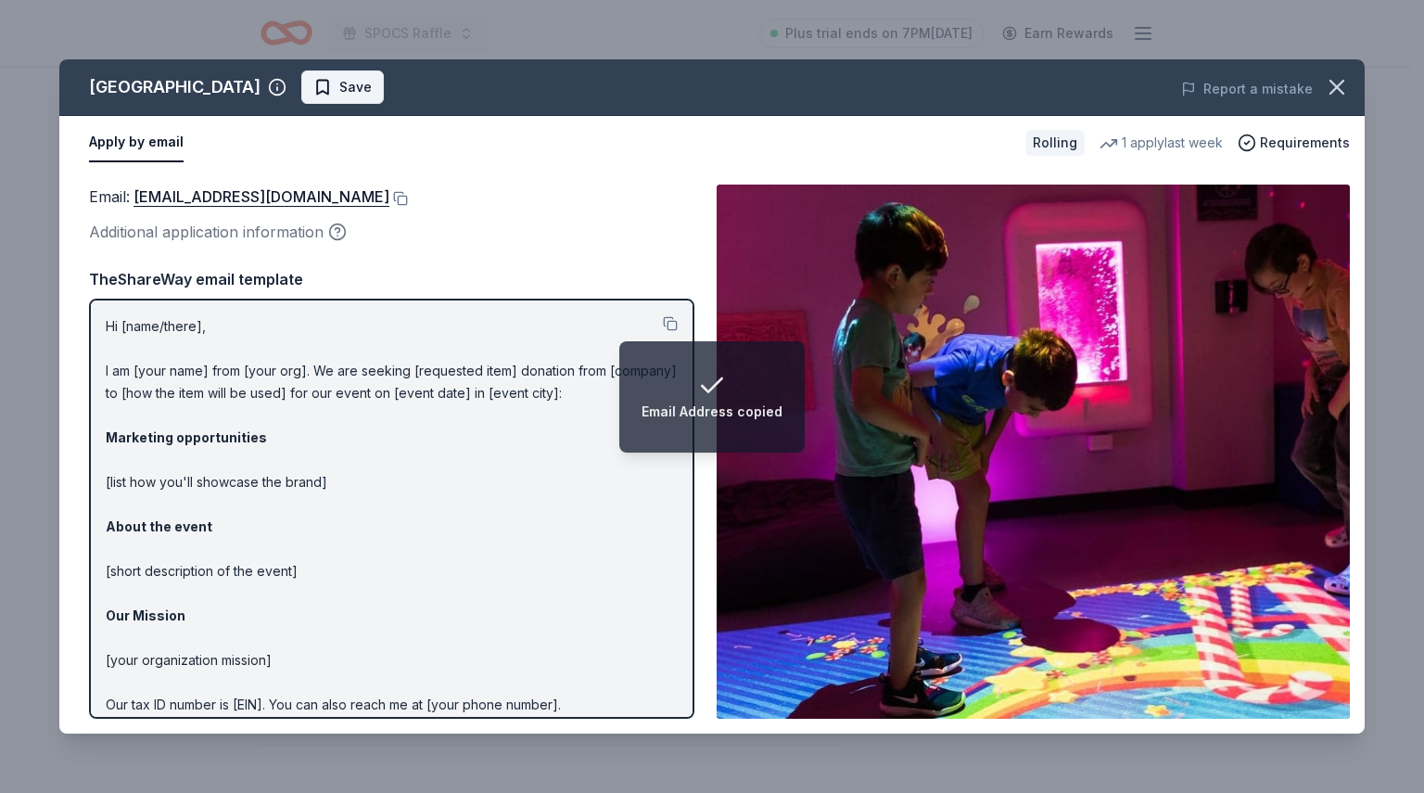
click at [372, 81] on span "Save" at bounding box center [355, 87] width 32 height 22
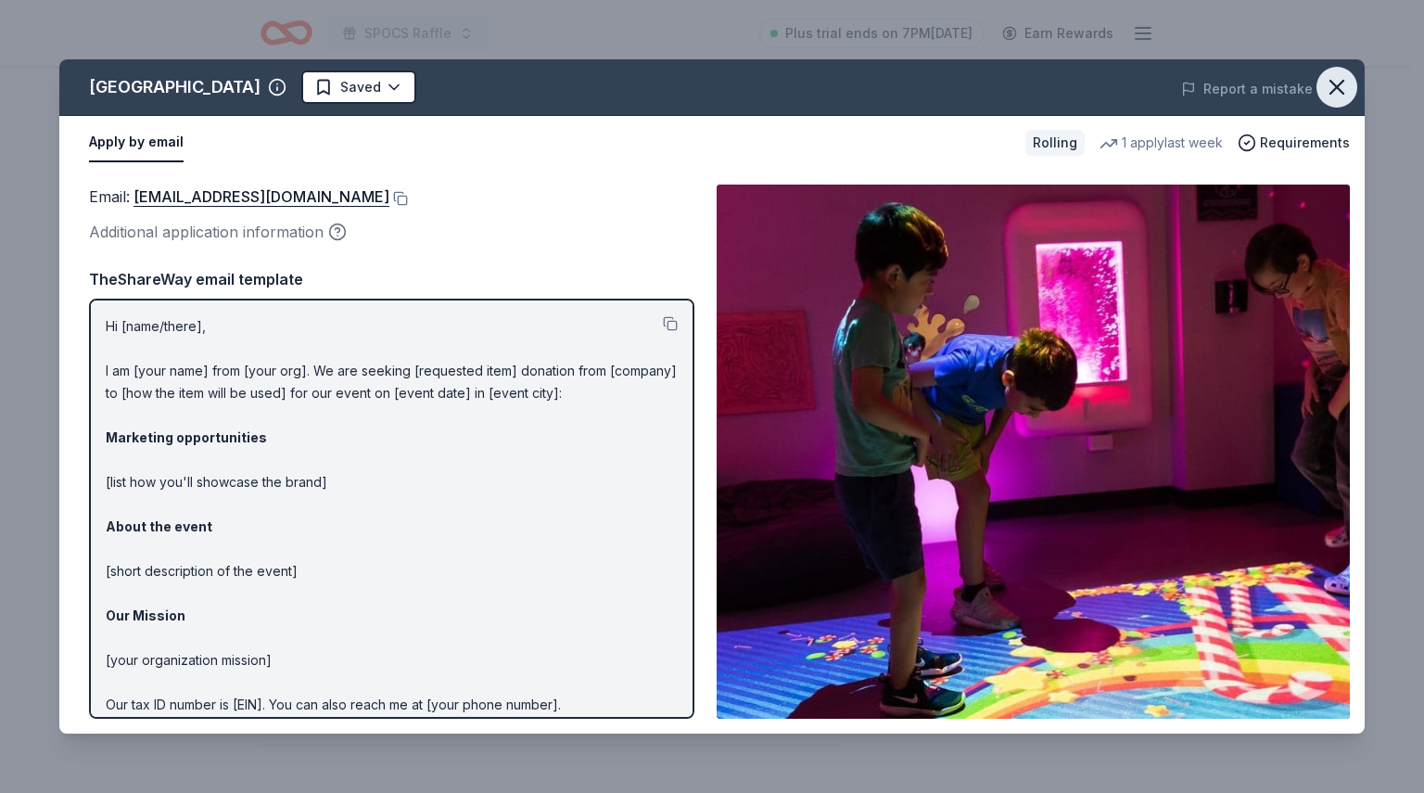
click at [1335, 84] on icon "button" at bounding box center [1336, 87] width 13 height 13
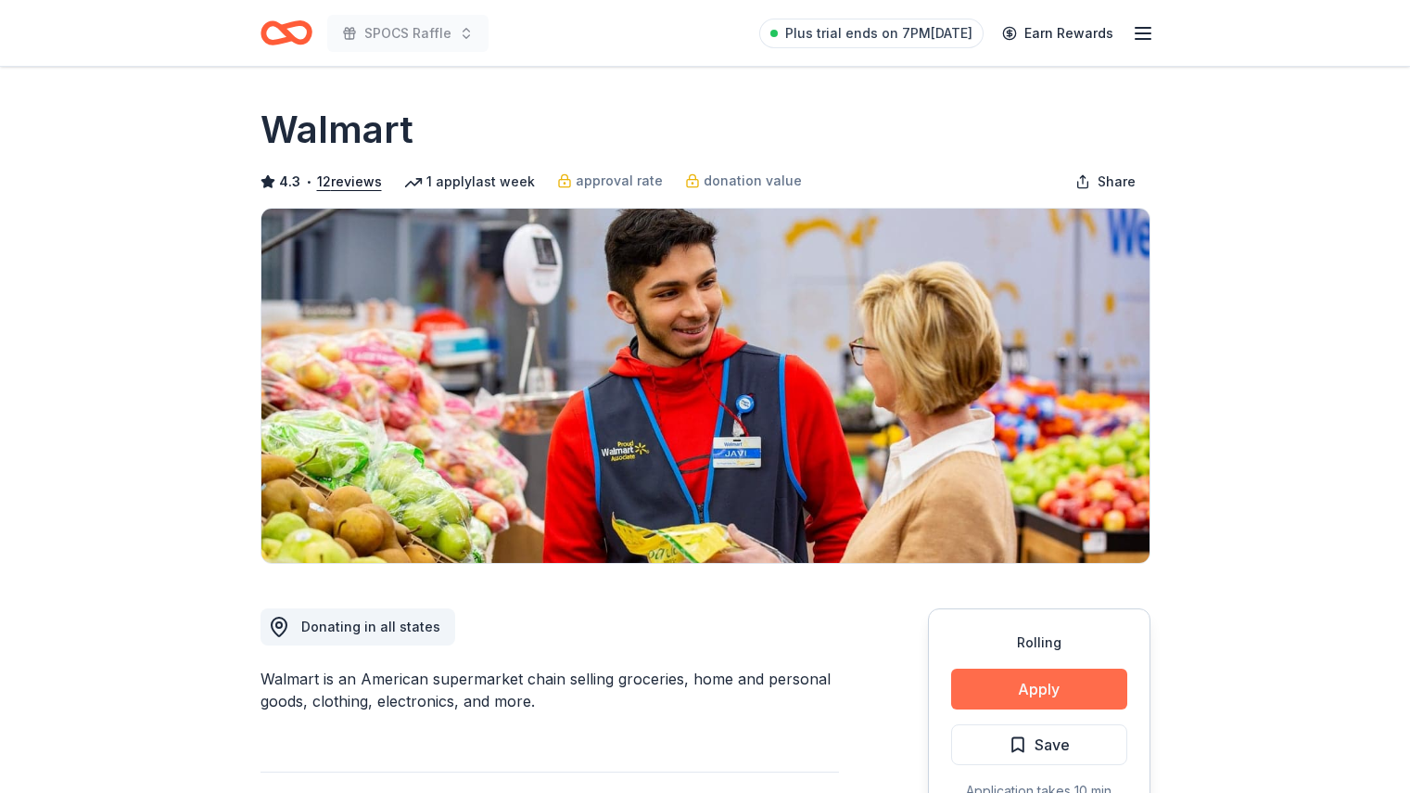
click at [1053, 690] on button "Apply" at bounding box center [1039, 688] width 176 height 41
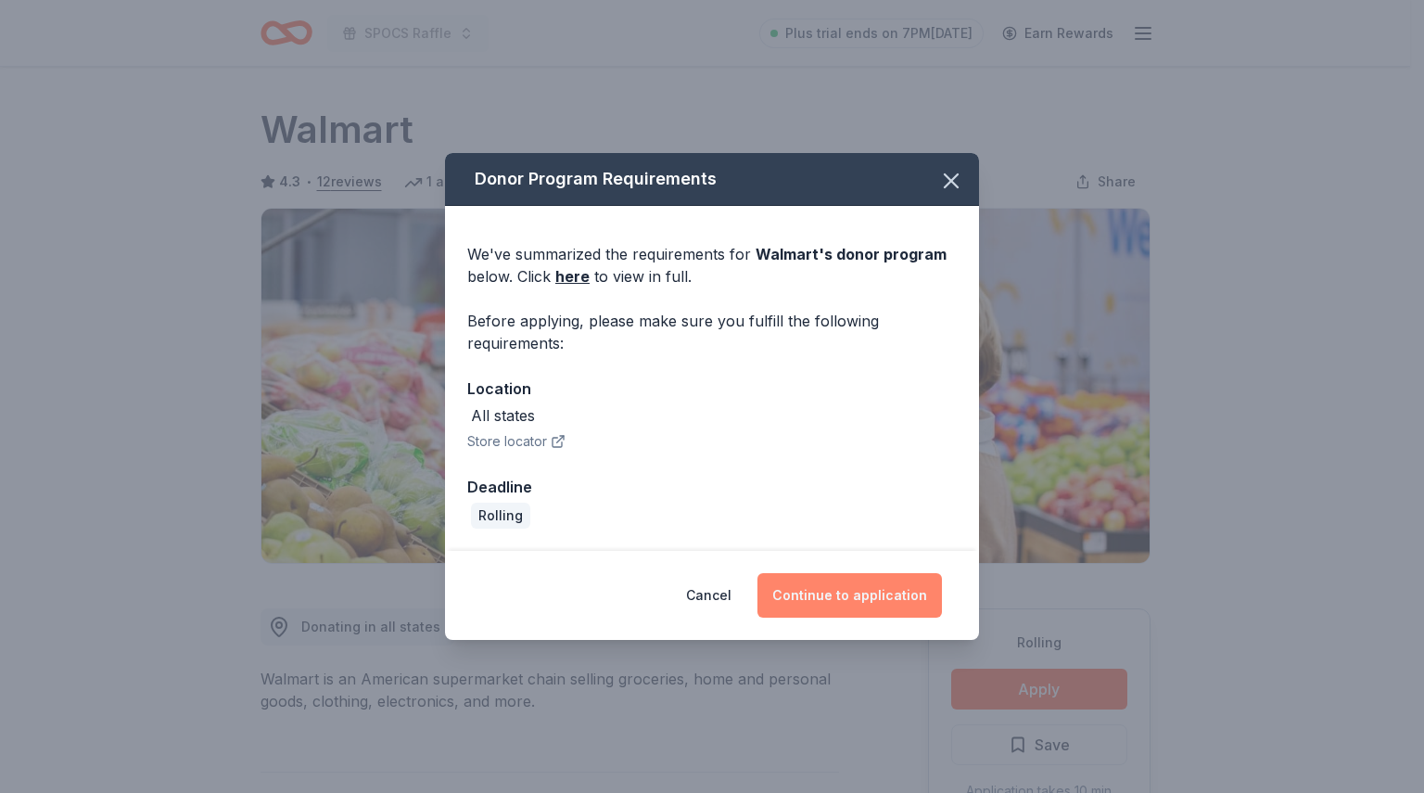
click at [881, 592] on button "Continue to application" at bounding box center [849, 595] width 184 height 45
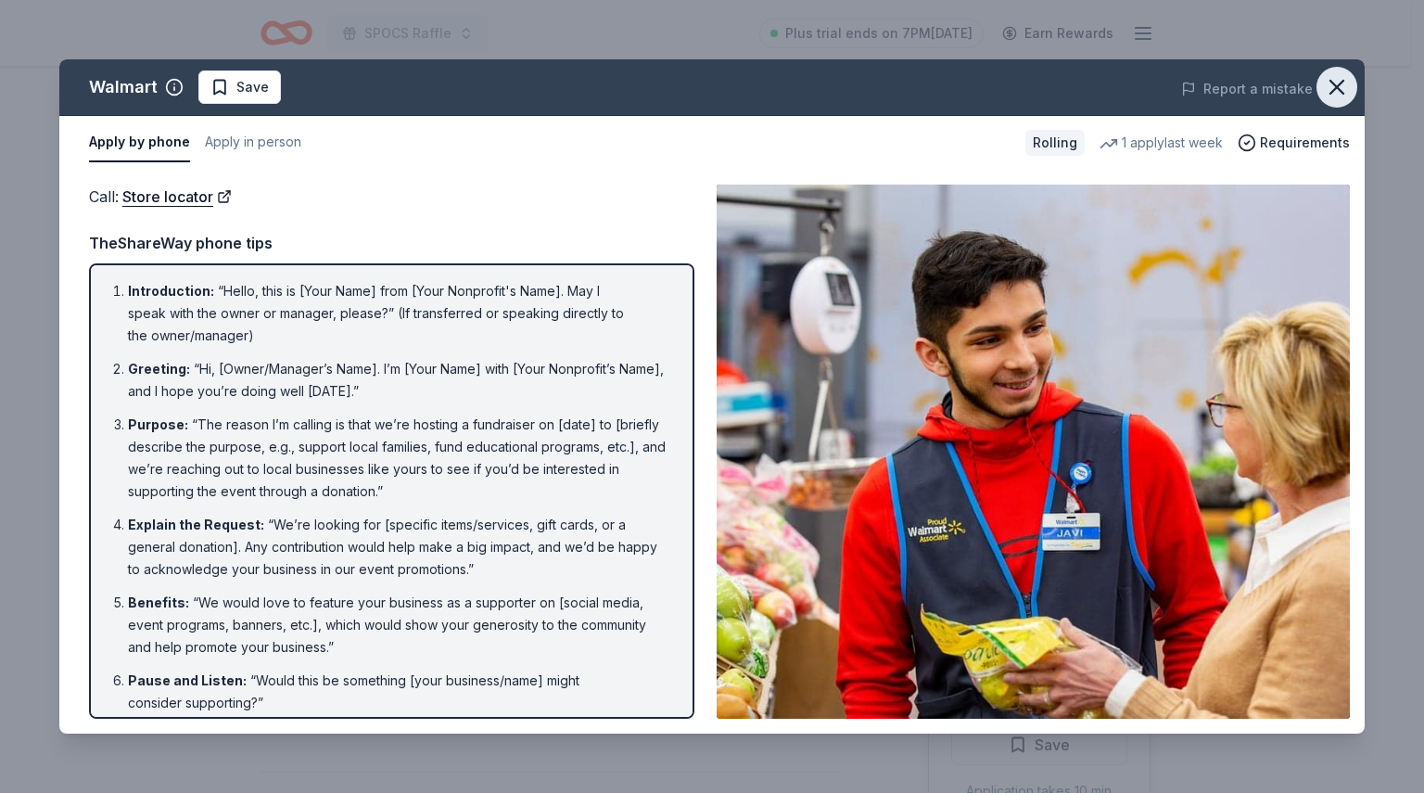
click at [1345, 91] on icon "button" at bounding box center [1337, 87] width 26 height 26
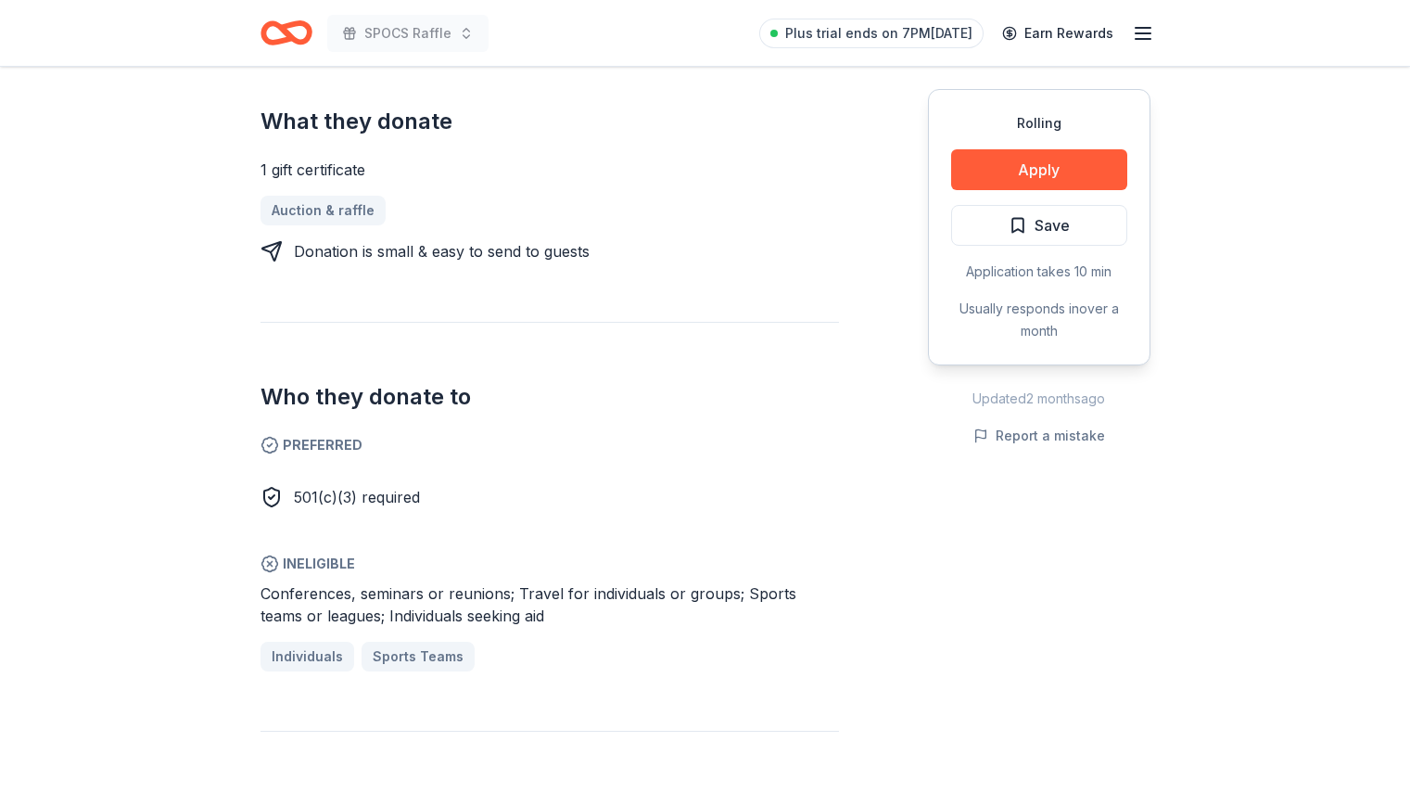
scroll to position [772, 0]
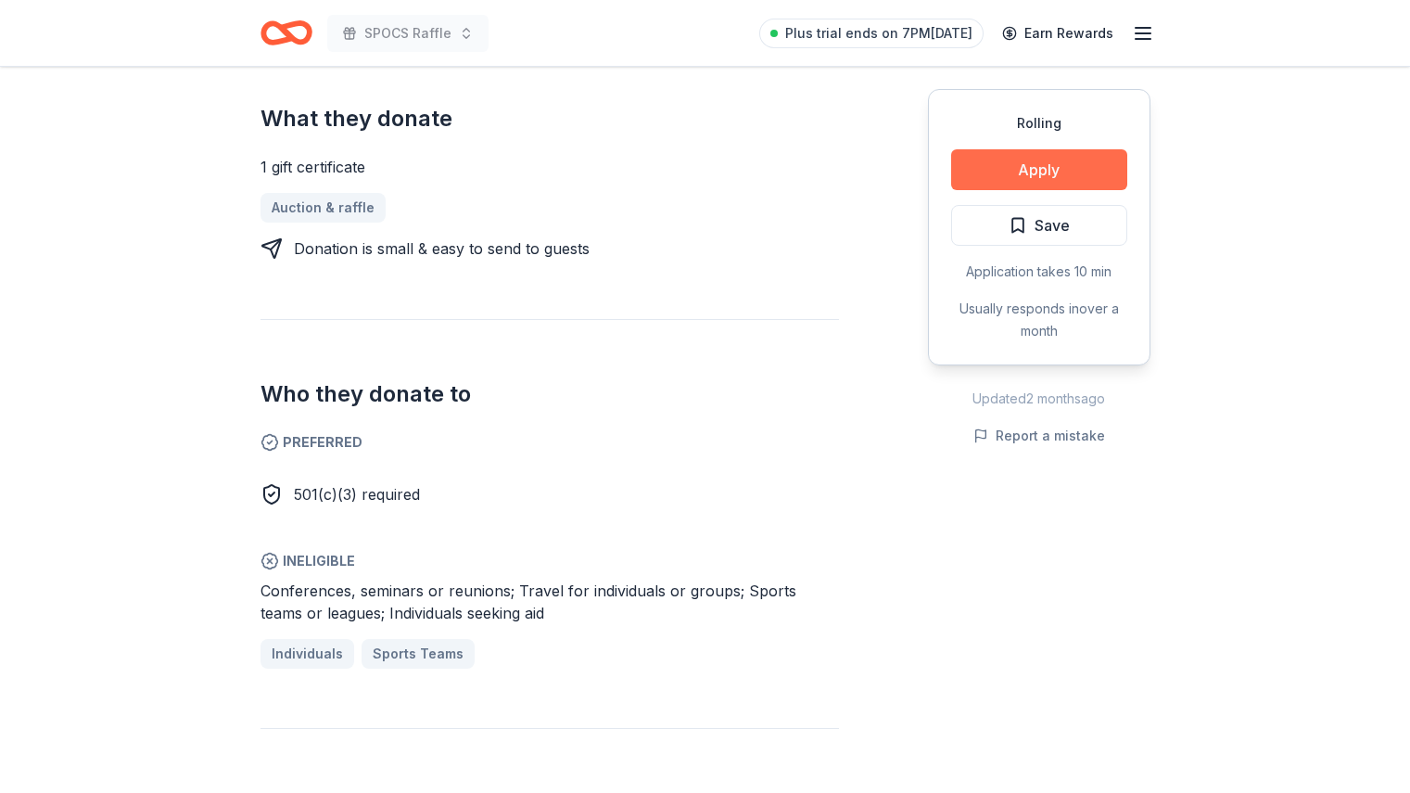
click at [1081, 164] on button "Apply" at bounding box center [1039, 169] width 176 height 41
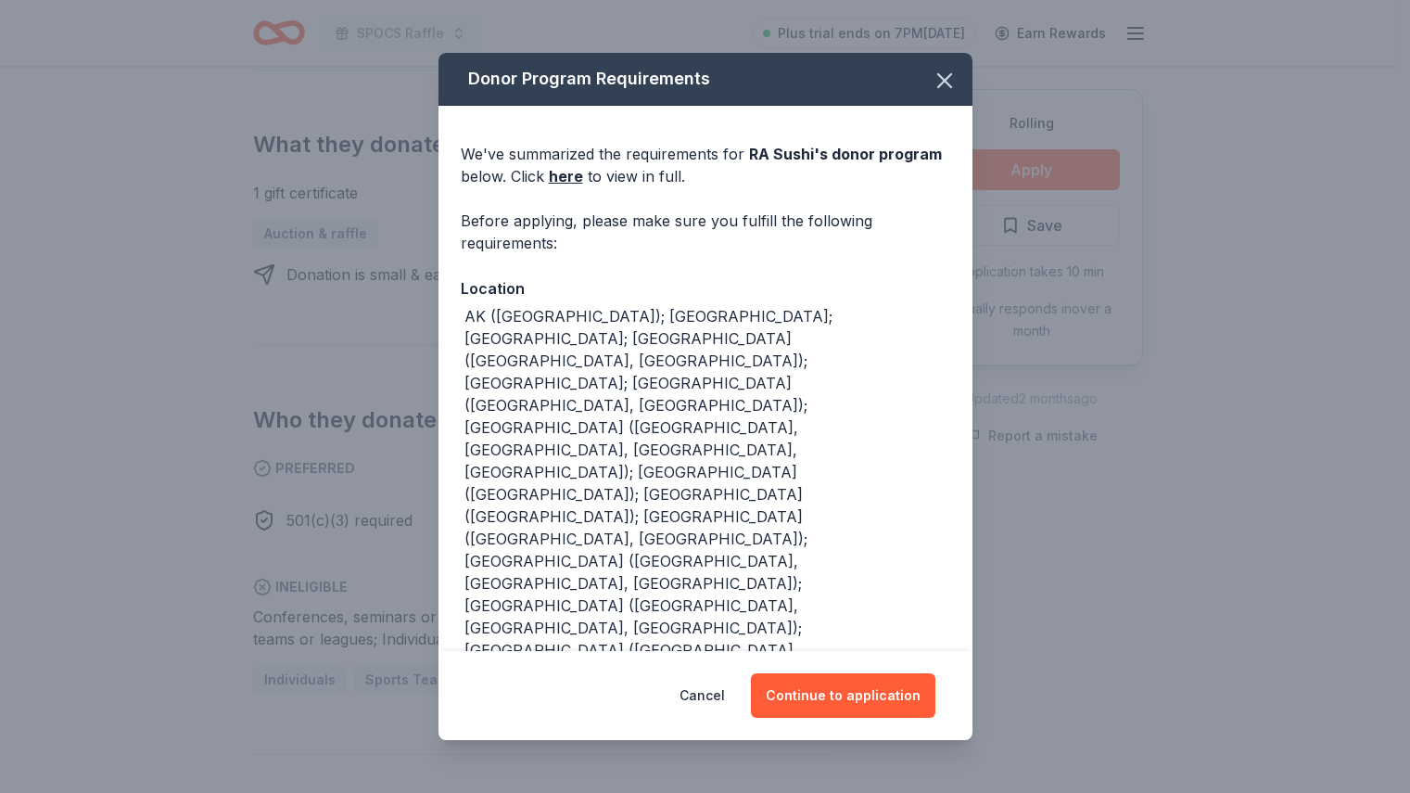
scroll to position [798, 0]
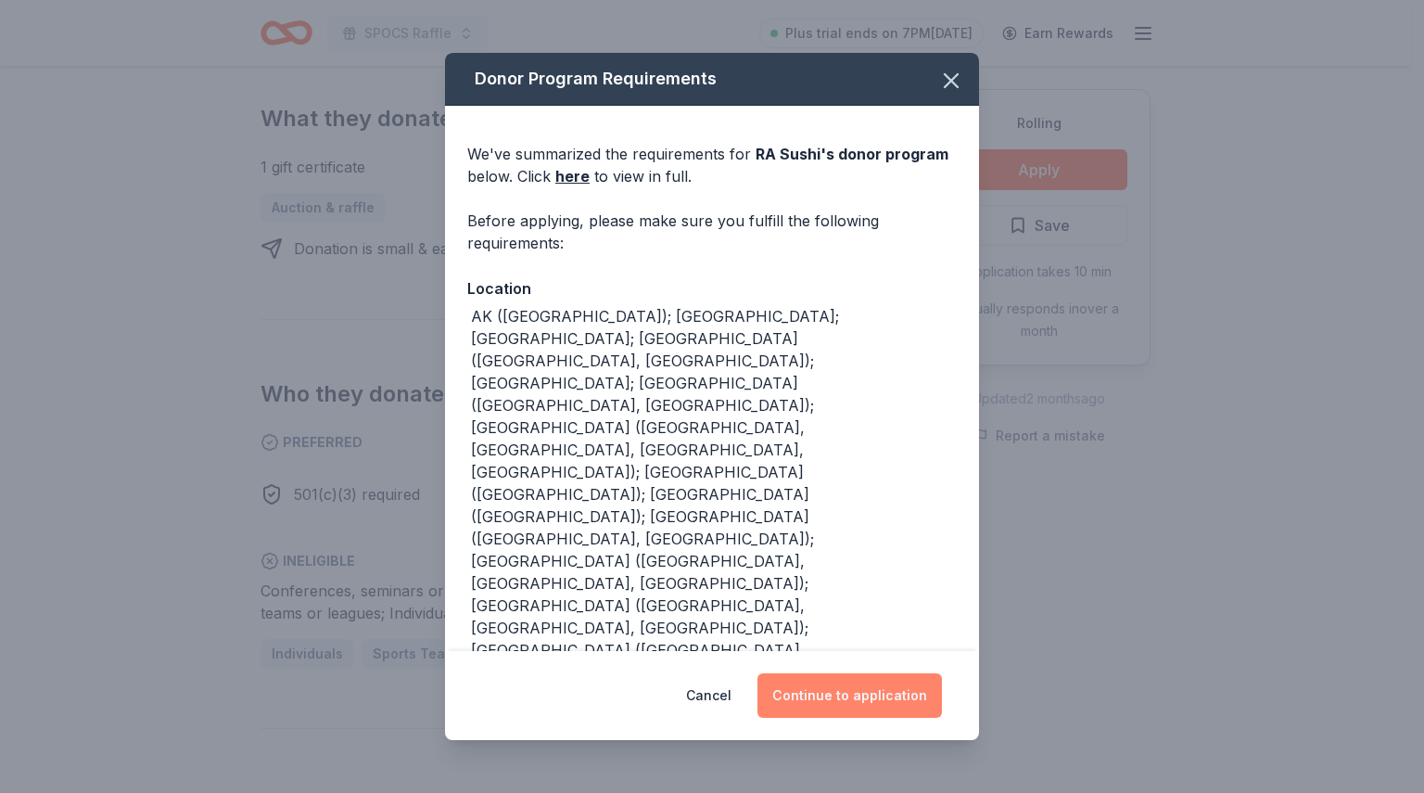
click at [861, 697] on button "Continue to application" at bounding box center [849, 695] width 184 height 45
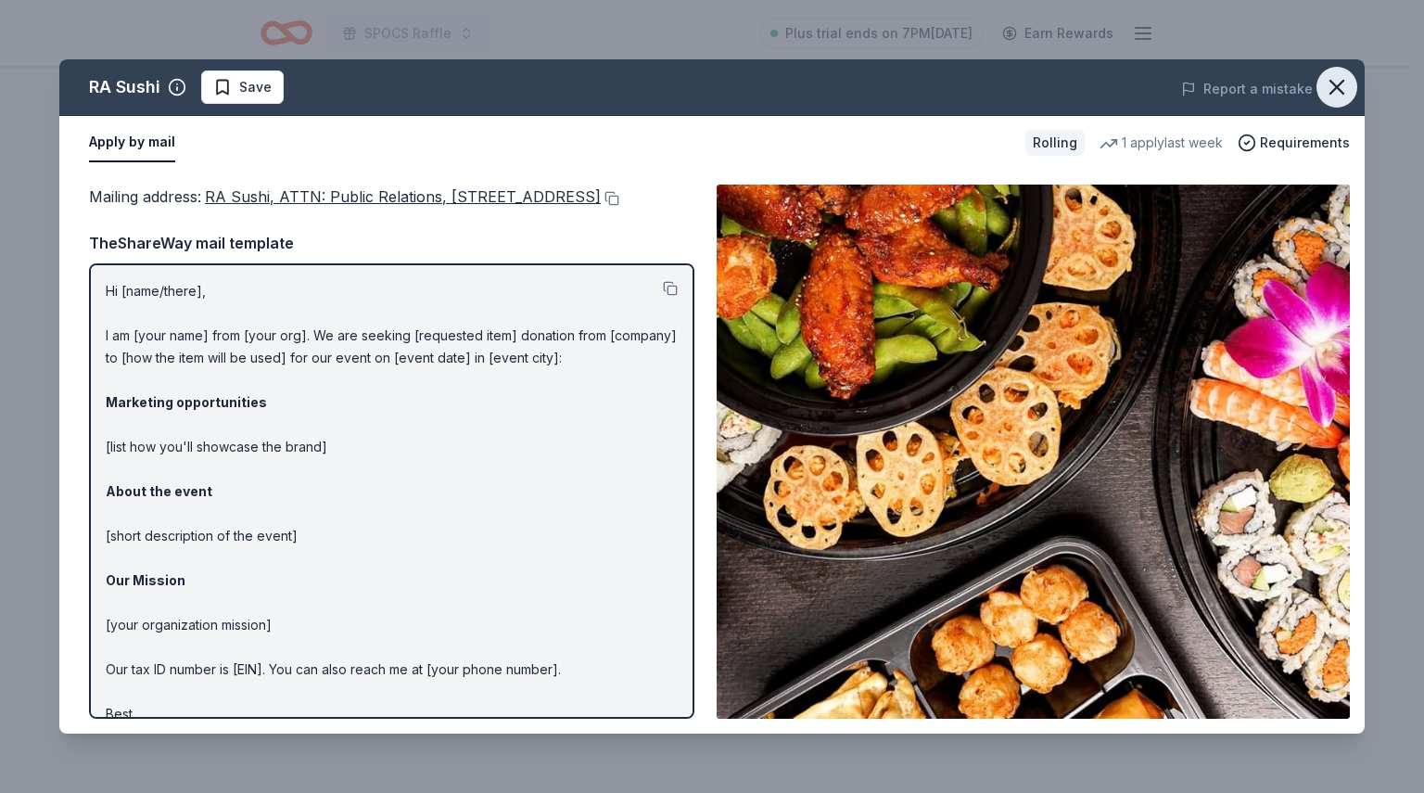
click at [1345, 87] on icon "button" at bounding box center [1337, 87] width 26 height 26
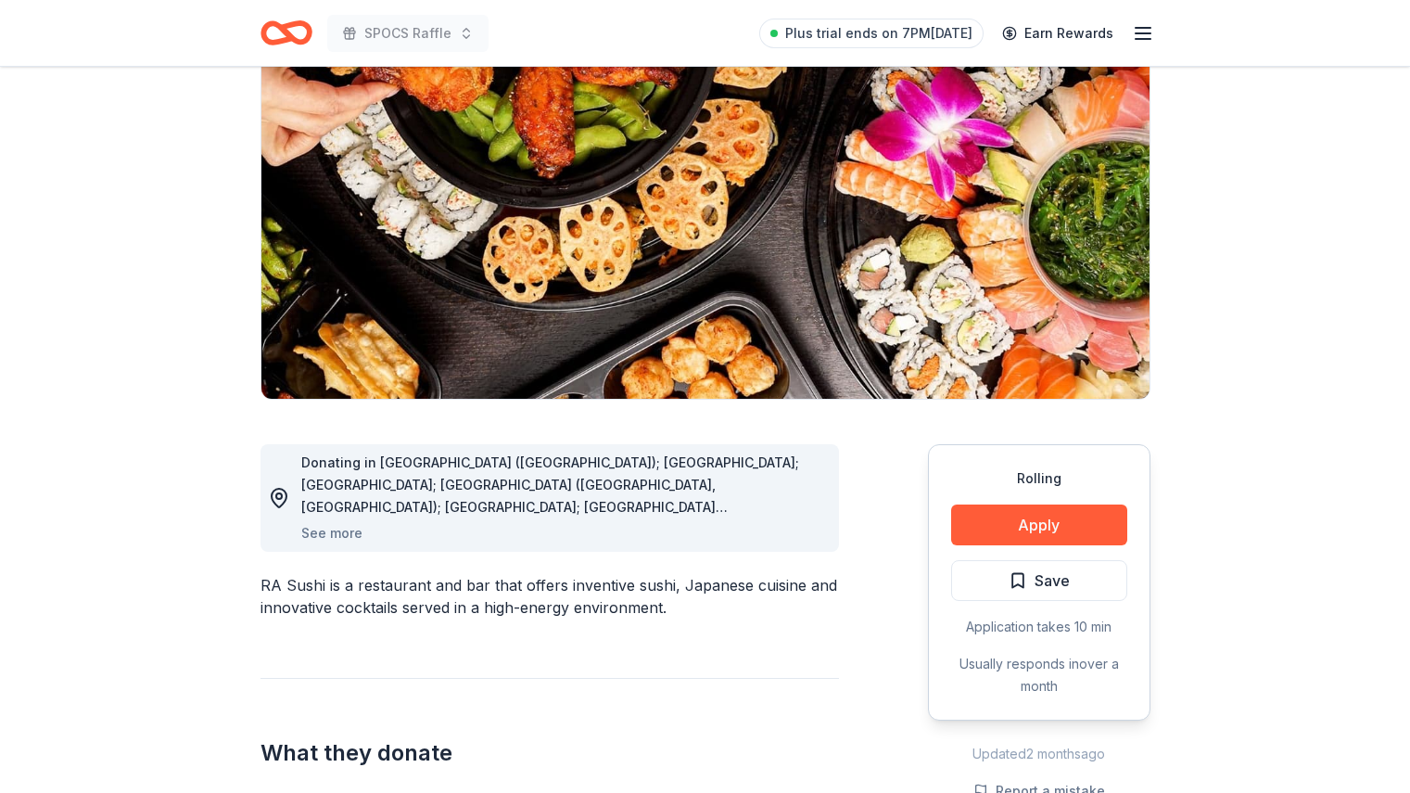
scroll to position [33, 0]
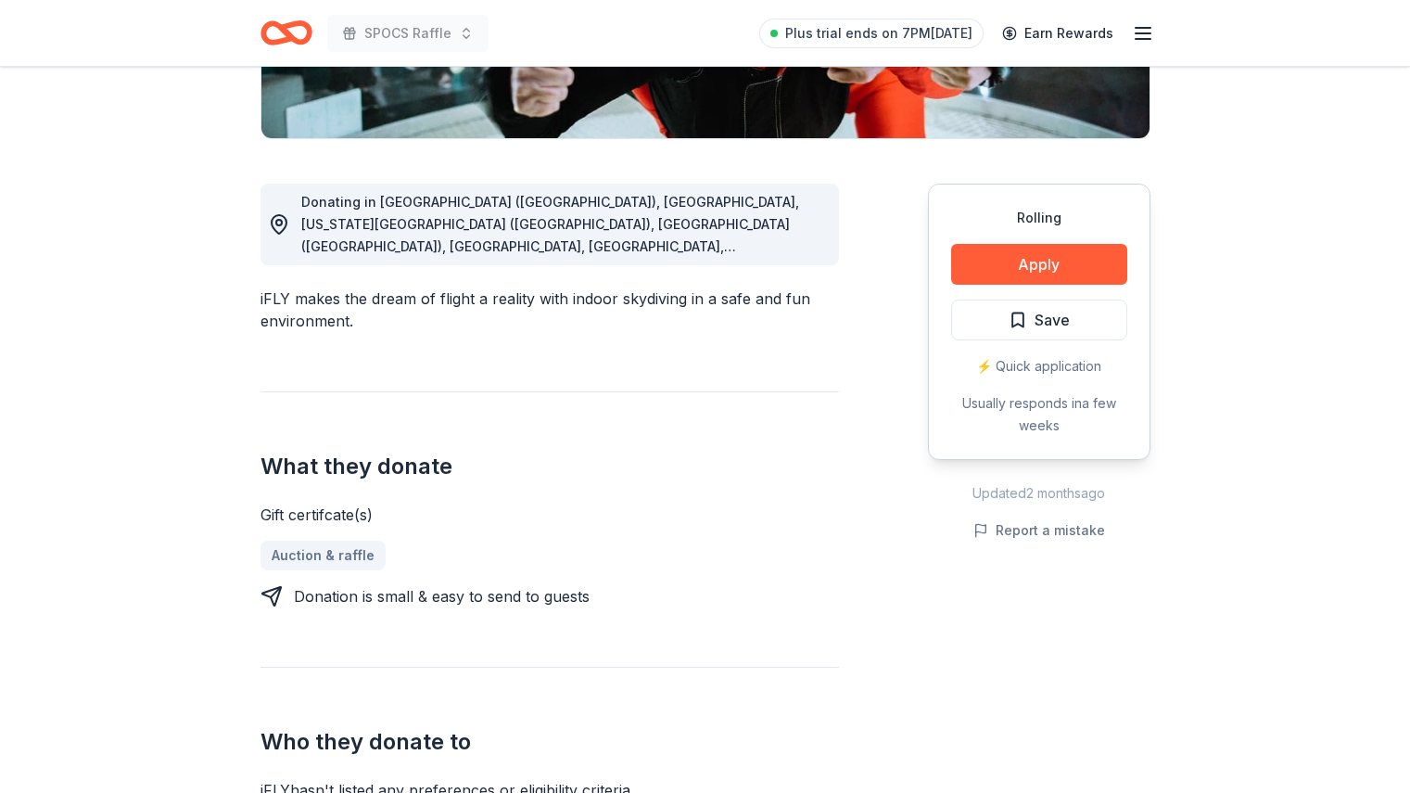
scroll to position [421, 0]
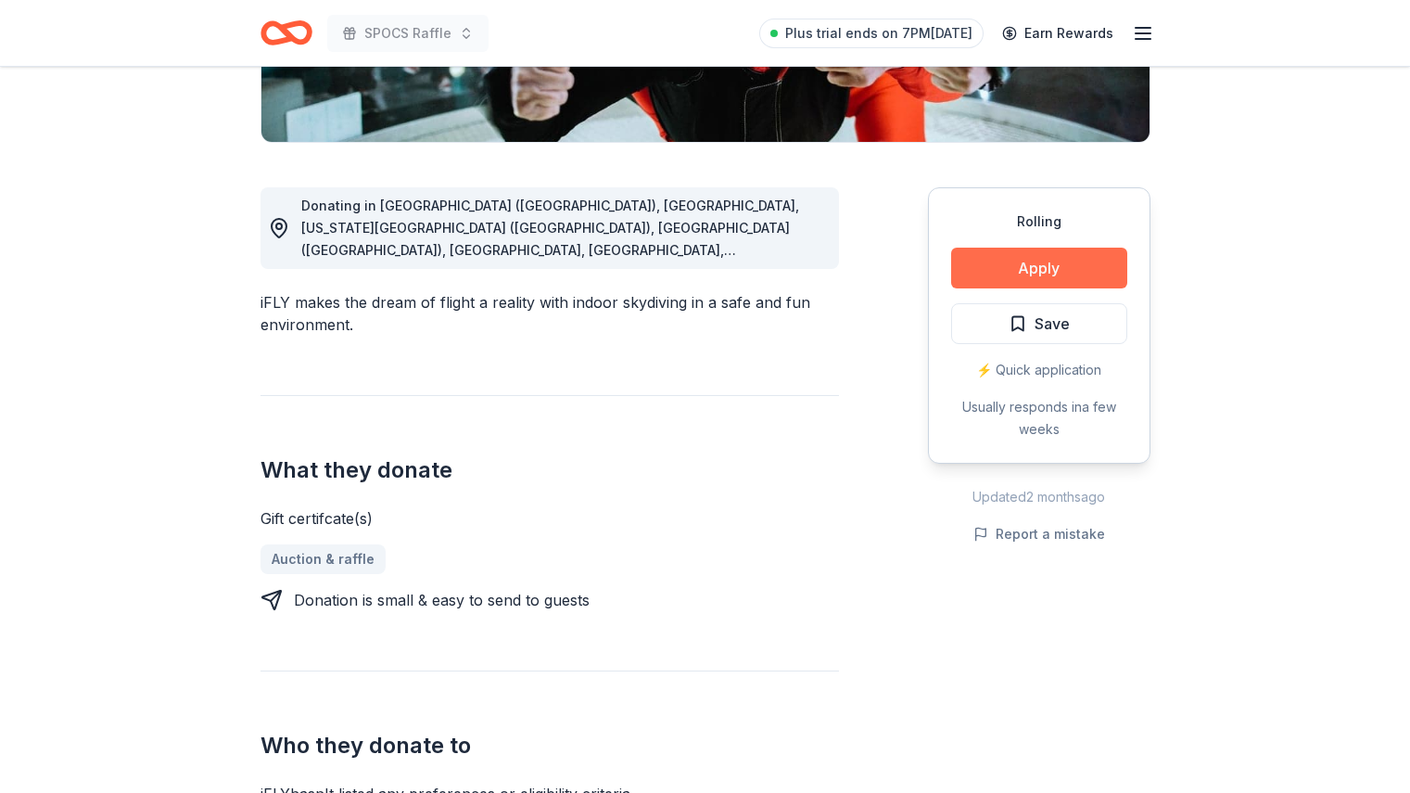
click at [1011, 270] on button "Apply" at bounding box center [1039, 268] width 176 height 41
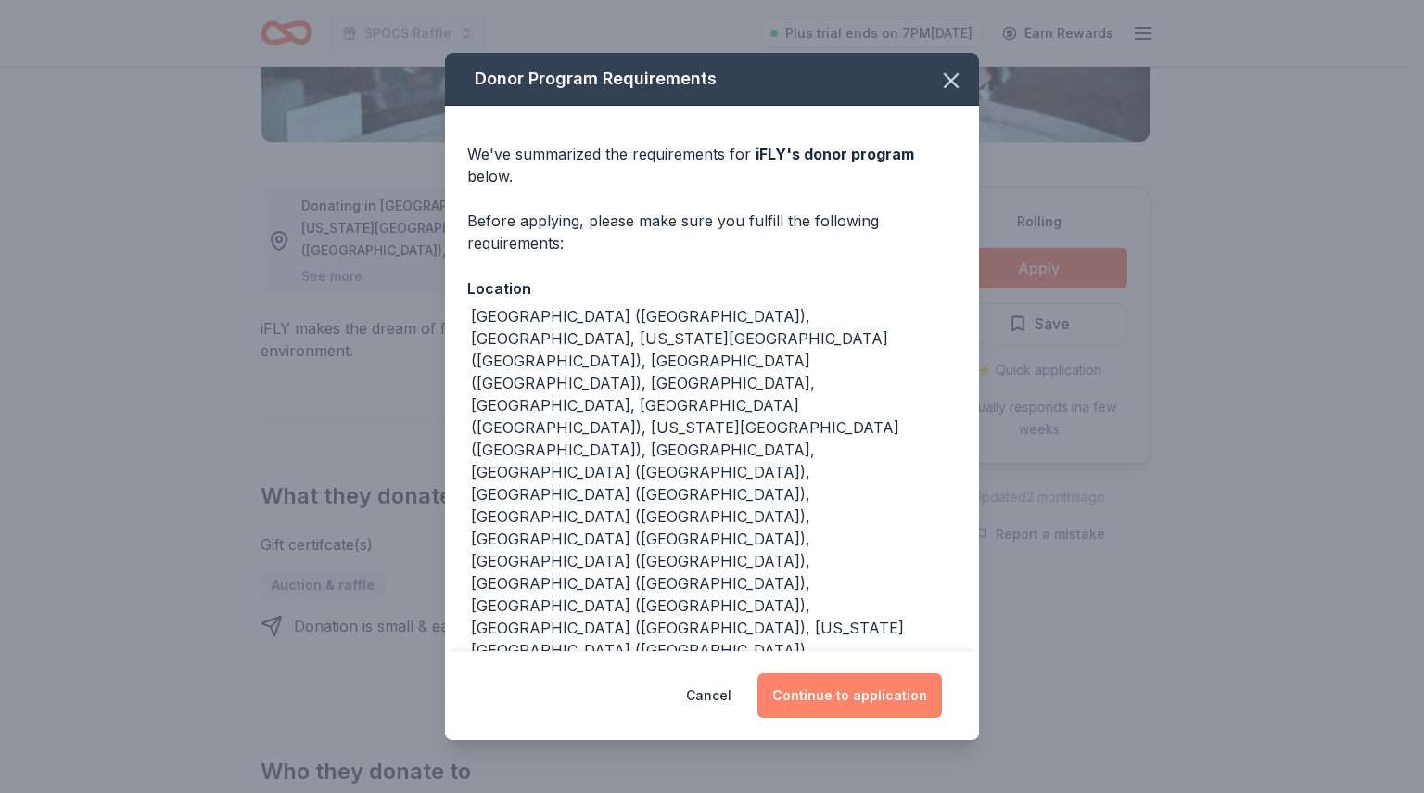
click at [833, 673] on button "Continue to application" at bounding box center [849, 695] width 184 height 45
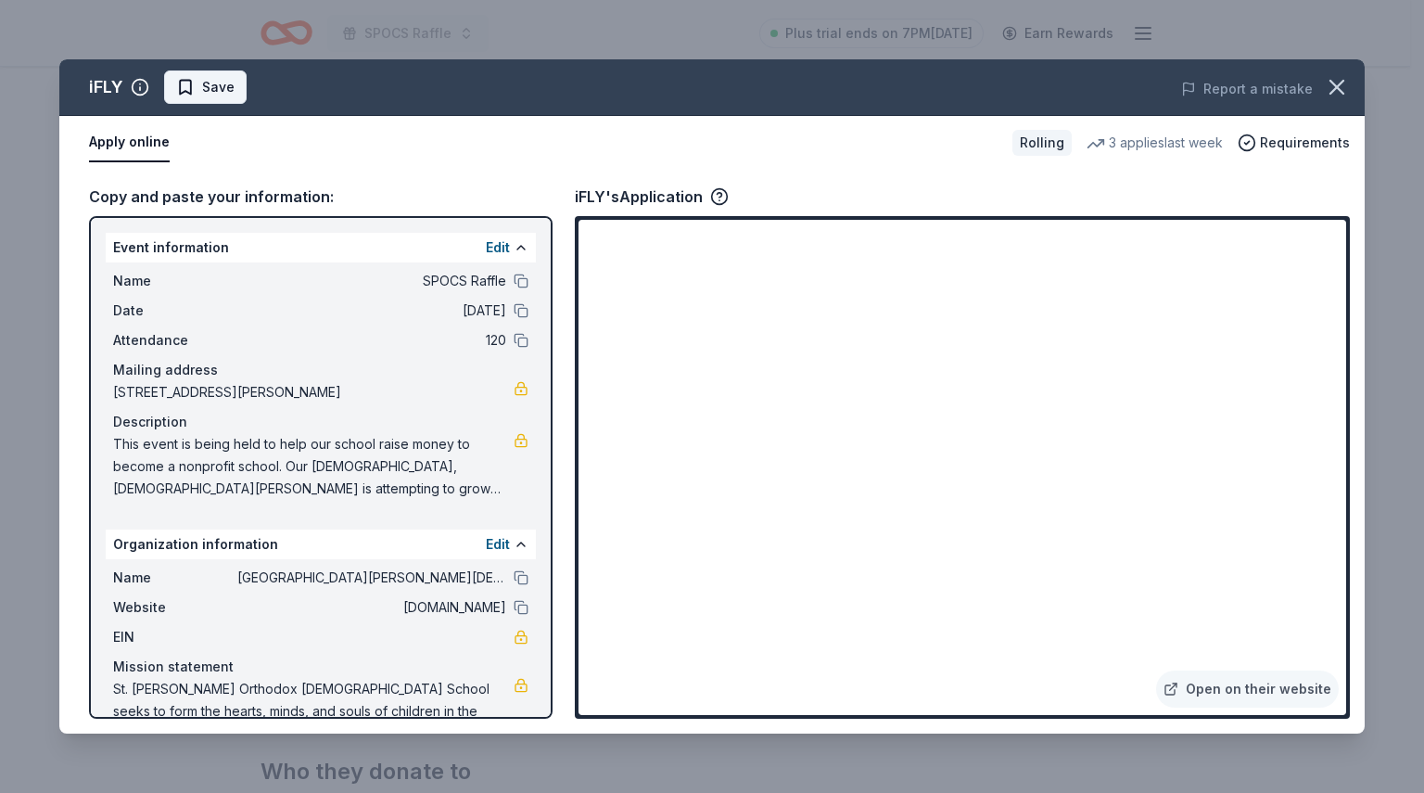
click at [219, 95] on span "Save" at bounding box center [218, 87] width 32 height 22
click at [1338, 89] on icon "button" at bounding box center [1336, 87] width 13 height 13
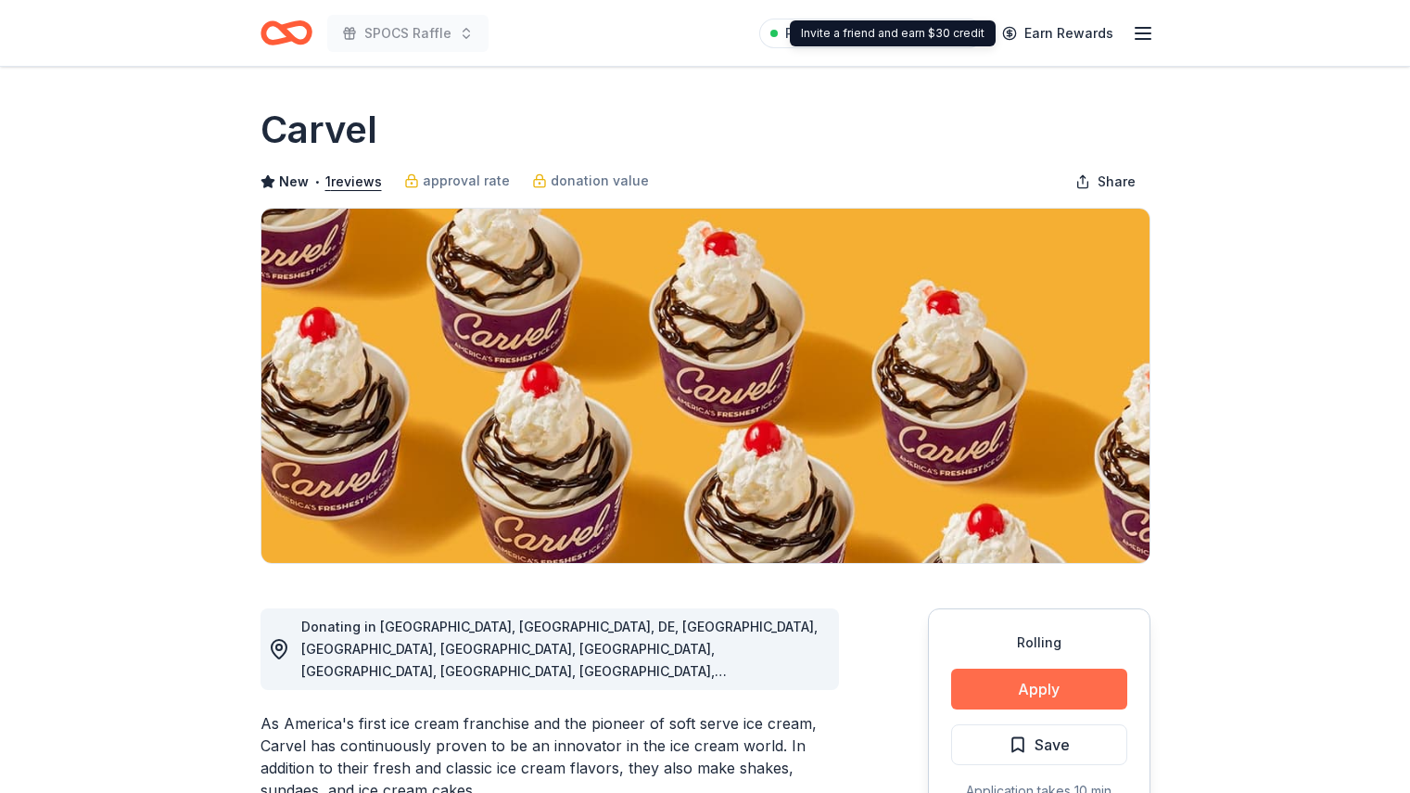
click at [1038, 691] on button "Apply" at bounding box center [1039, 688] width 176 height 41
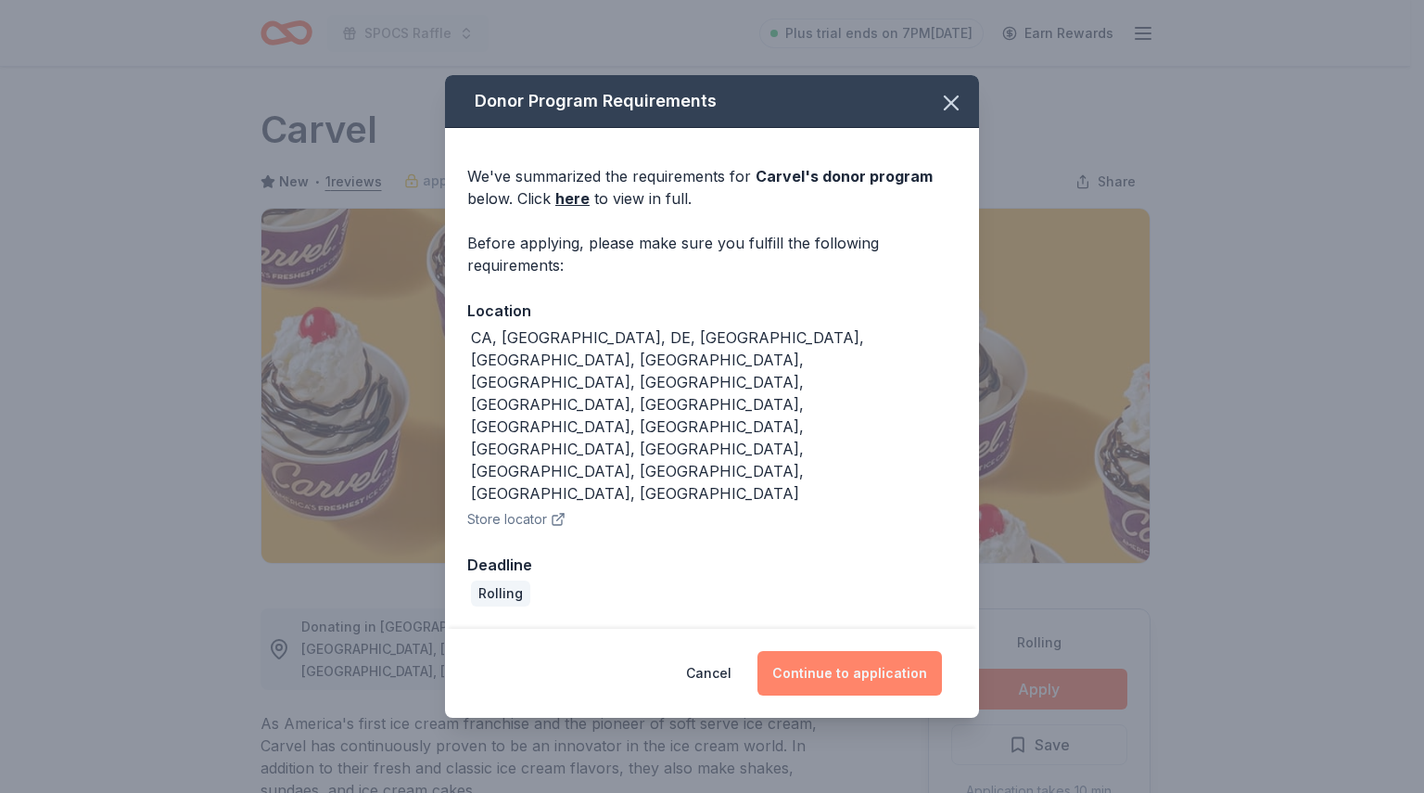
click at [858, 651] on button "Continue to application" at bounding box center [849, 673] width 184 height 45
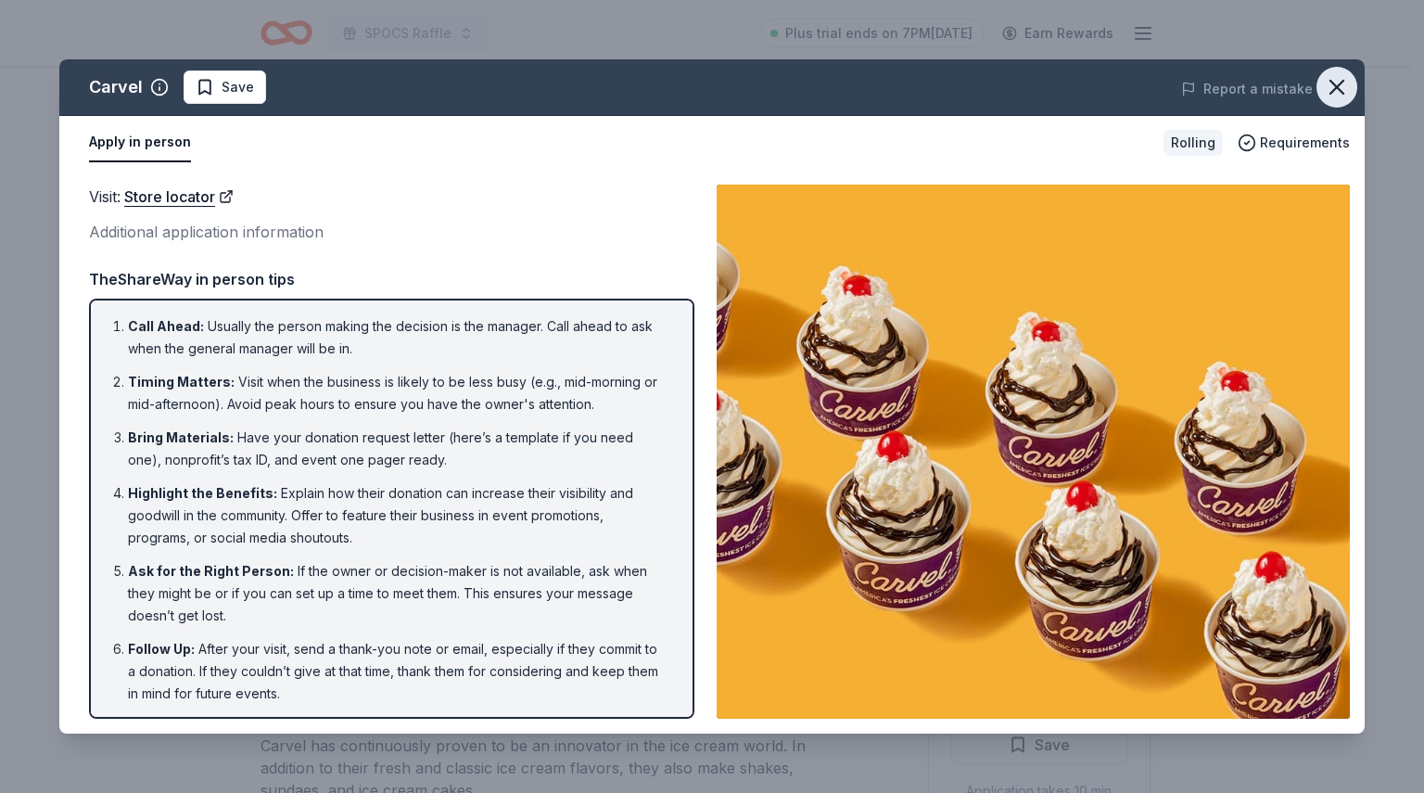
click at [1337, 88] on icon "button" at bounding box center [1336, 87] width 13 height 13
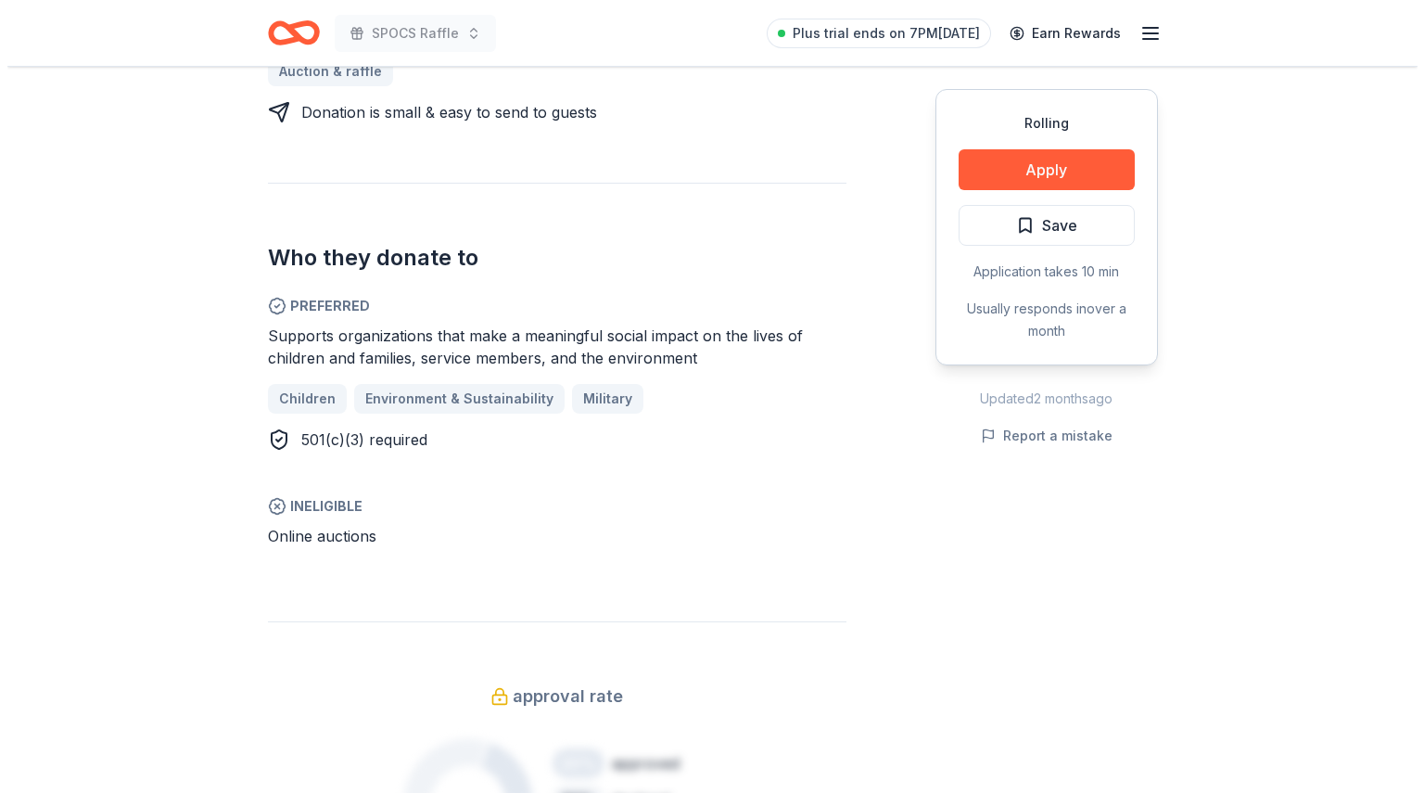
scroll to position [867, 0]
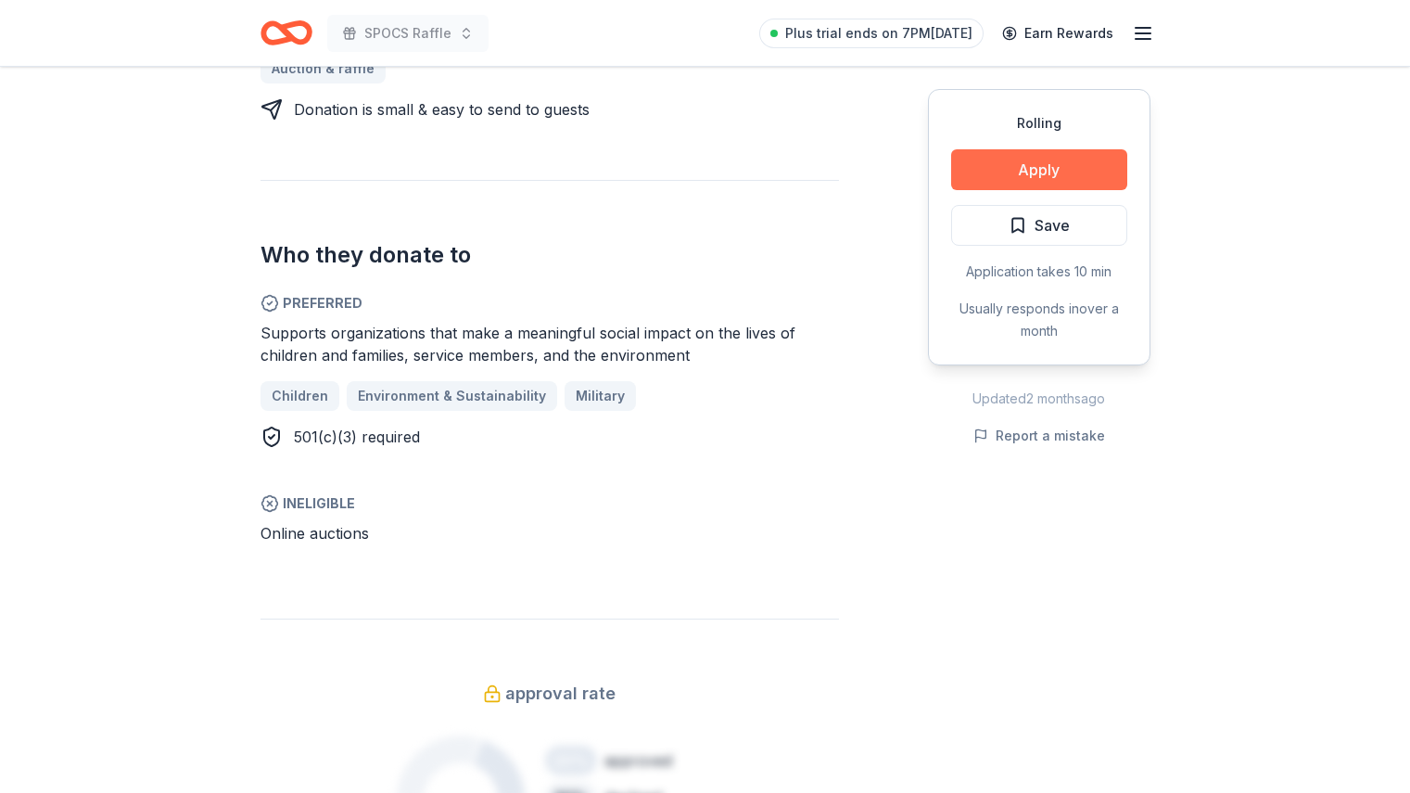
click at [1062, 180] on button "Apply" at bounding box center [1039, 169] width 176 height 41
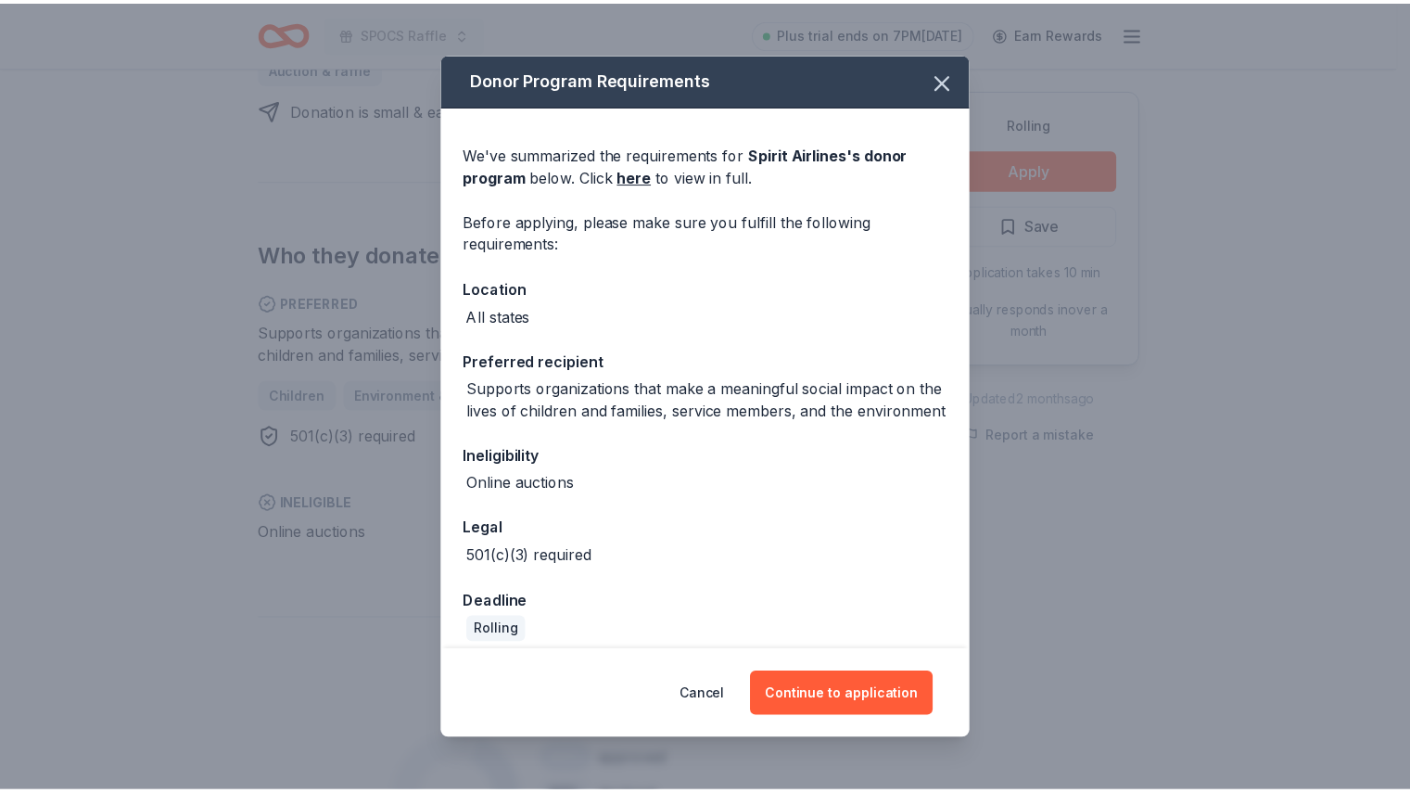
scroll to position [37, 0]
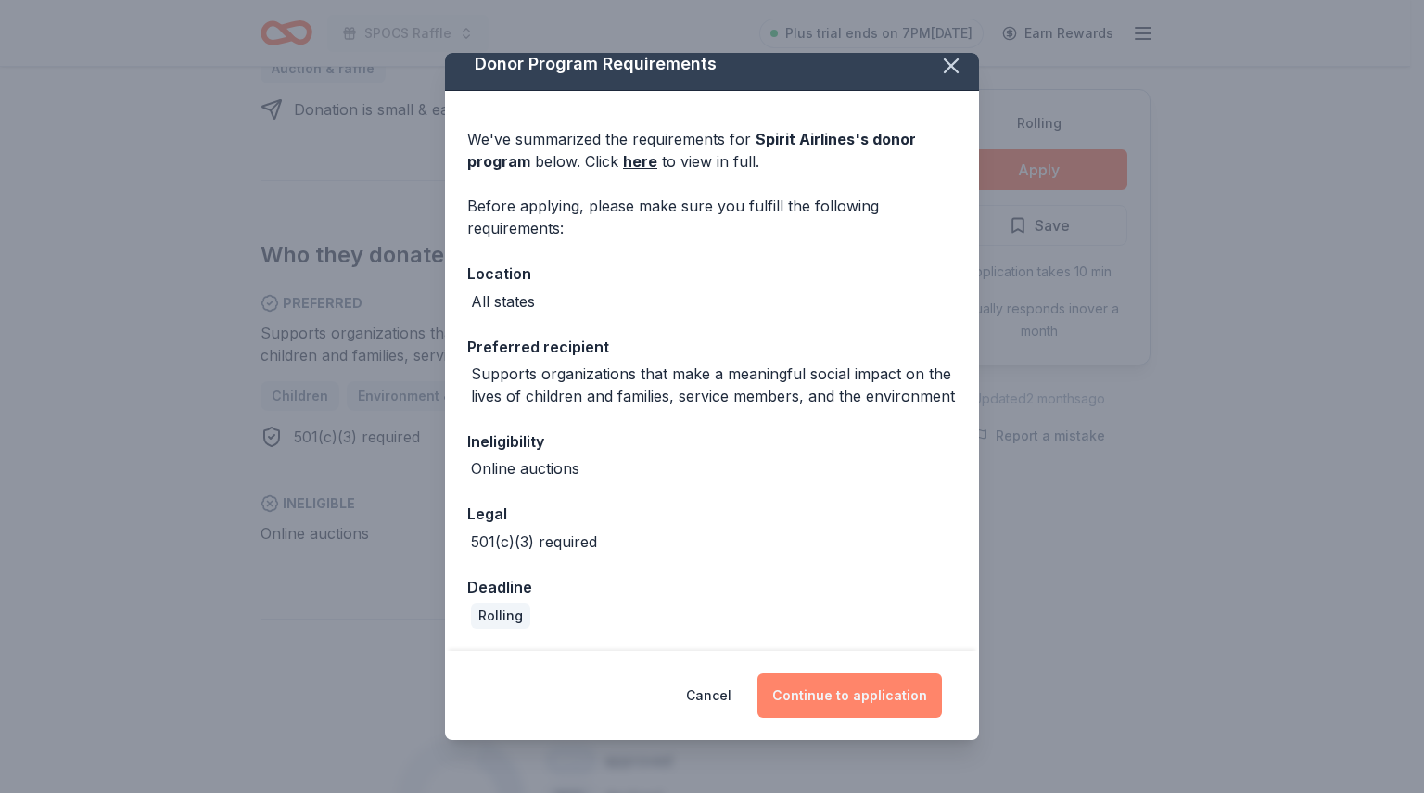
click at [879, 699] on button "Continue to application" at bounding box center [849, 695] width 184 height 45
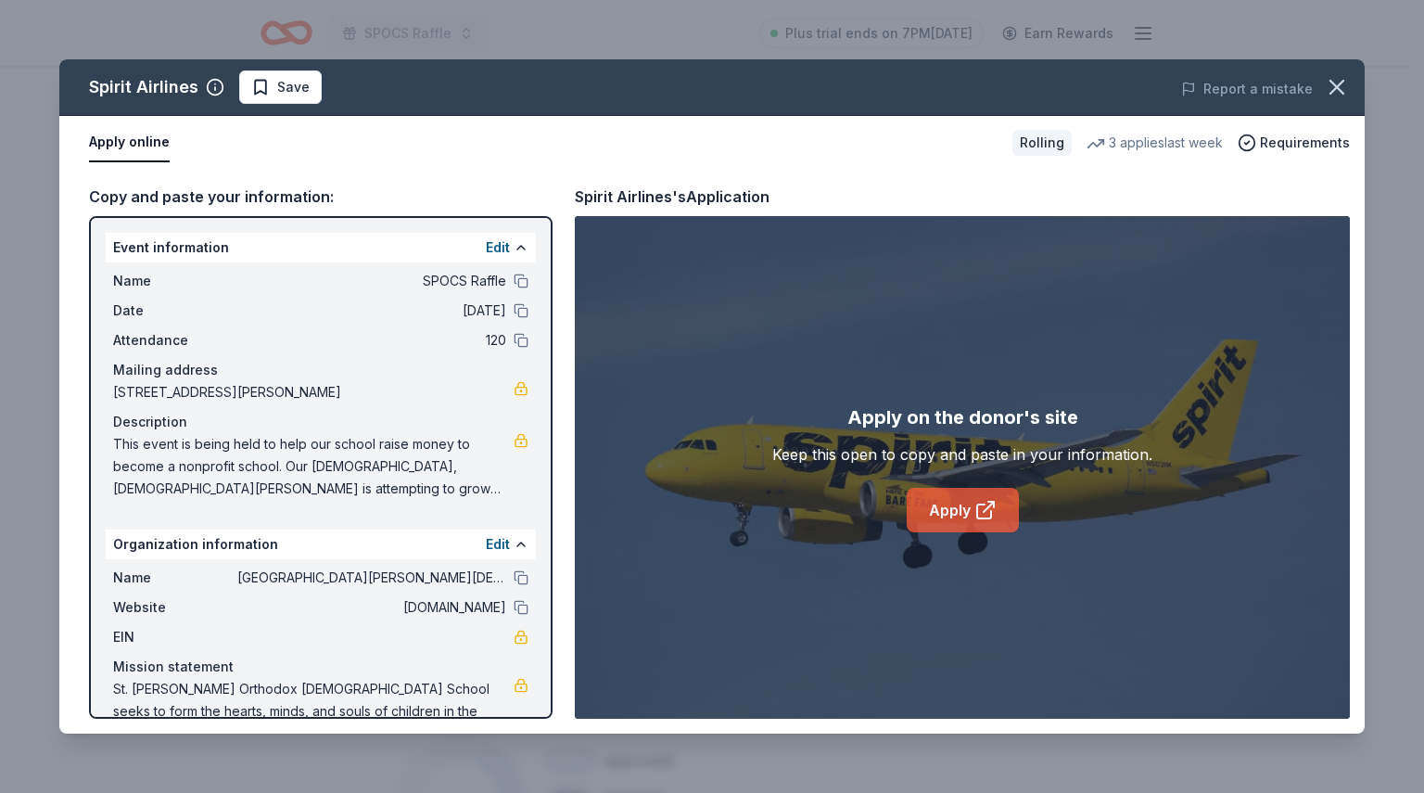
click at [962, 502] on link "Apply" at bounding box center [963, 510] width 112 height 45
click at [274, 94] on span "Save" at bounding box center [280, 87] width 58 height 22
click at [1338, 81] on icon "button" at bounding box center [1337, 87] width 26 height 26
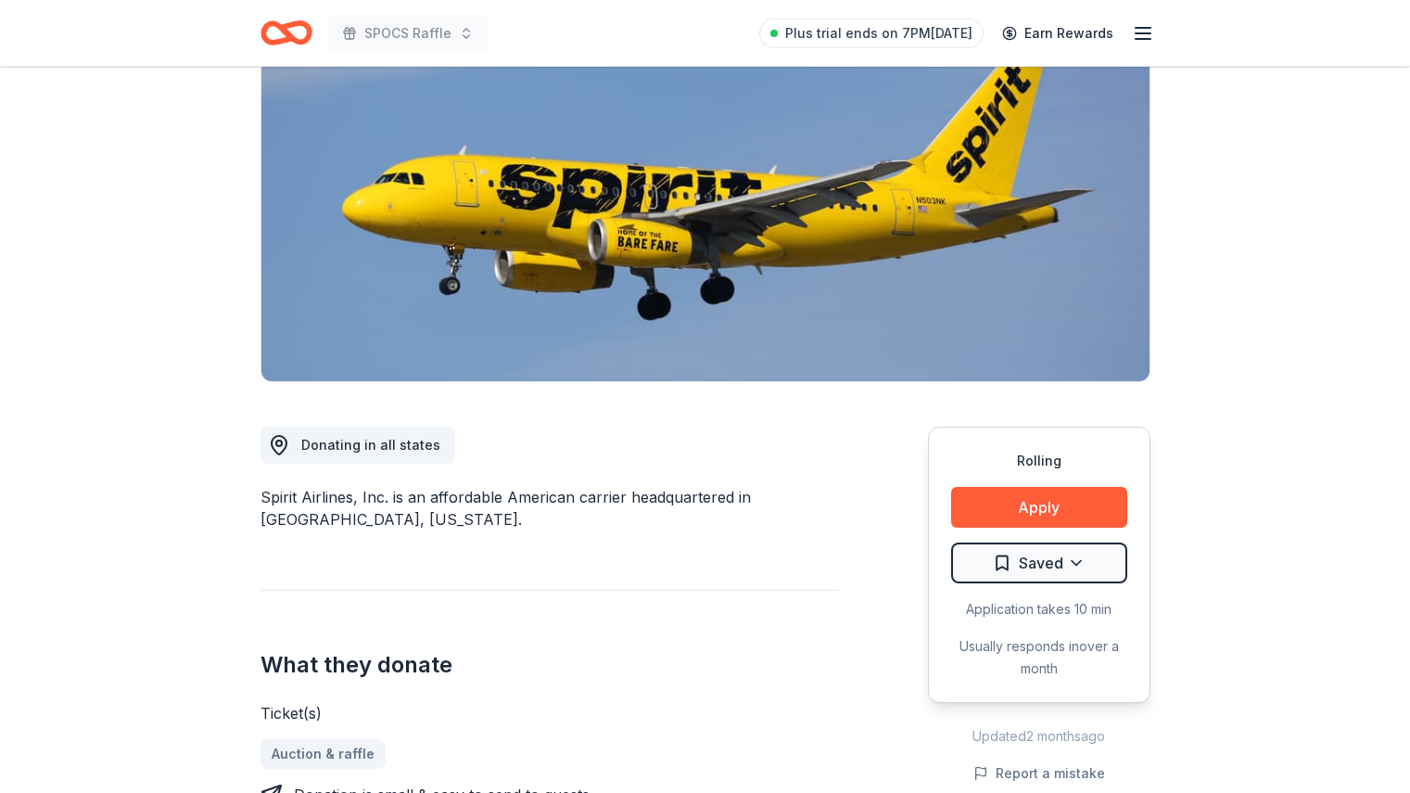
scroll to position [0, 0]
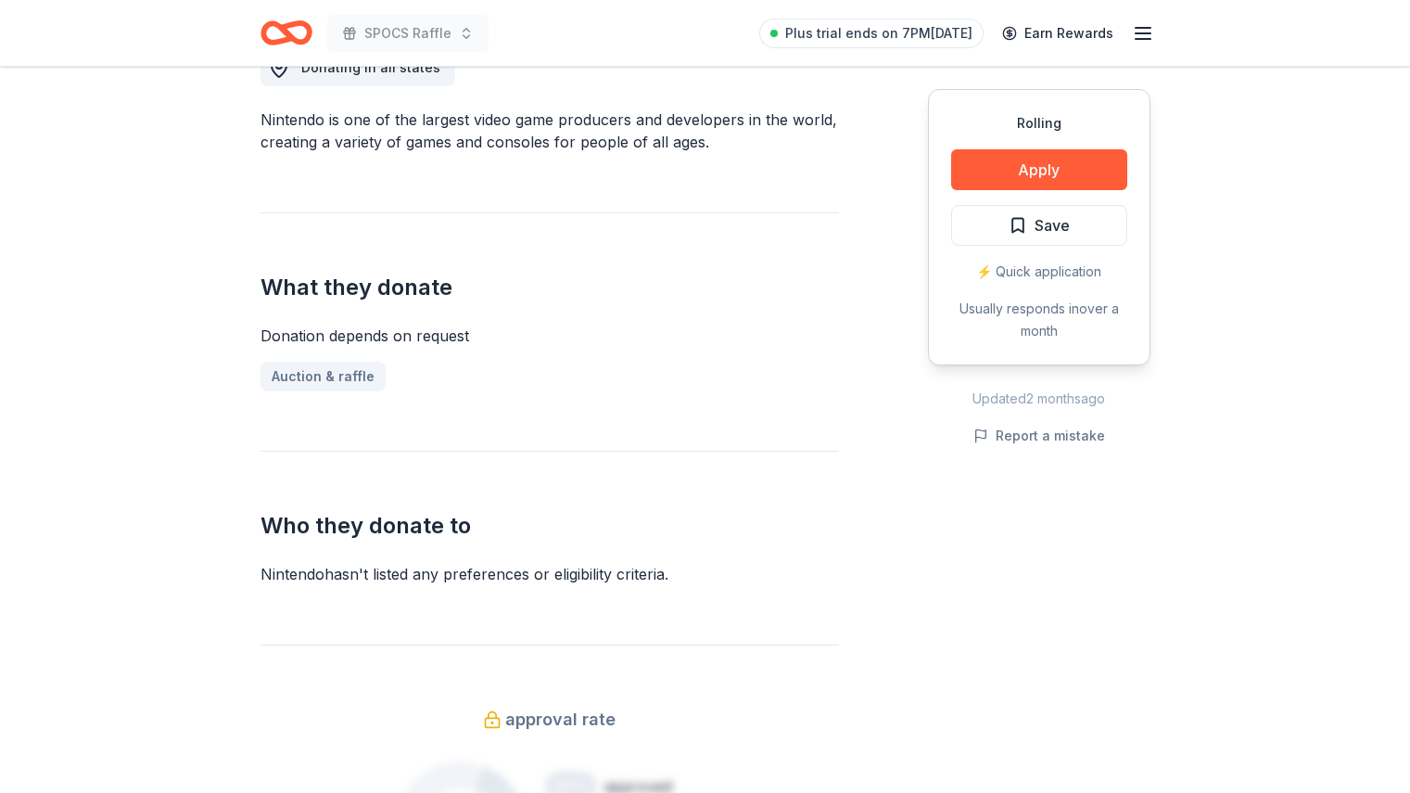
scroll to position [553, 0]
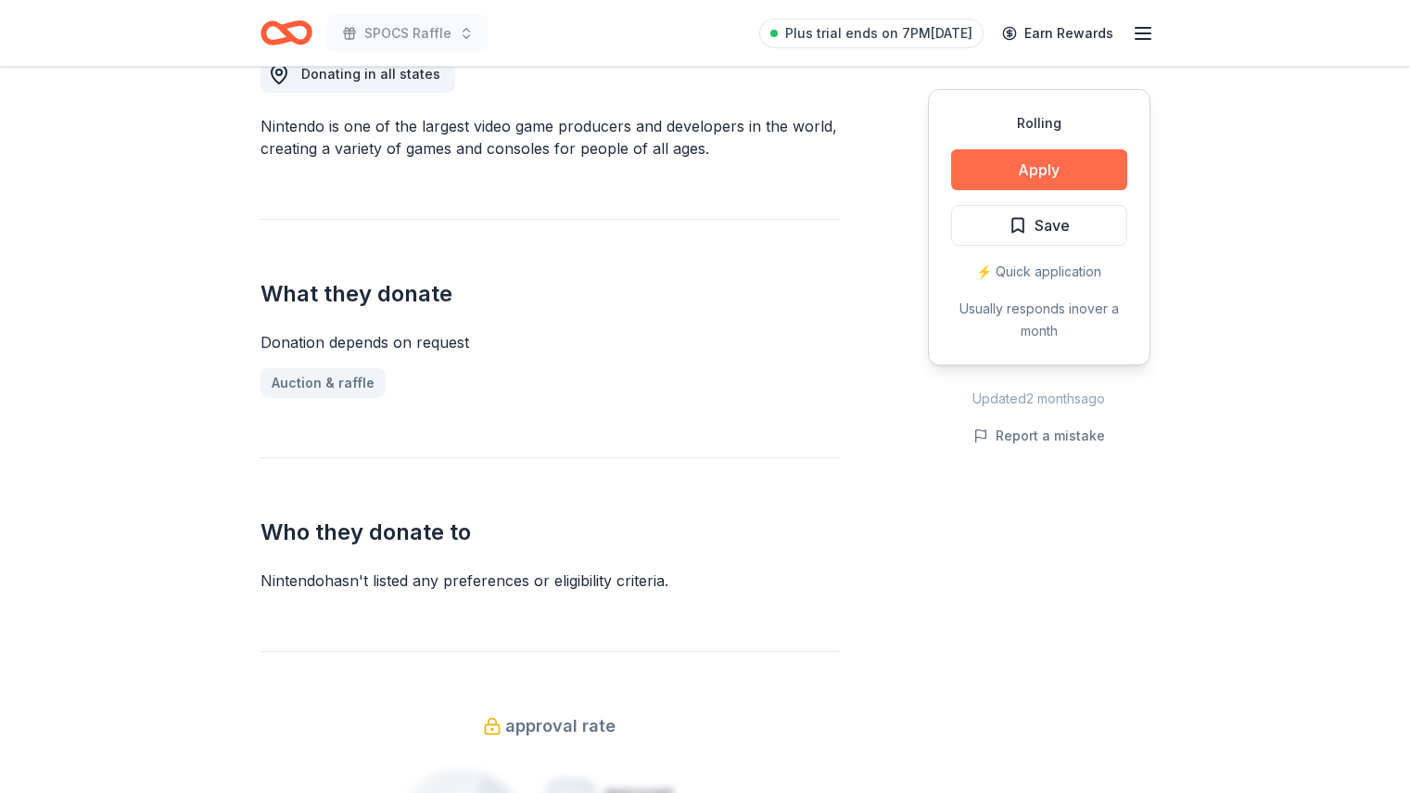
click at [1075, 150] on button "Apply" at bounding box center [1039, 169] width 176 height 41
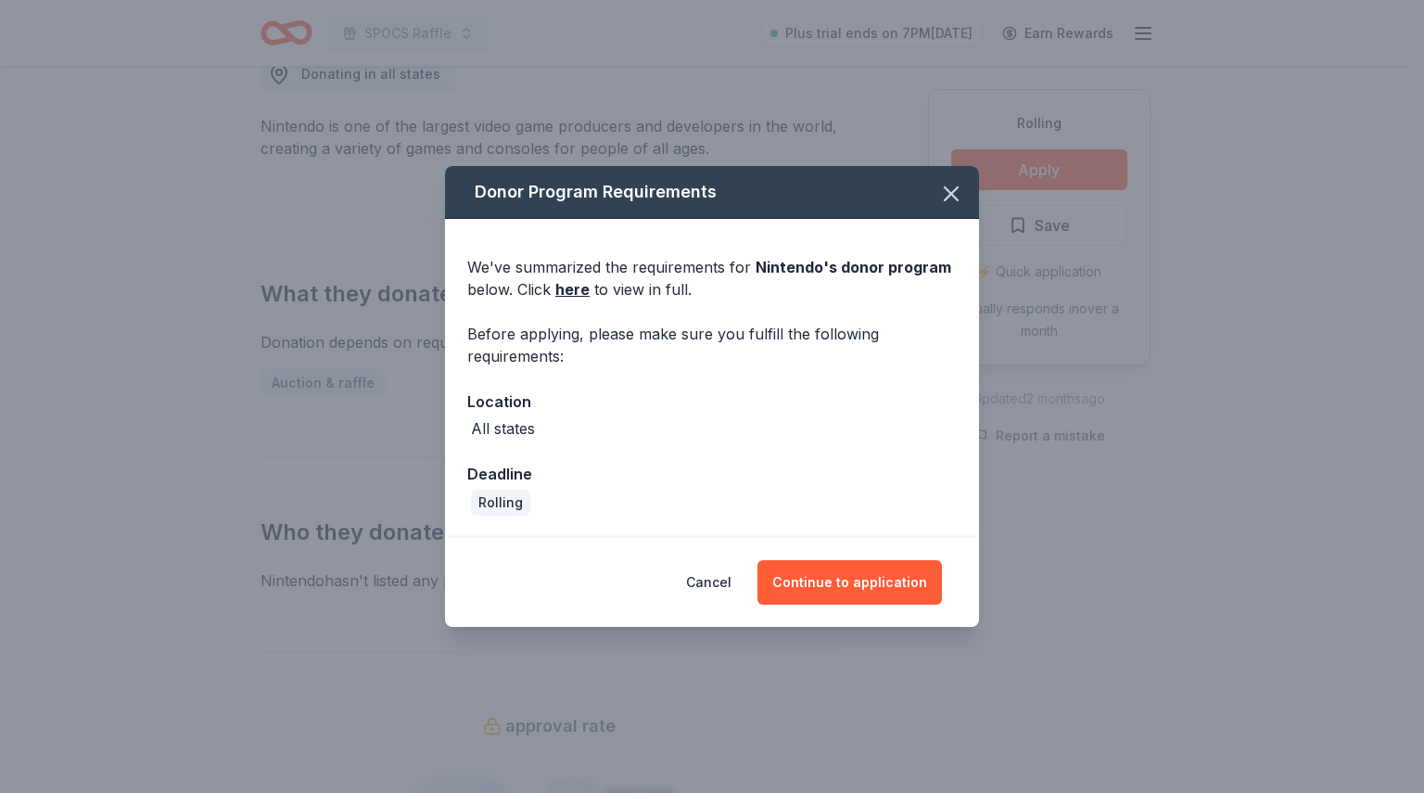
click at [876, 606] on div "Cancel Continue to application" at bounding box center [712, 582] width 534 height 89
click at [879, 591] on button "Continue to application" at bounding box center [849, 582] width 184 height 45
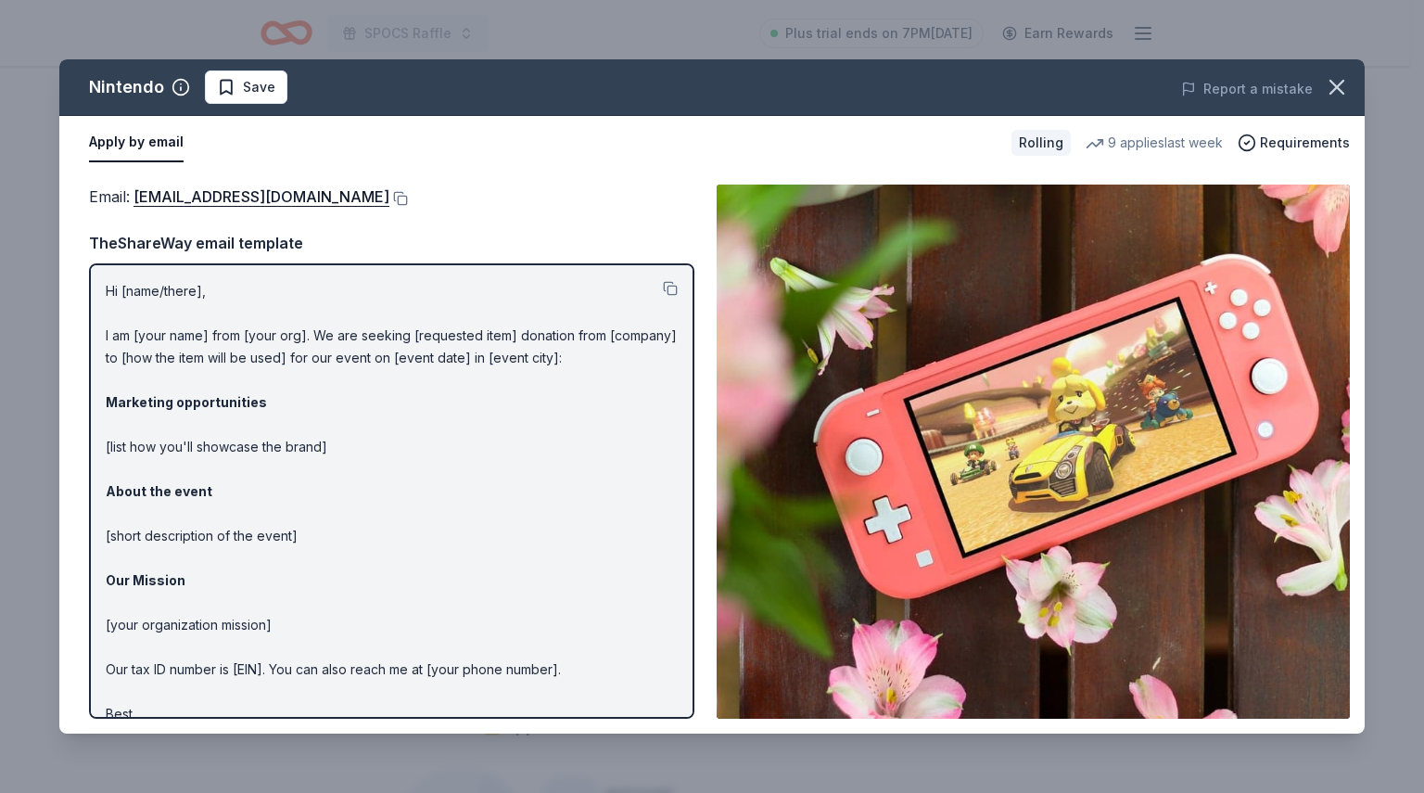
drag, startPoint x: 678, startPoint y: 300, endPoint x: 672, endPoint y: 396, distance: 95.7
click at [672, 396] on div "Hi [name/there], I am [your name] from [your org]. We are seeking [requested it…" at bounding box center [391, 490] width 605 height 455
click at [408, 201] on button at bounding box center [398, 198] width 19 height 15
click at [239, 92] on span "Save" at bounding box center [246, 87] width 58 height 22
click at [1335, 88] on icon "button" at bounding box center [1336, 87] width 13 height 13
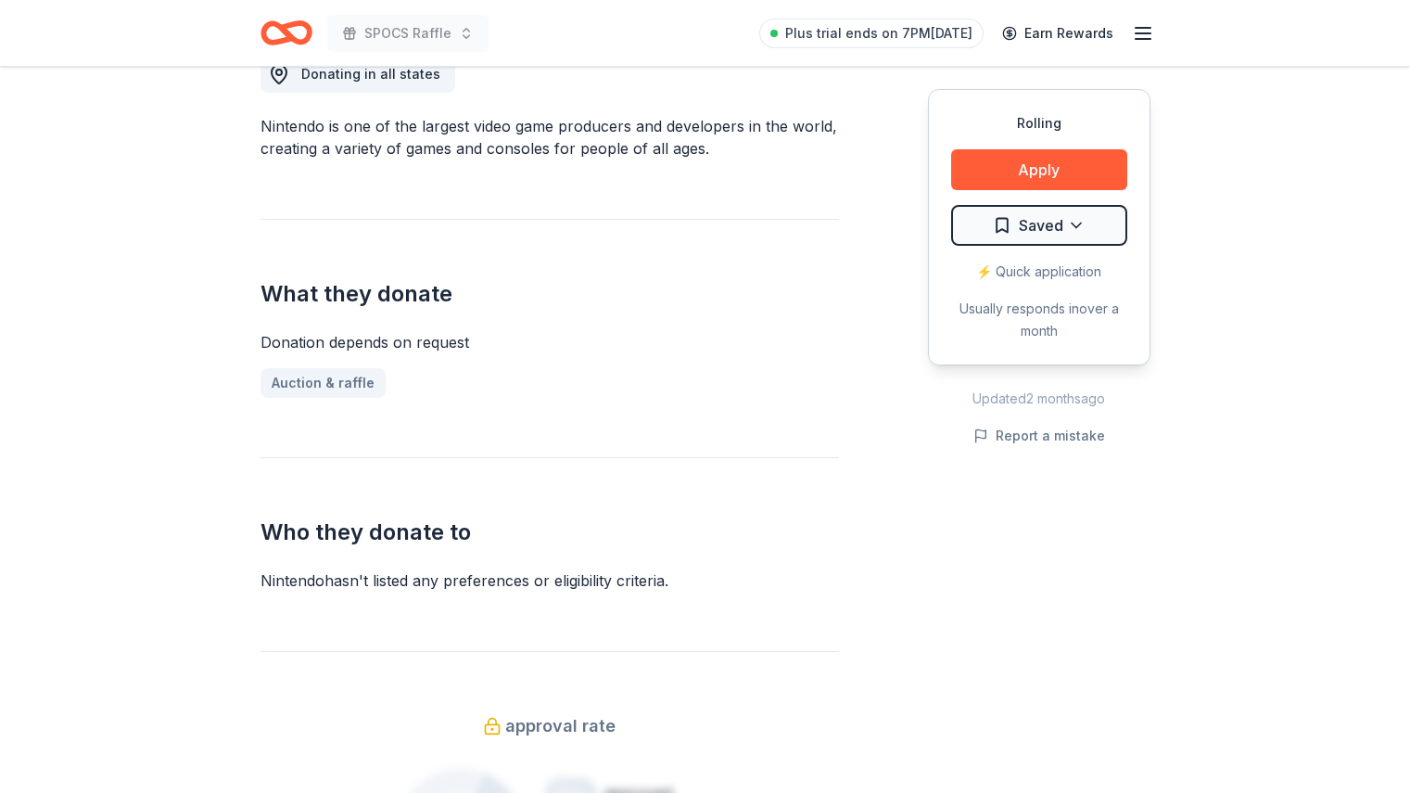
scroll to position [0, 0]
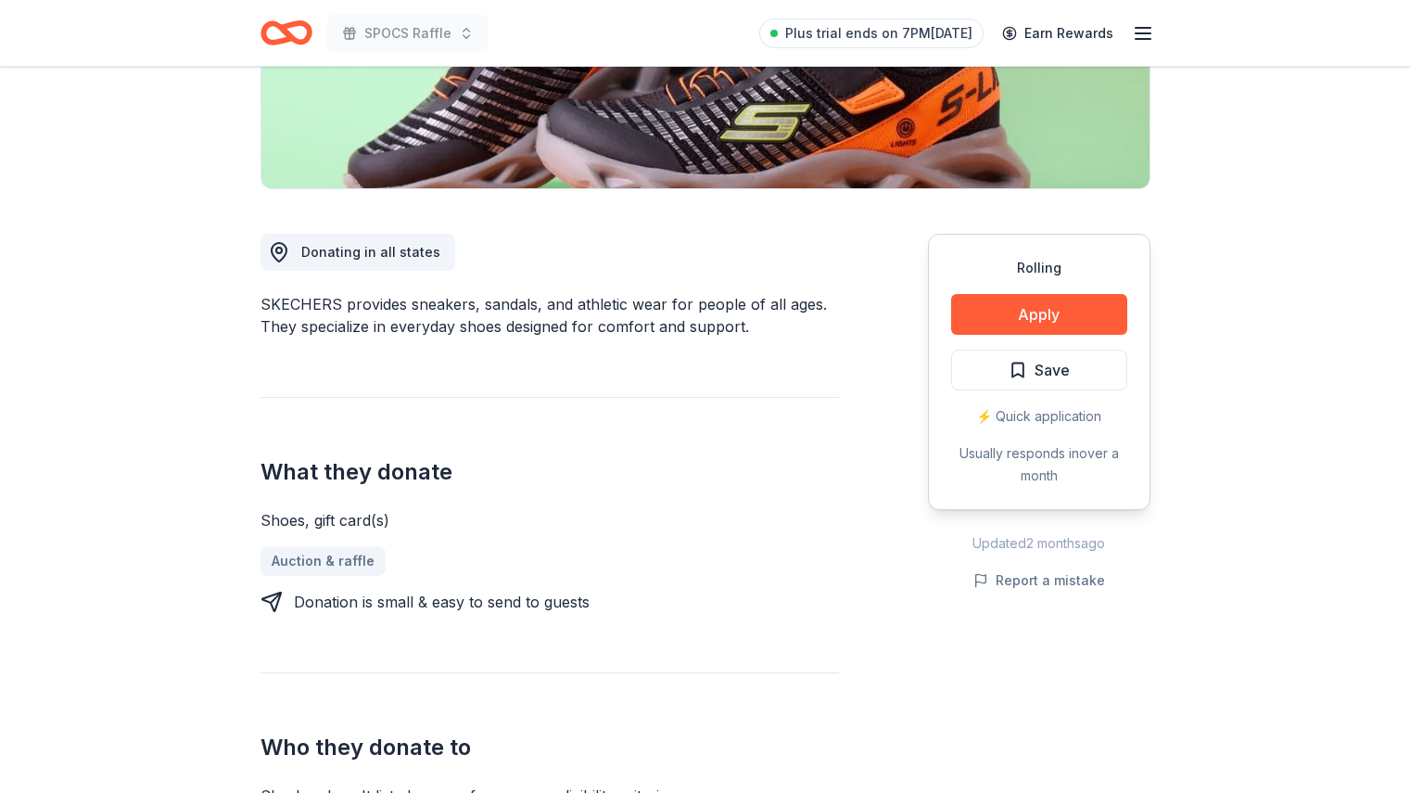
scroll to position [460, 0]
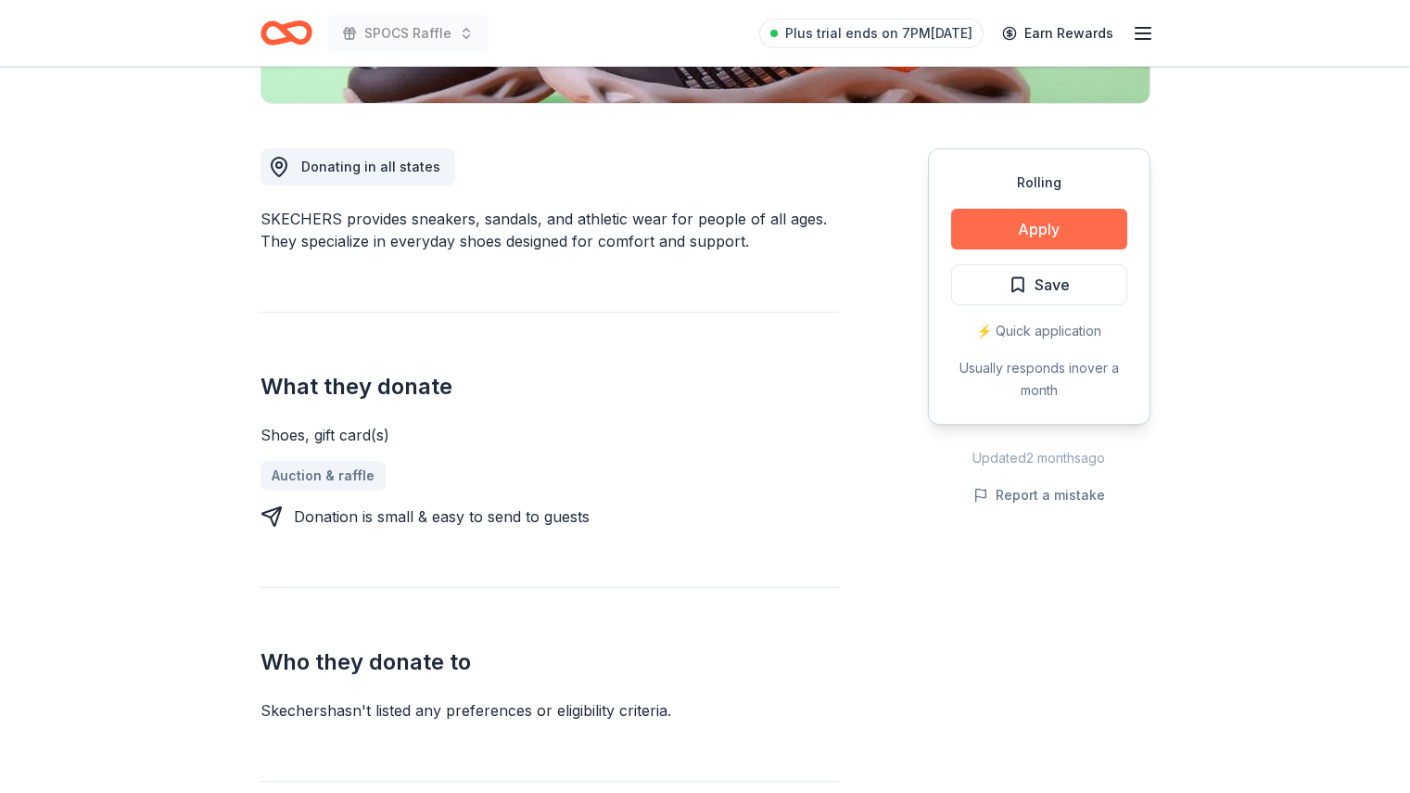
click at [1029, 230] on button "Apply" at bounding box center [1039, 229] width 176 height 41
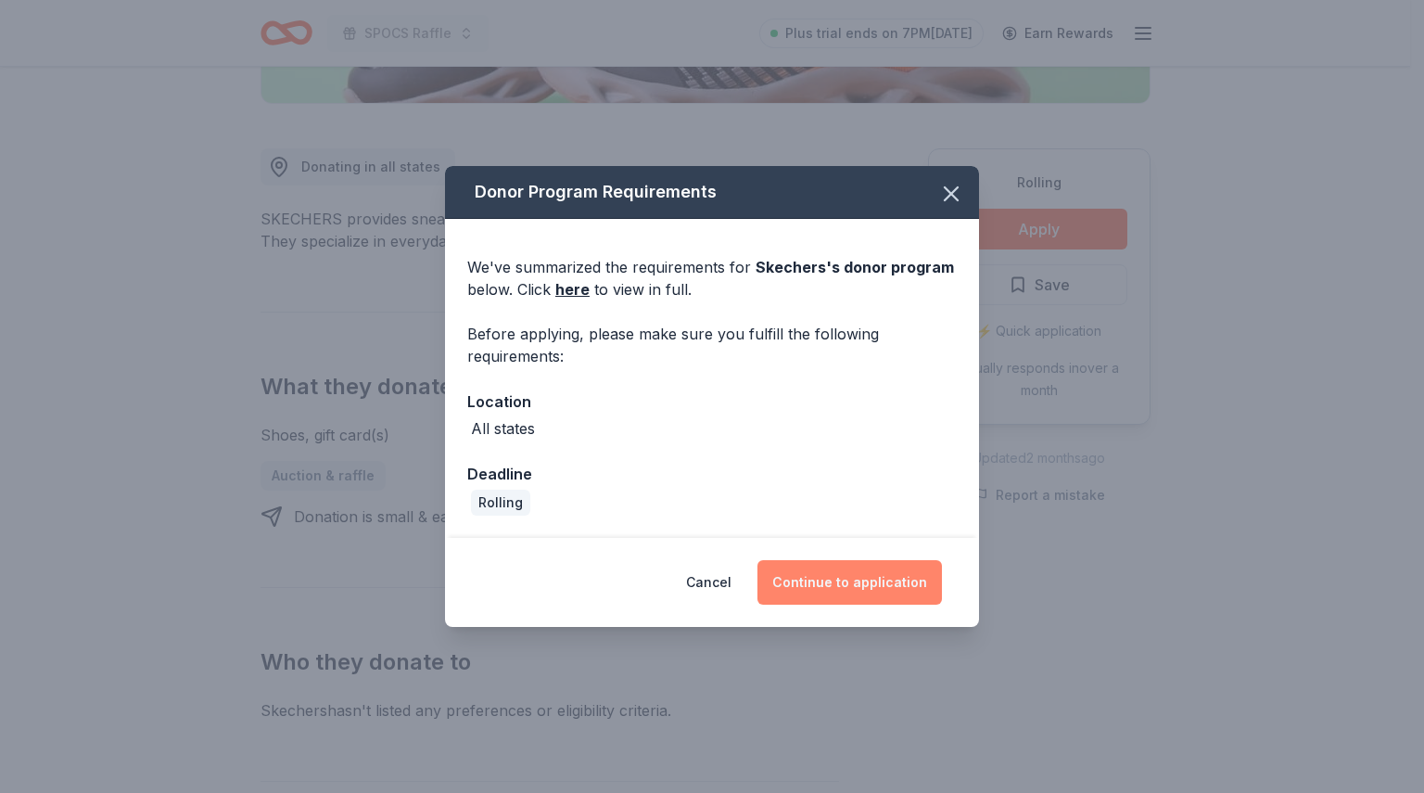
click at [852, 586] on button "Continue to application" at bounding box center [849, 582] width 184 height 45
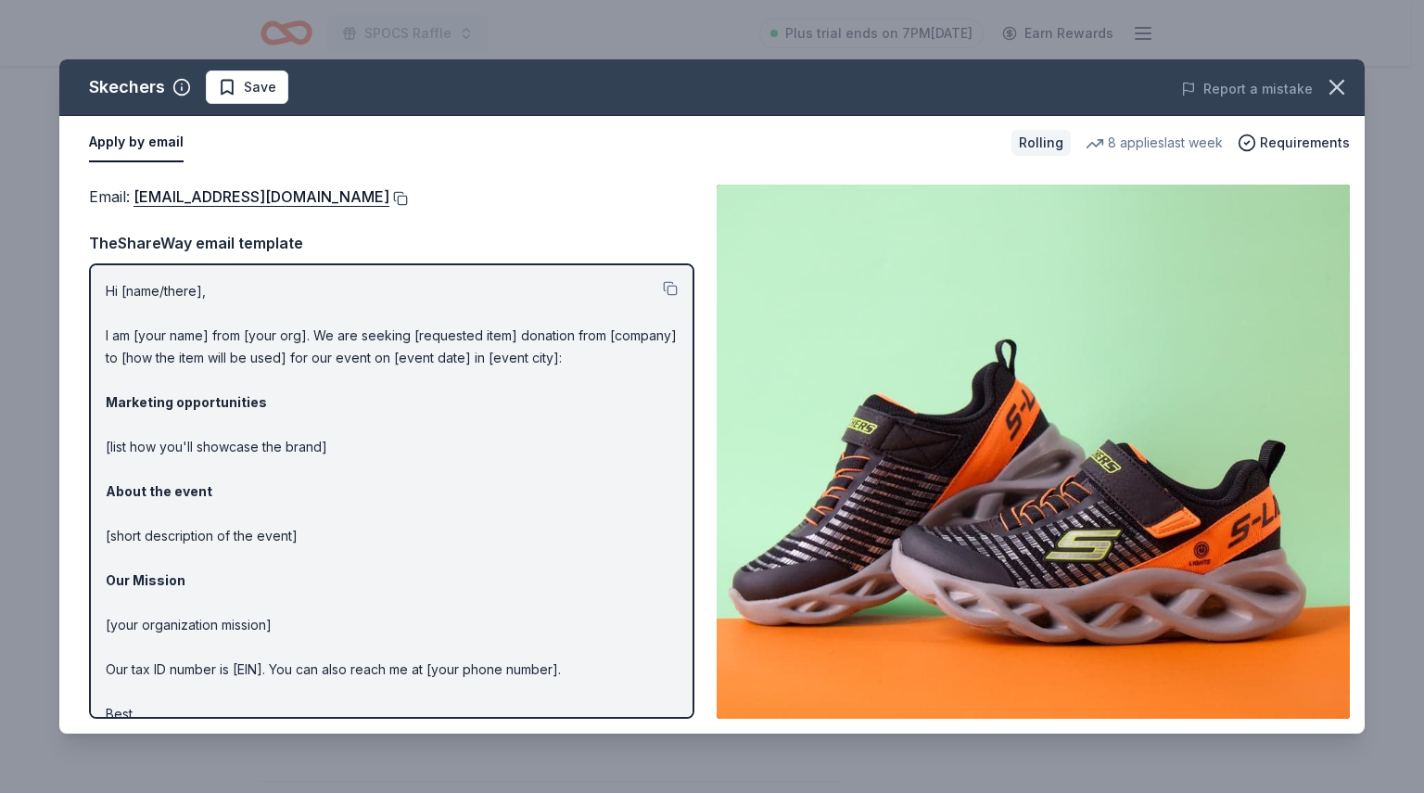
click at [389, 198] on button at bounding box center [398, 198] width 19 height 15
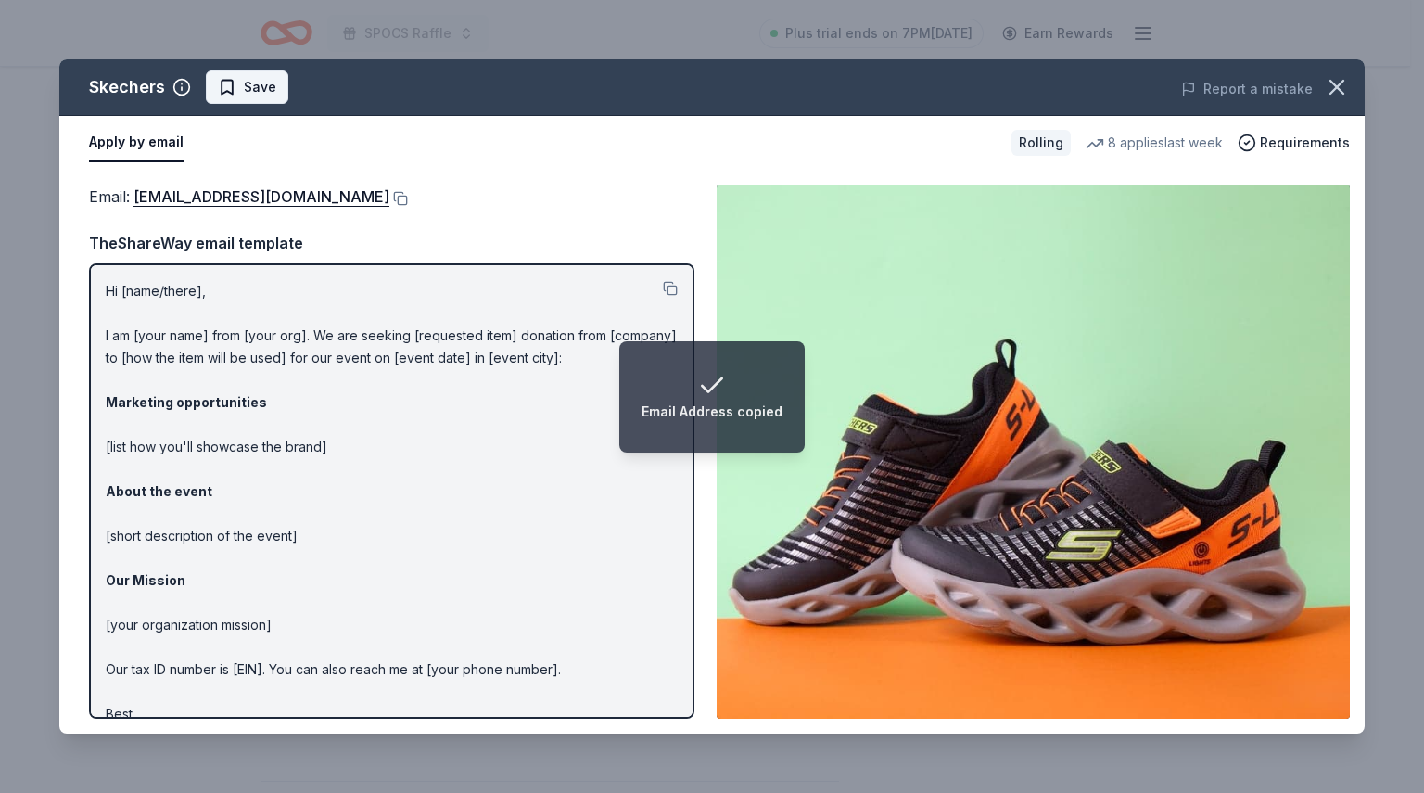
click at [256, 99] on button "Save" at bounding box center [247, 86] width 83 height 33
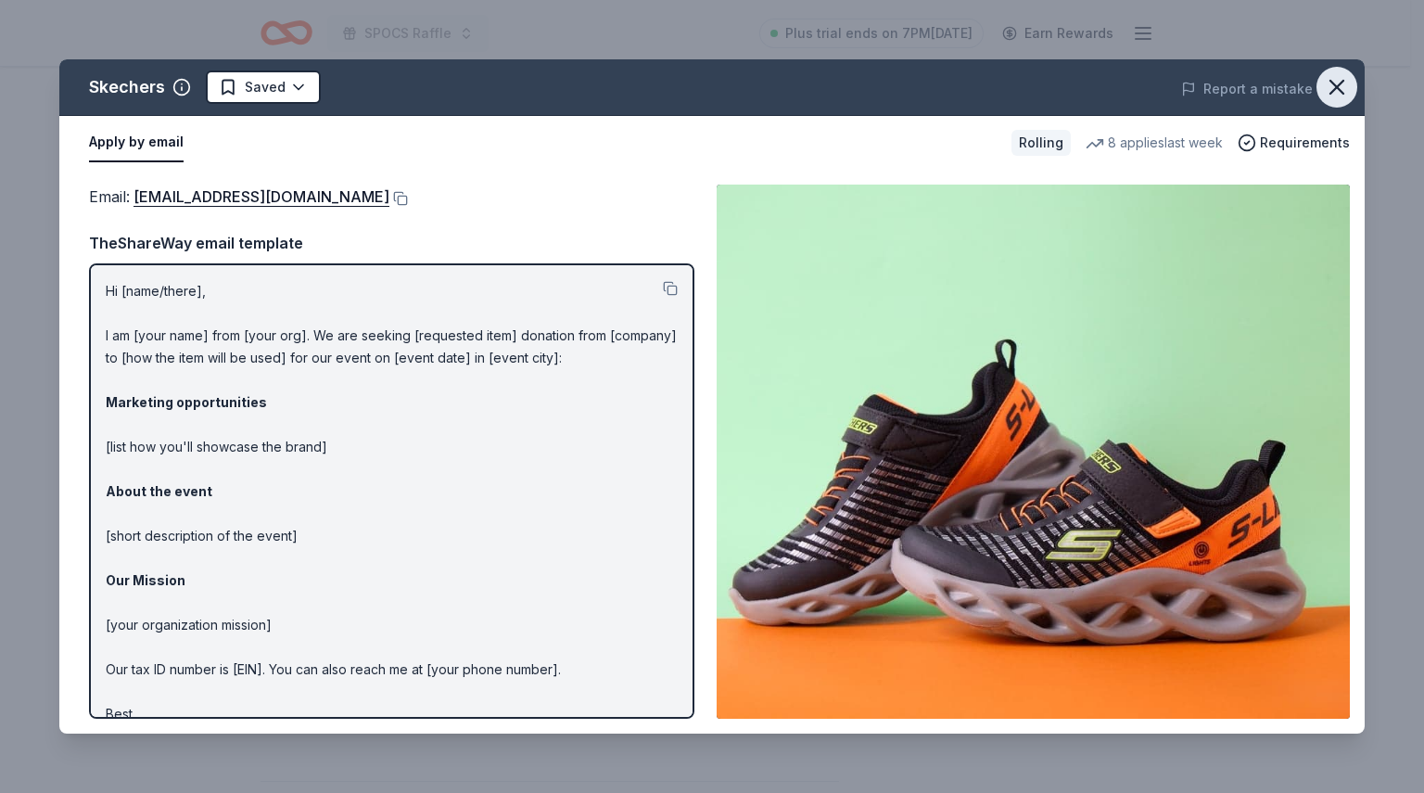
click at [1341, 83] on icon "button" at bounding box center [1336, 87] width 13 height 13
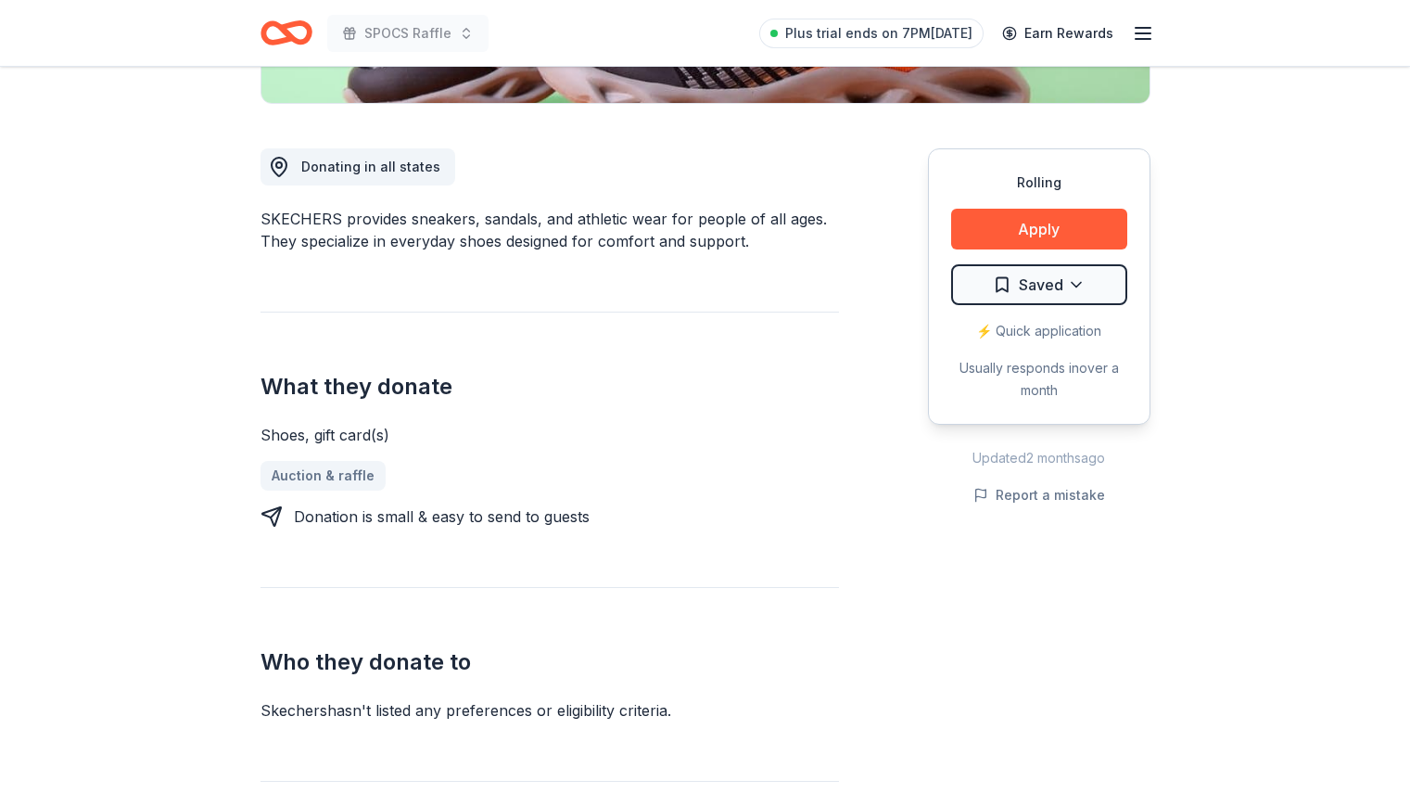
scroll to position [3, 0]
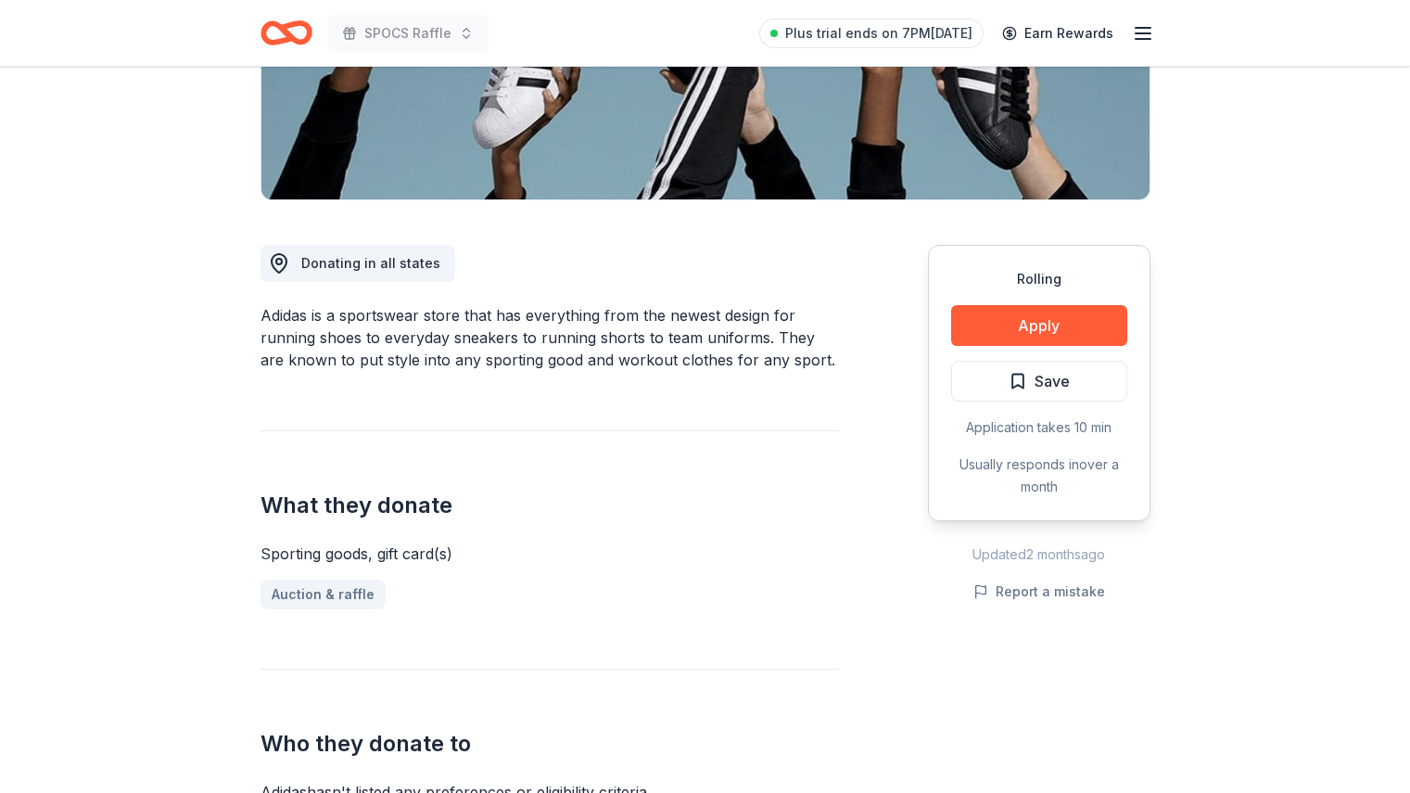
scroll to position [361, 0]
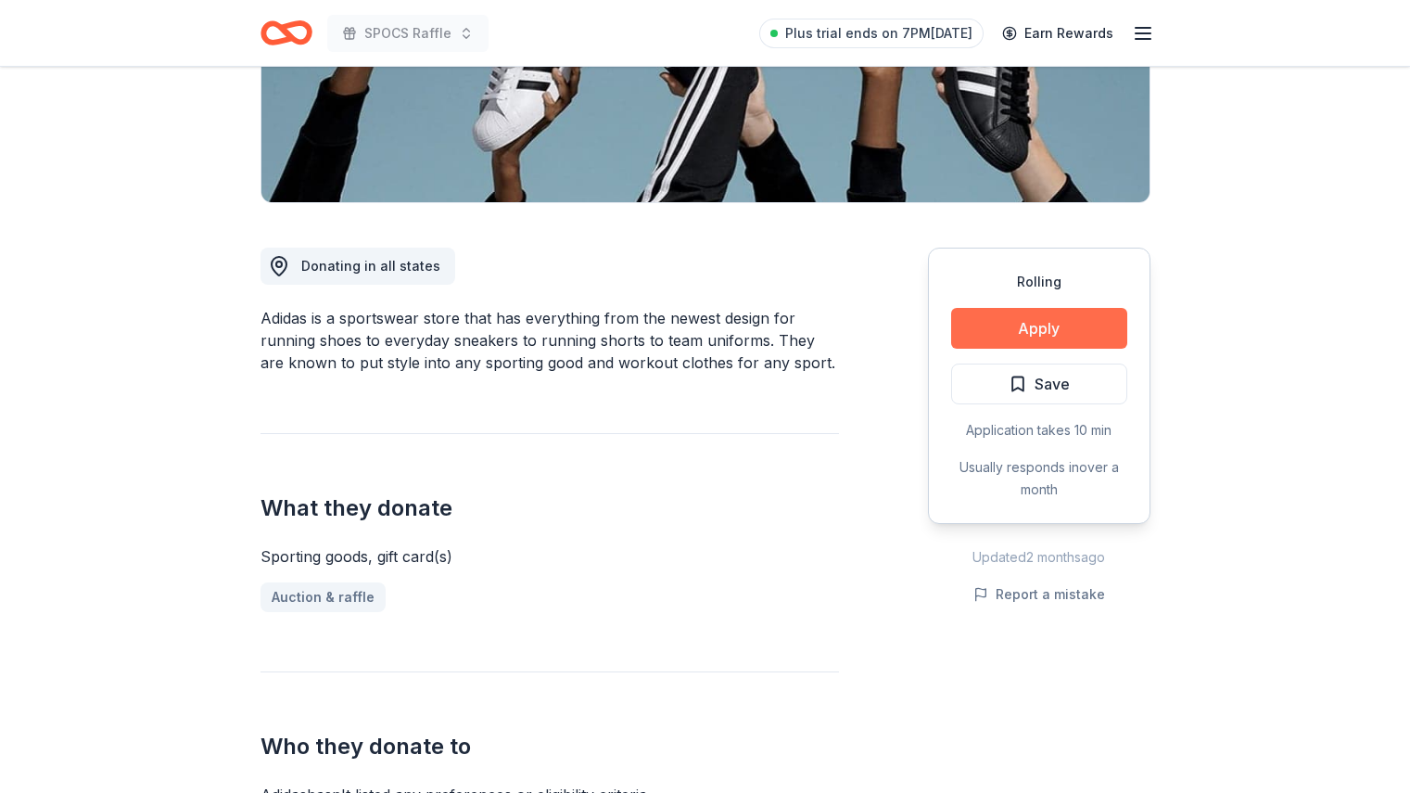
click at [1039, 337] on button "Apply" at bounding box center [1039, 328] width 176 height 41
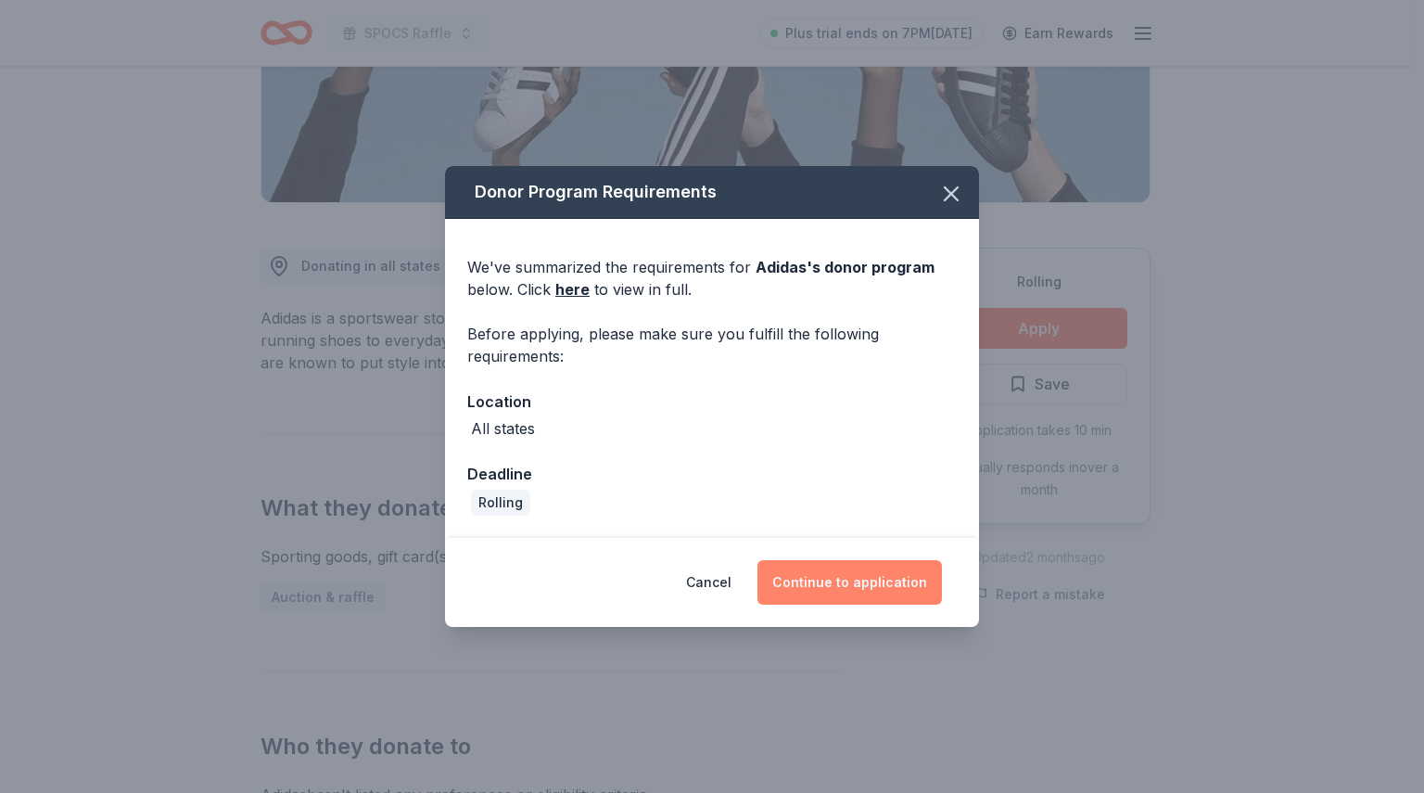
click at [858, 577] on button "Continue to application" at bounding box center [849, 582] width 184 height 45
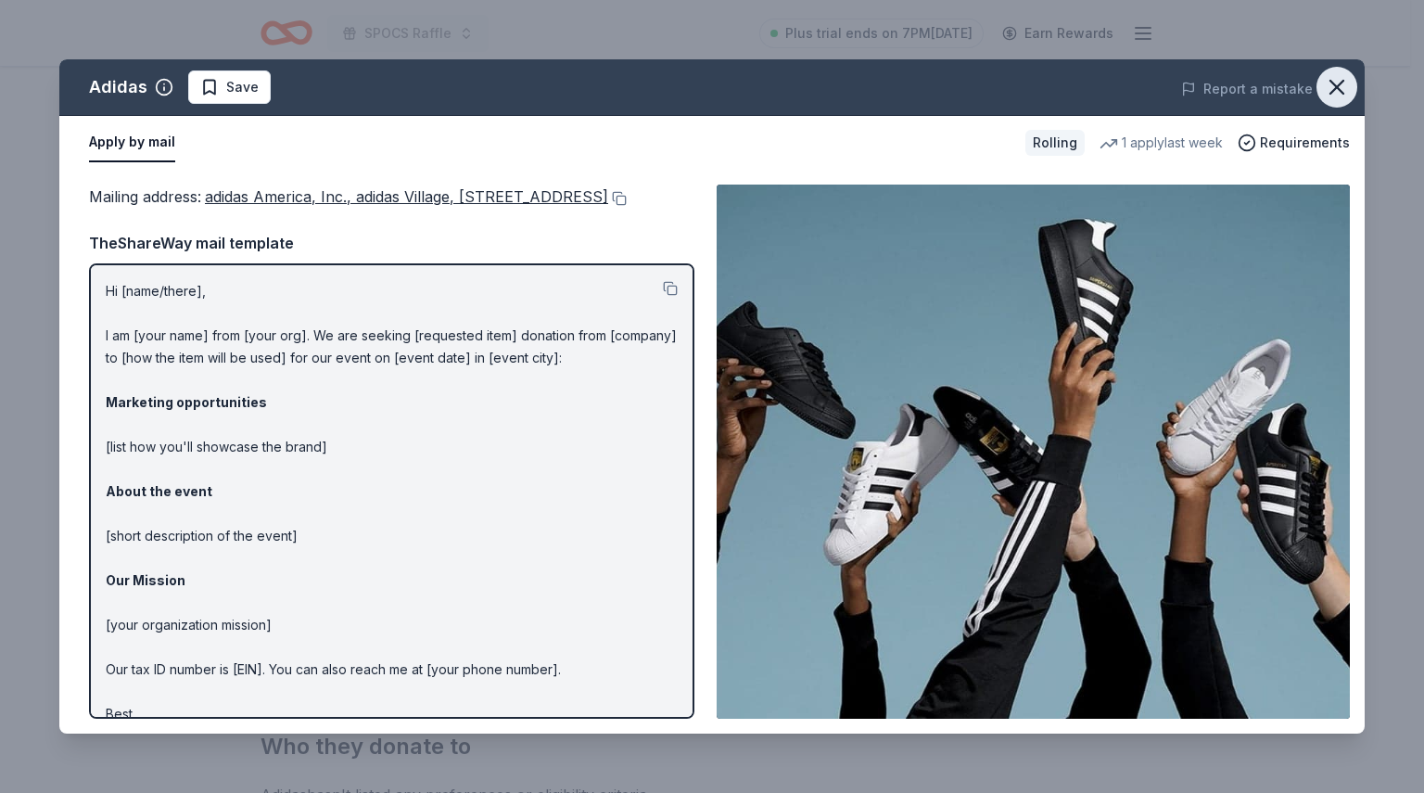
click at [1344, 80] on icon "button" at bounding box center [1337, 87] width 26 height 26
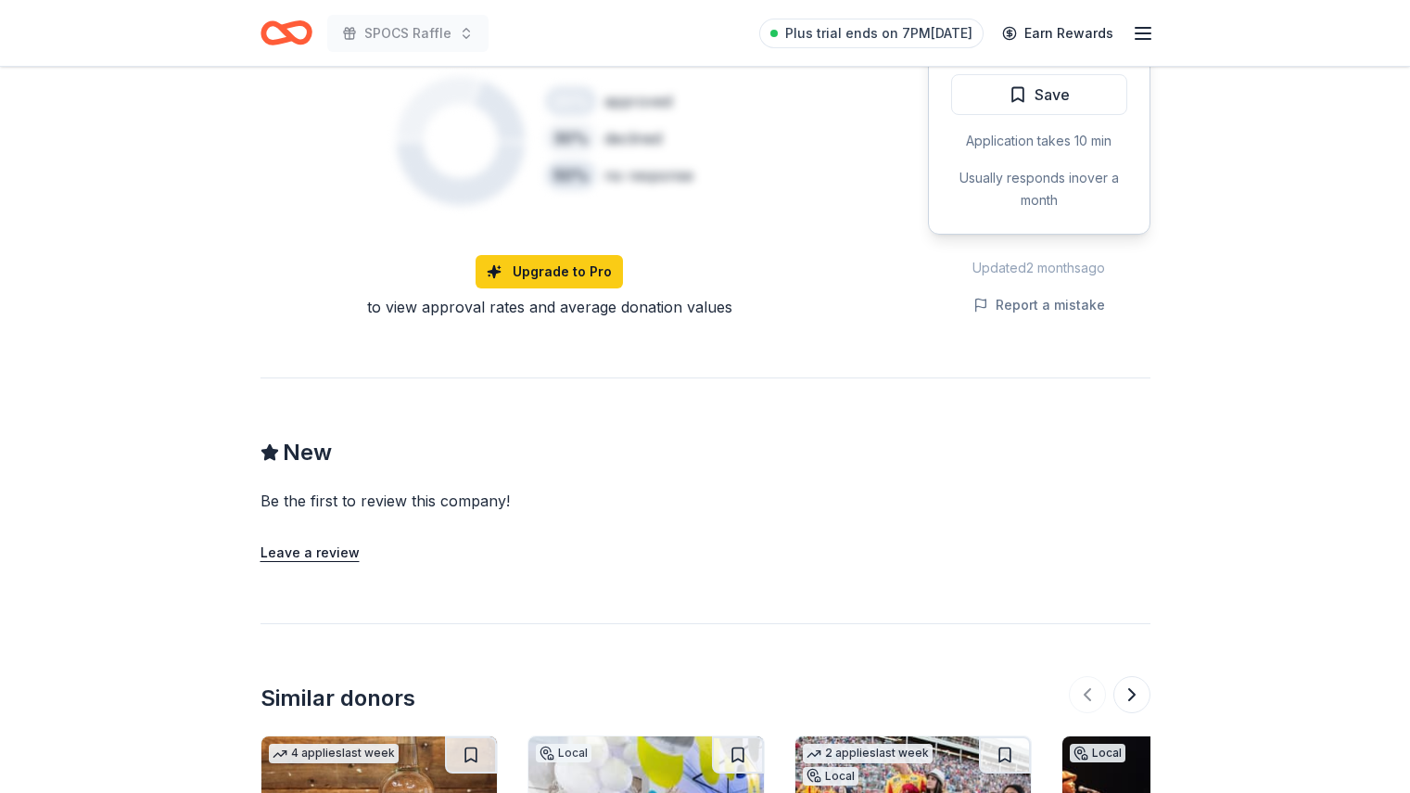
scroll to position [0, 0]
